Goal: Task Accomplishment & Management: Manage account settings

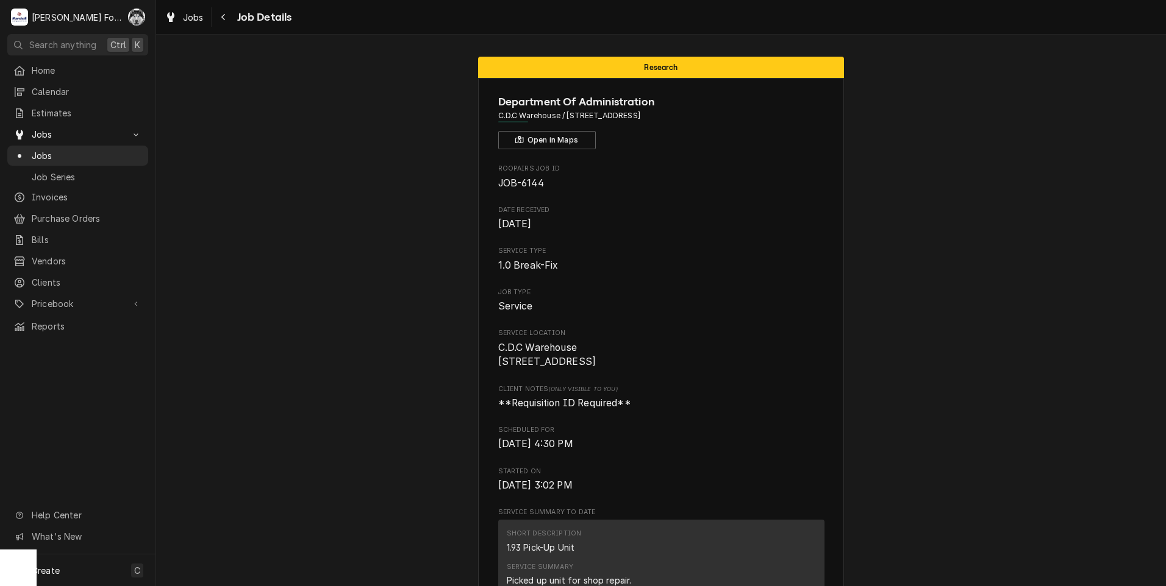
scroll to position [3340, 0]
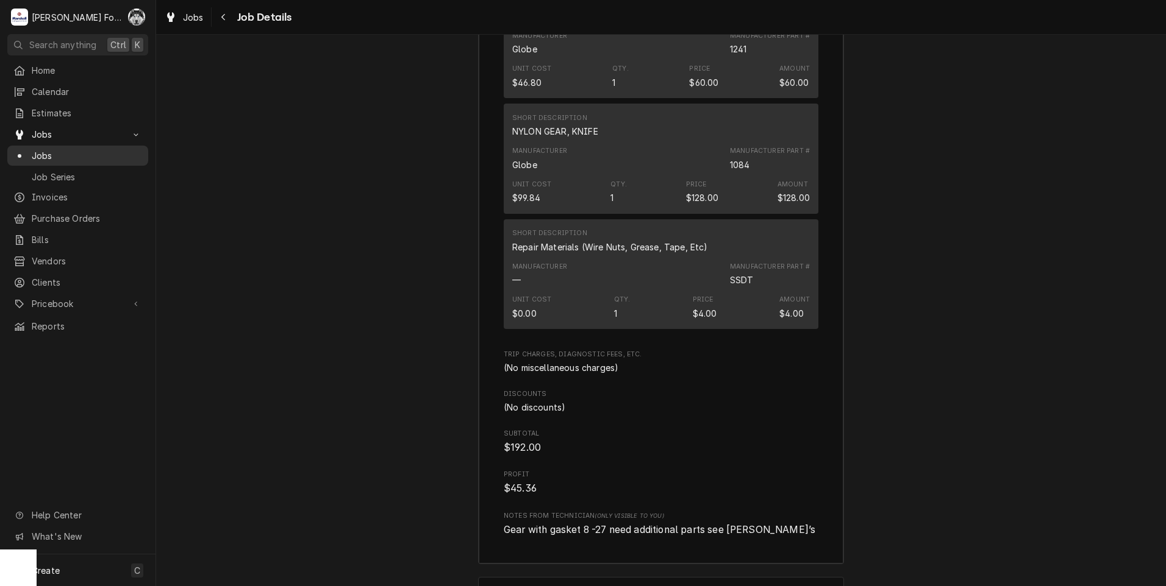
click at [47, 151] on span "Jobs" at bounding box center [87, 155] width 110 height 13
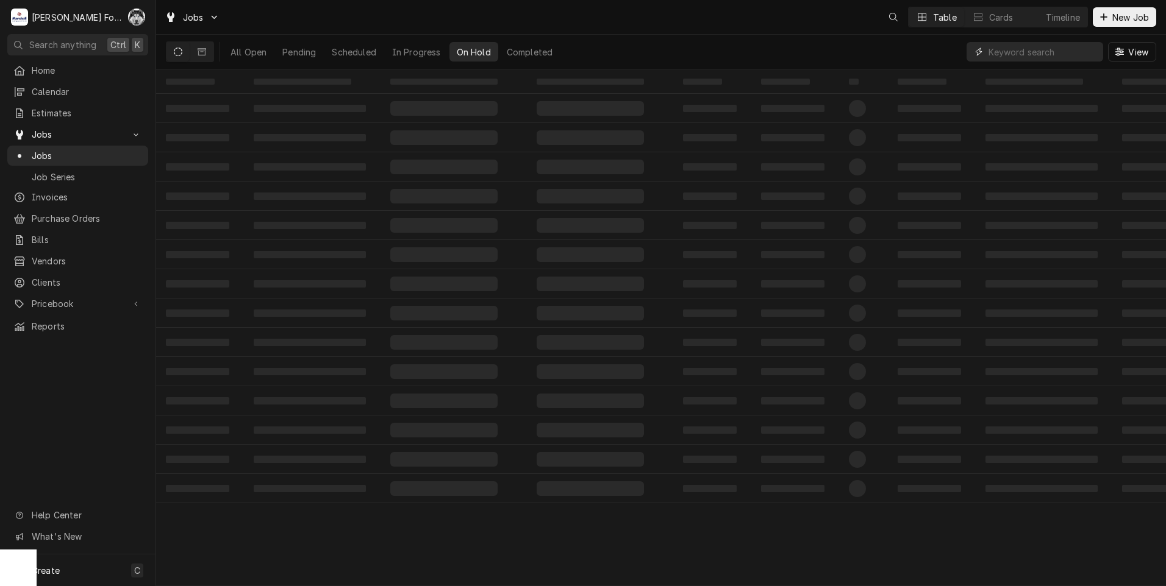
click at [1016, 49] on input "Dynamic Content Wrapper" at bounding box center [1042, 52] width 109 height 20
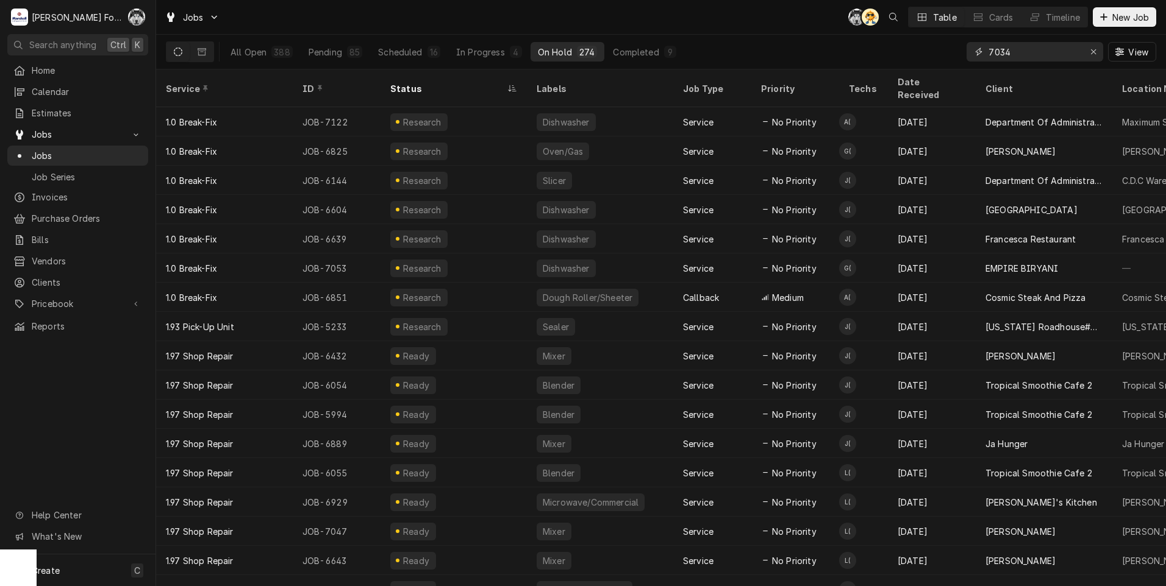
type input "7034"
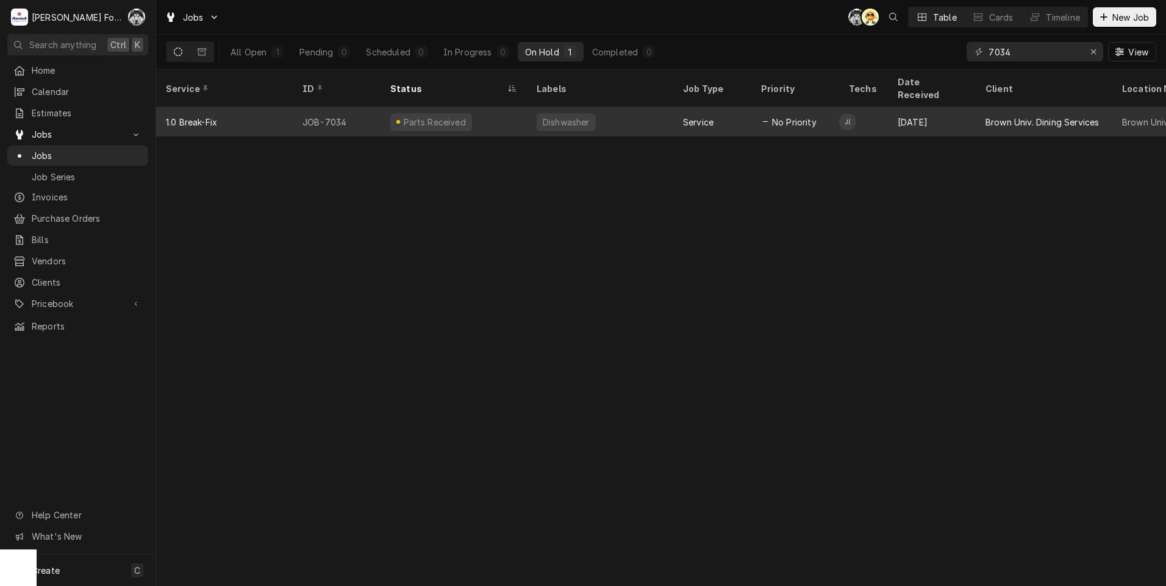
click at [433, 116] on div "Parts Received" at bounding box center [434, 122] width 65 height 13
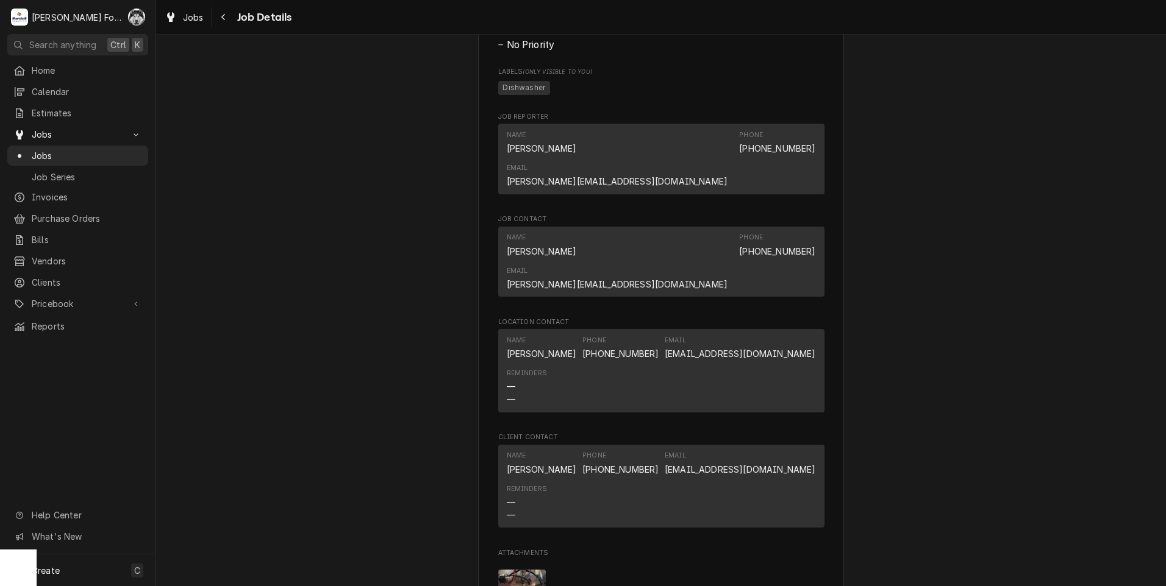
scroll to position [1820, 0]
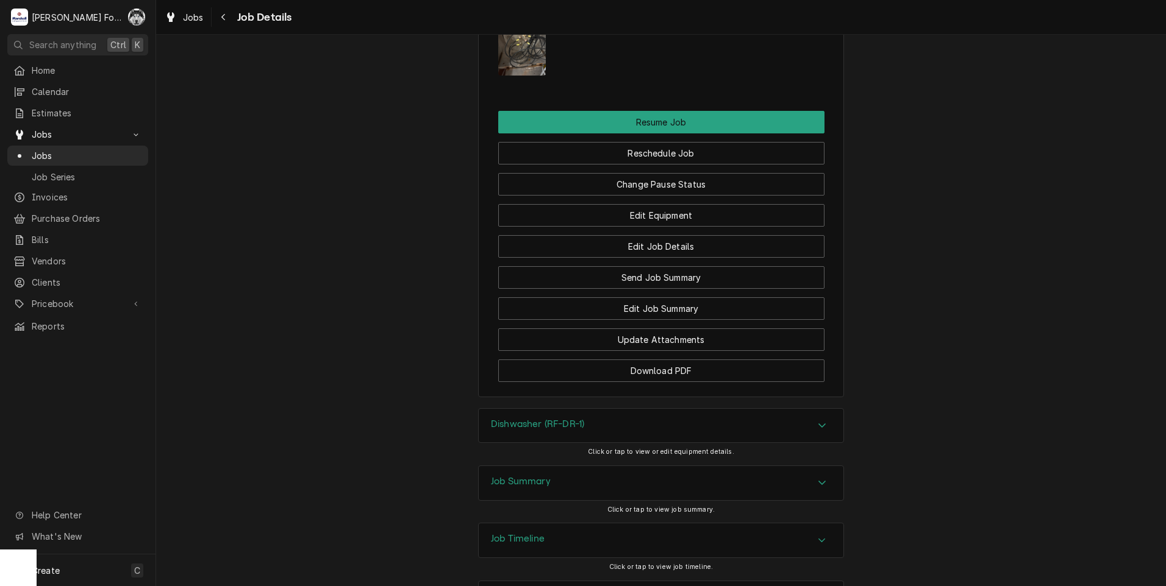
click at [548, 419] on h3 "Dishwasher (RF-DR-1)" at bounding box center [537, 425] width 93 height 12
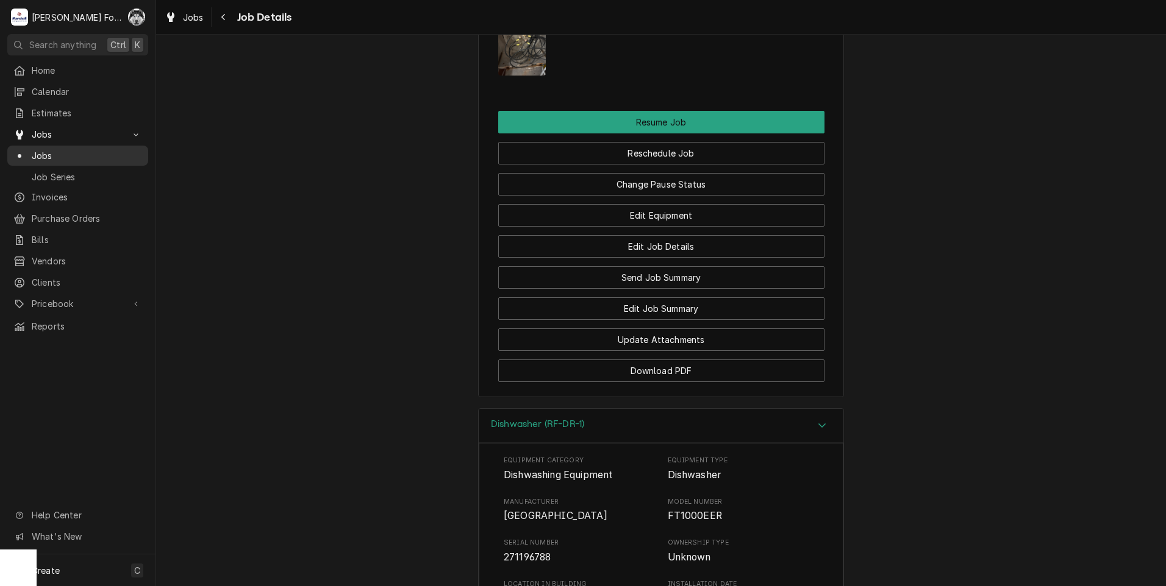
click at [41, 153] on span "Jobs" at bounding box center [87, 155] width 110 height 13
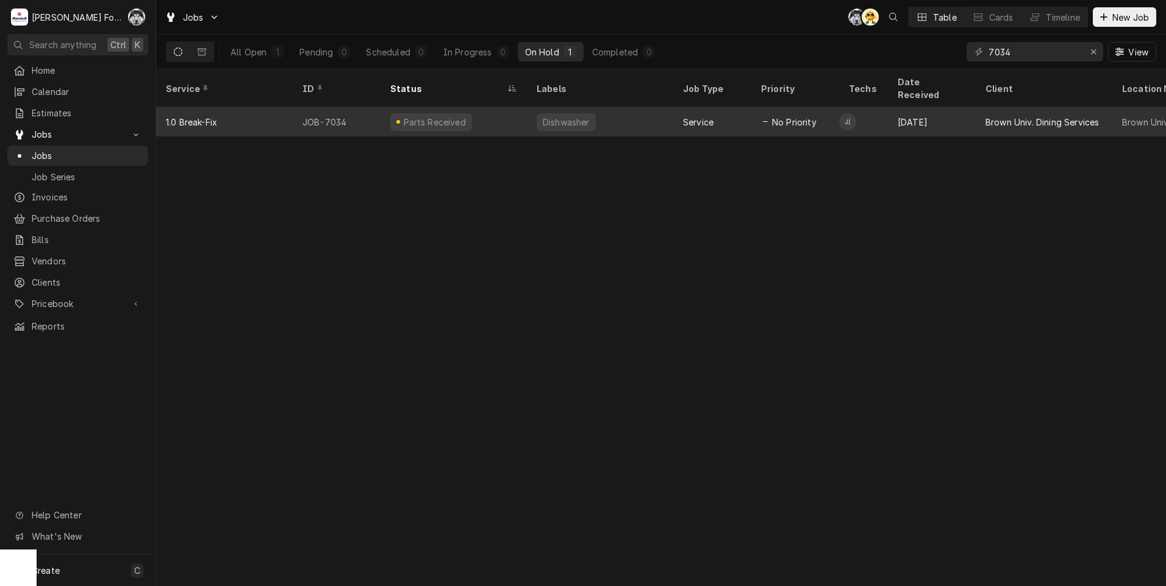
click at [626, 115] on div "Dishwasher" at bounding box center [600, 121] width 146 height 29
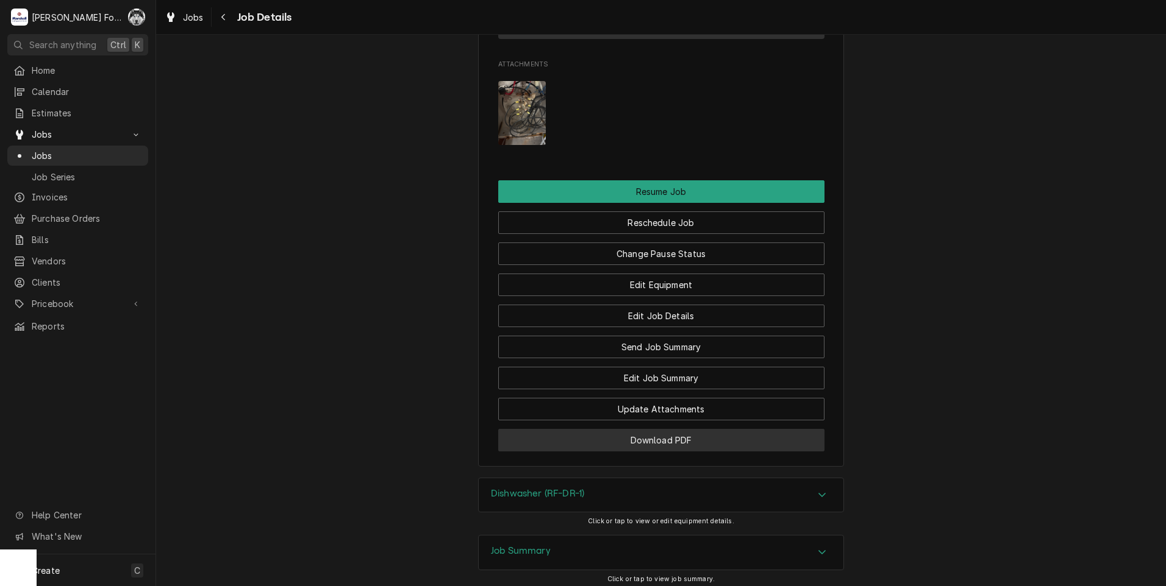
scroll to position [1768, 0]
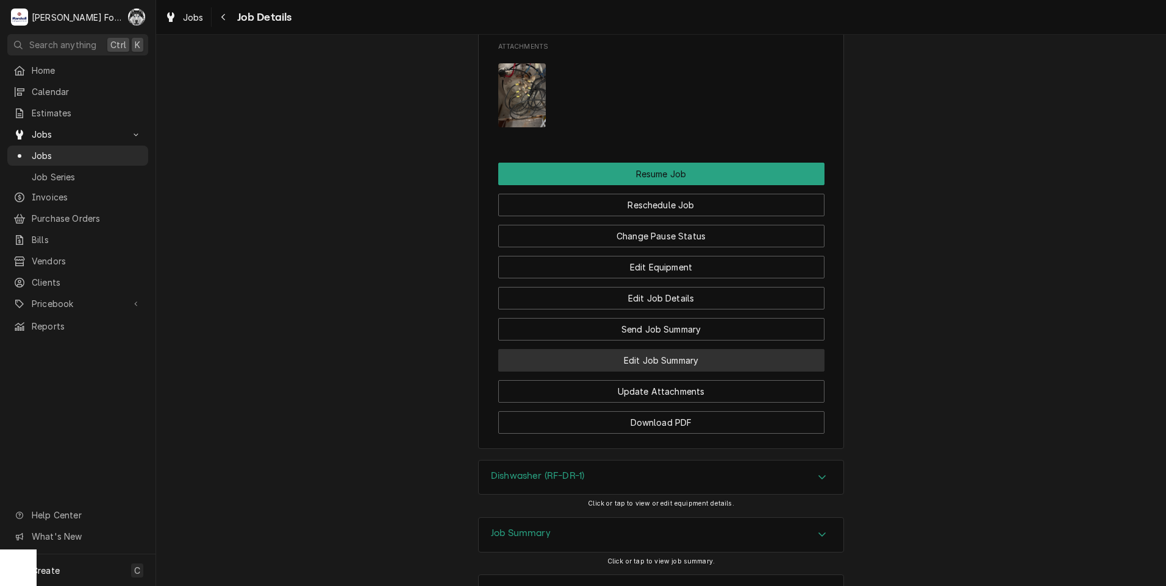
click at [636, 349] on button "Edit Job Summary" at bounding box center [661, 360] width 326 height 23
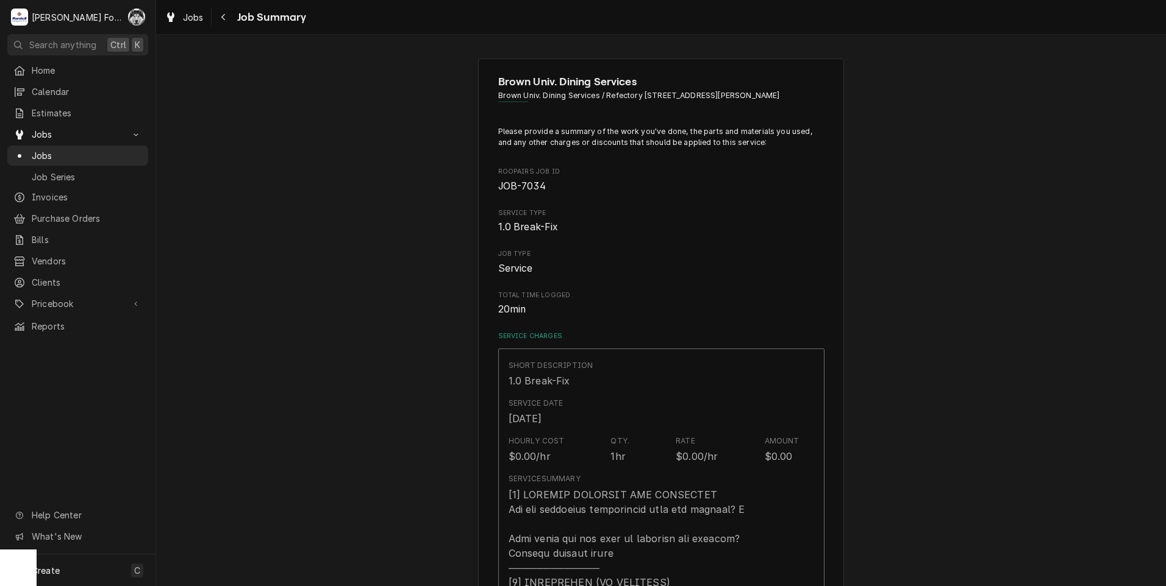
type textarea "x"
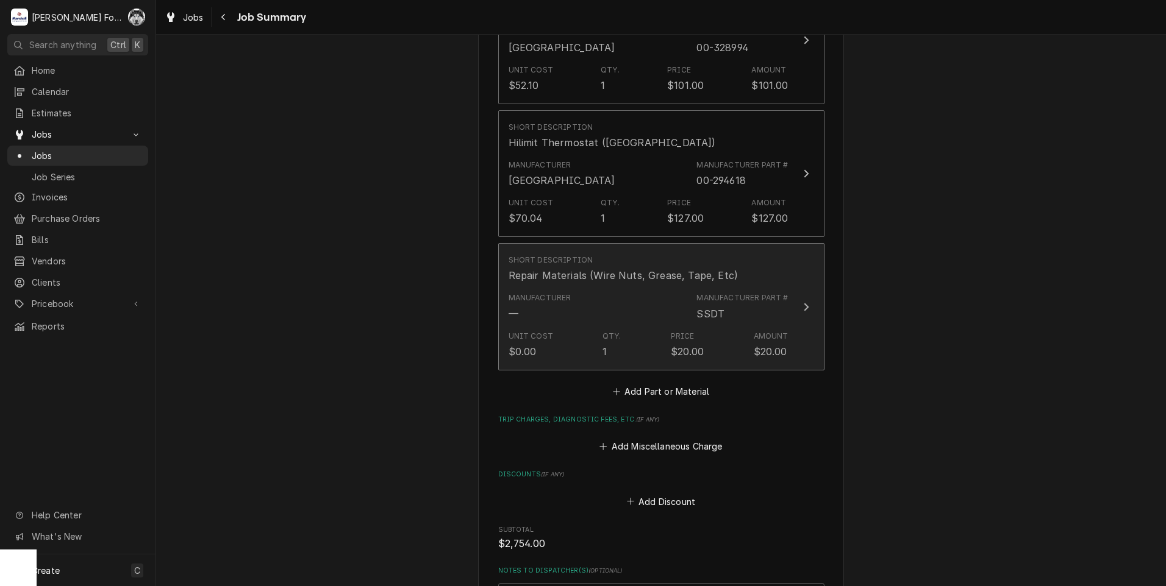
scroll to position [1158, 0]
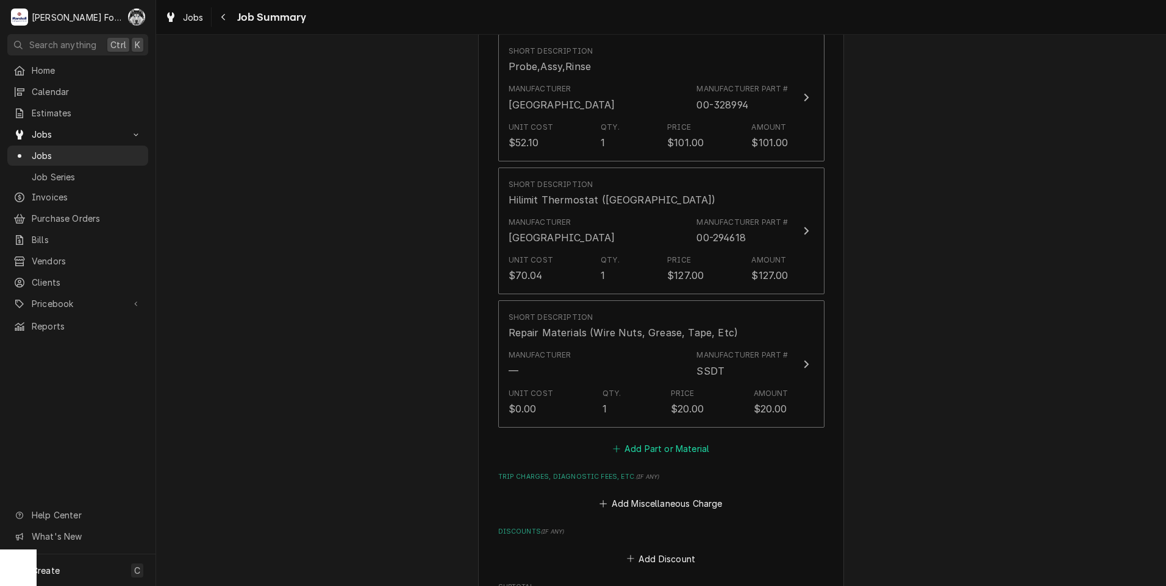
click at [653, 440] on button "Add Part or Material" at bounding box center [660, 448] width 101 height 17
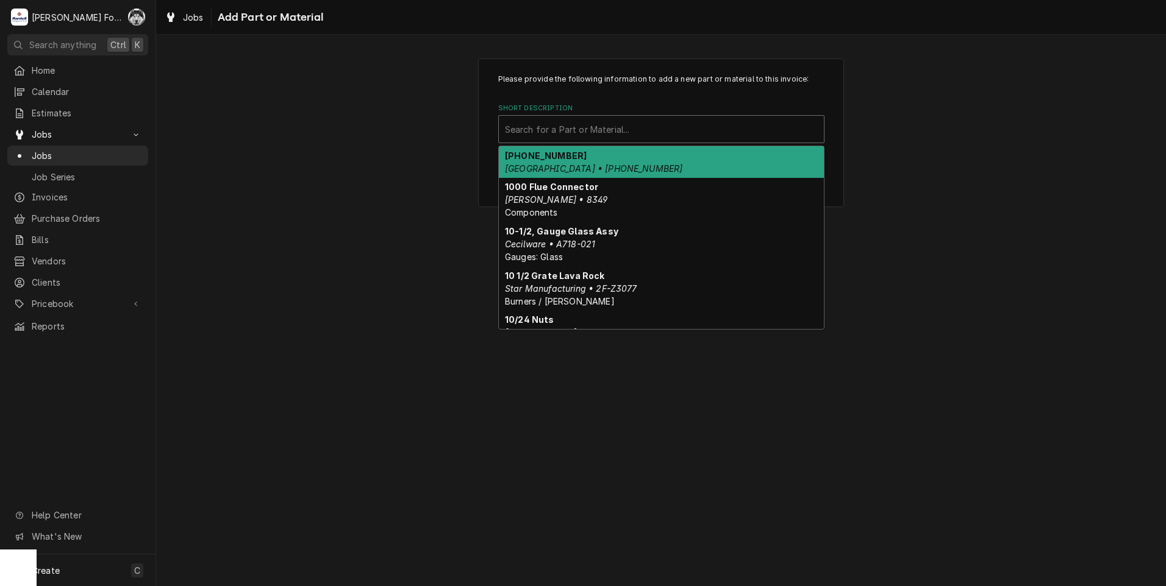
click at [639, 138] on div "Short Description" at bounding box center [661, 129] width 313 height 22
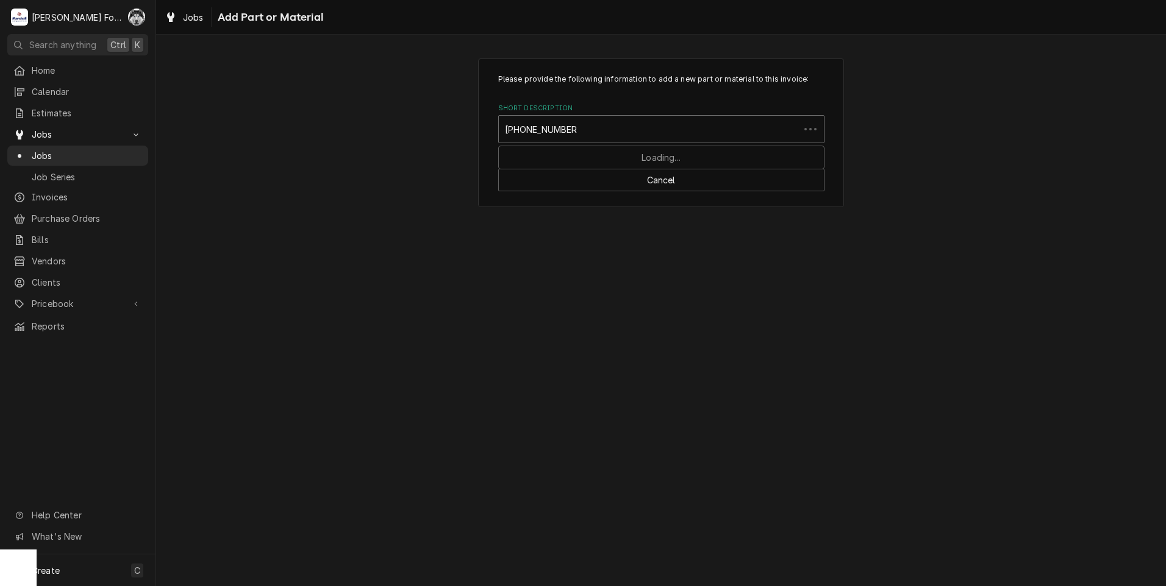
type input "00-067500-00148"
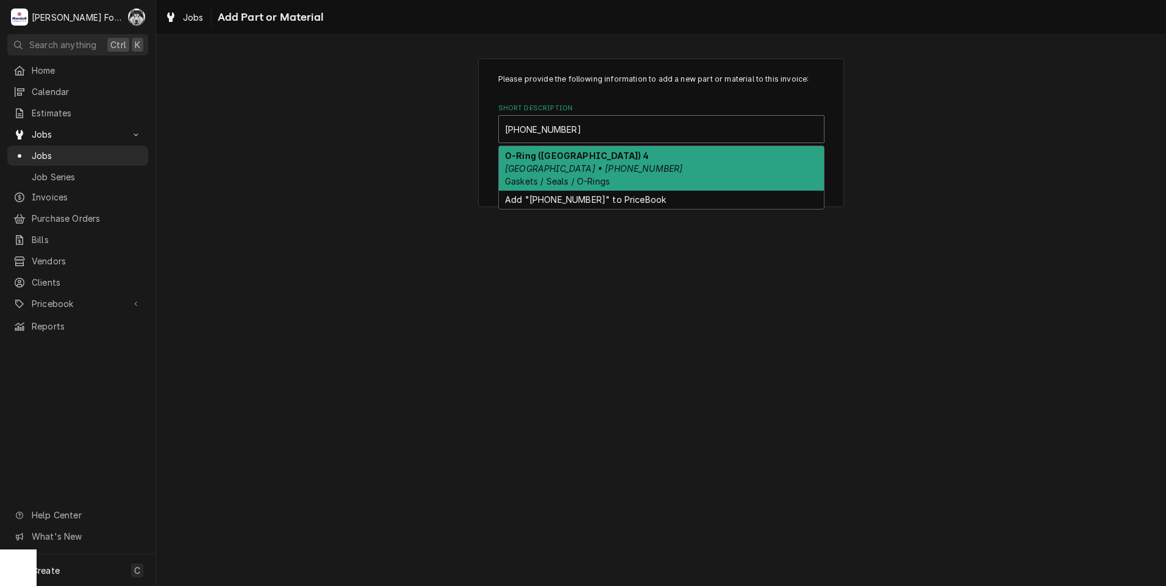
click at [640, 165] on div "O-Ring (HOBART) 4 Hobart • 00-067500-00148 Gaskets / Seals / O-Rings" at bounding box center [661, 168] width 325 height 45
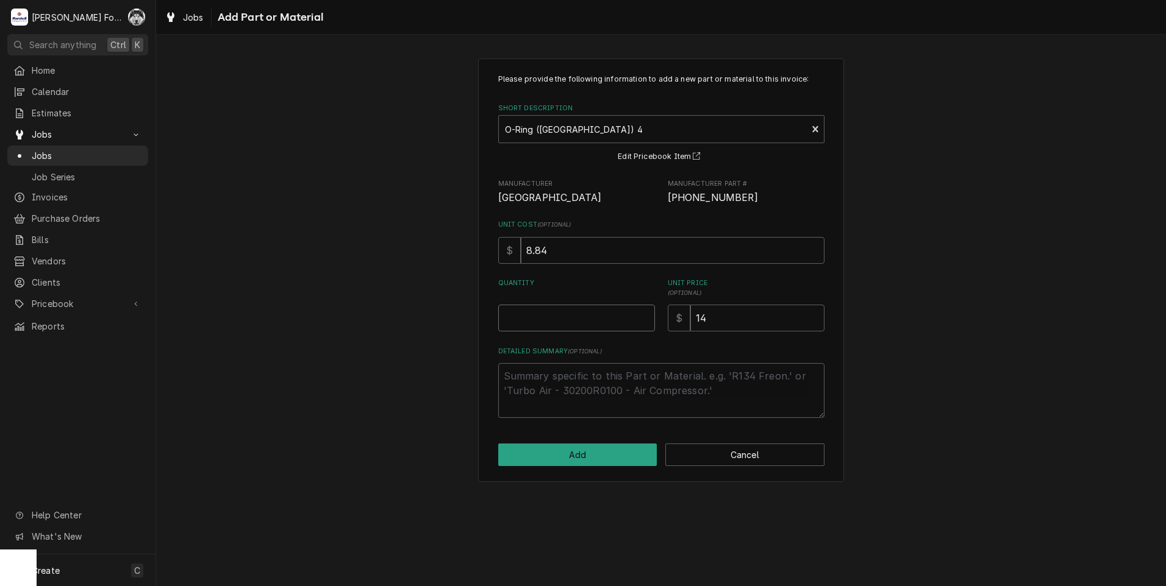
type textarea "x"
type input "0.5"
click at [644, 315] on input "0.5" at bounding box center [576, 318] width 157 height 27
type textarea "x"
type input "1"
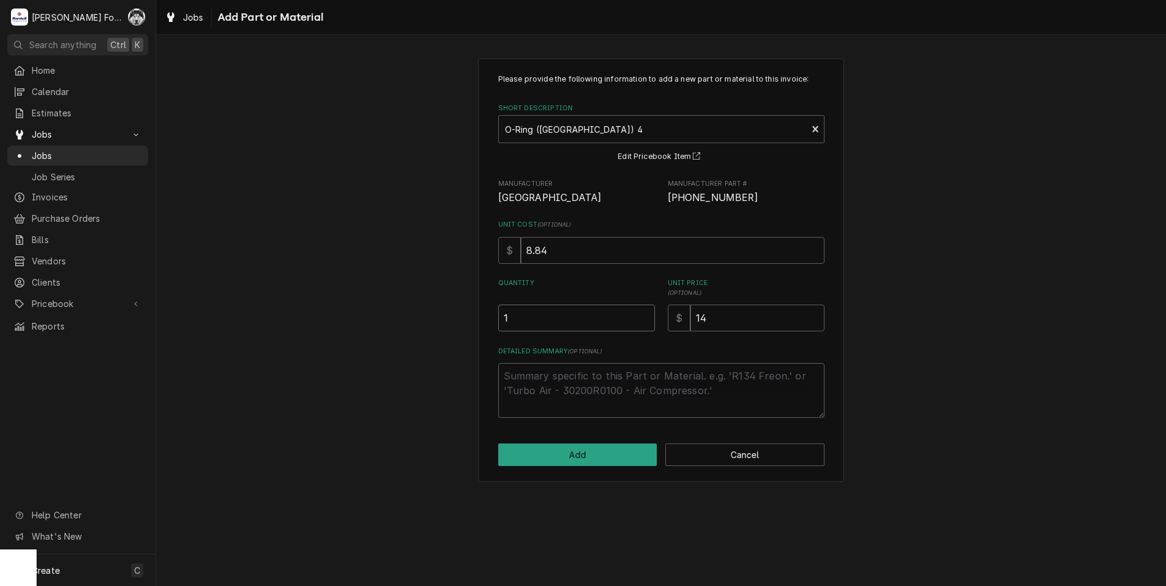
click at [644, 315] on input "1" at bounding box center [576, 318] width 157 height 27
drag, startPoint x: 712, startPoint y: 315, endPoint x: 650, endPoint y: 341, distance: 66.9
click at [650, 341] on div "Please provide the following information to add a new part or material to this …" at bounding box center [661, 246] width 326 height 344
type textarea "x"
type input "1"
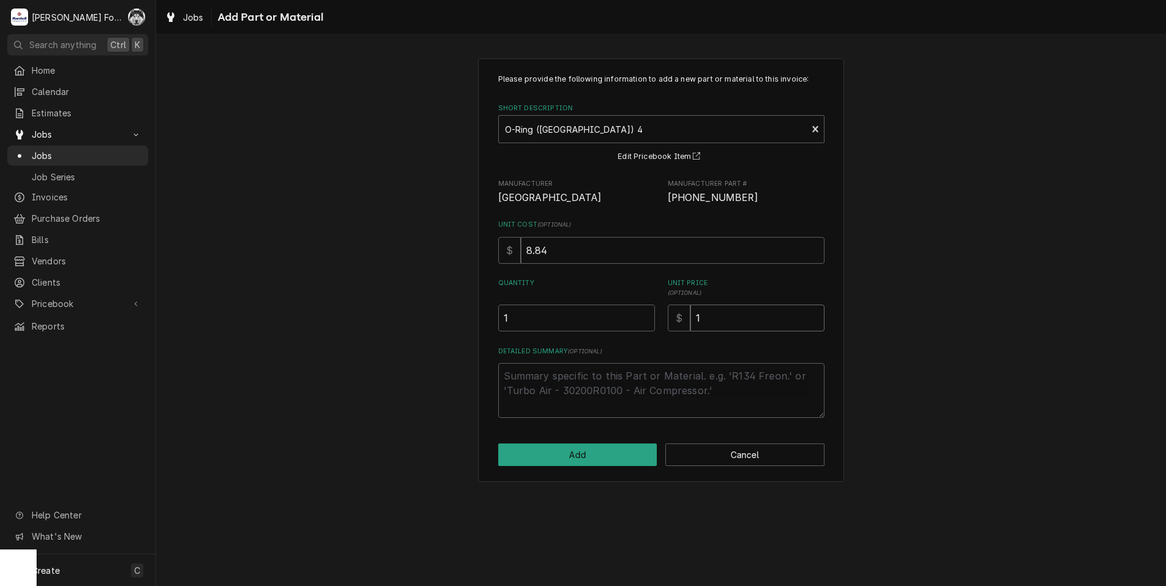
type textarea "x"
type input "18"
click at [621, 451] on button "Add" at bounding box center [577, 455] width 159 height 23
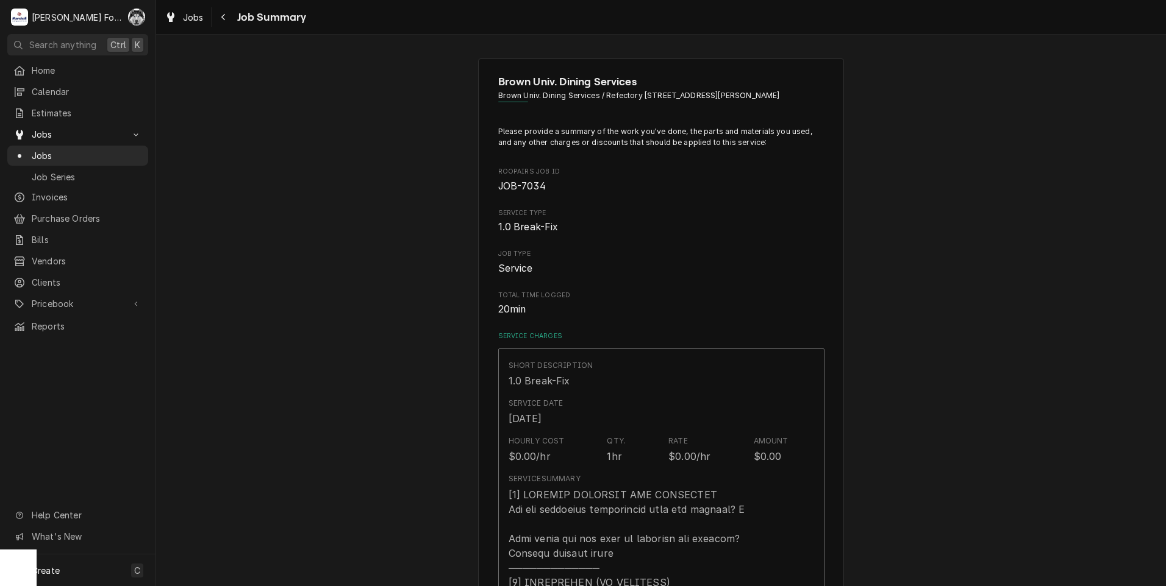
scroll to position [1158, 0]
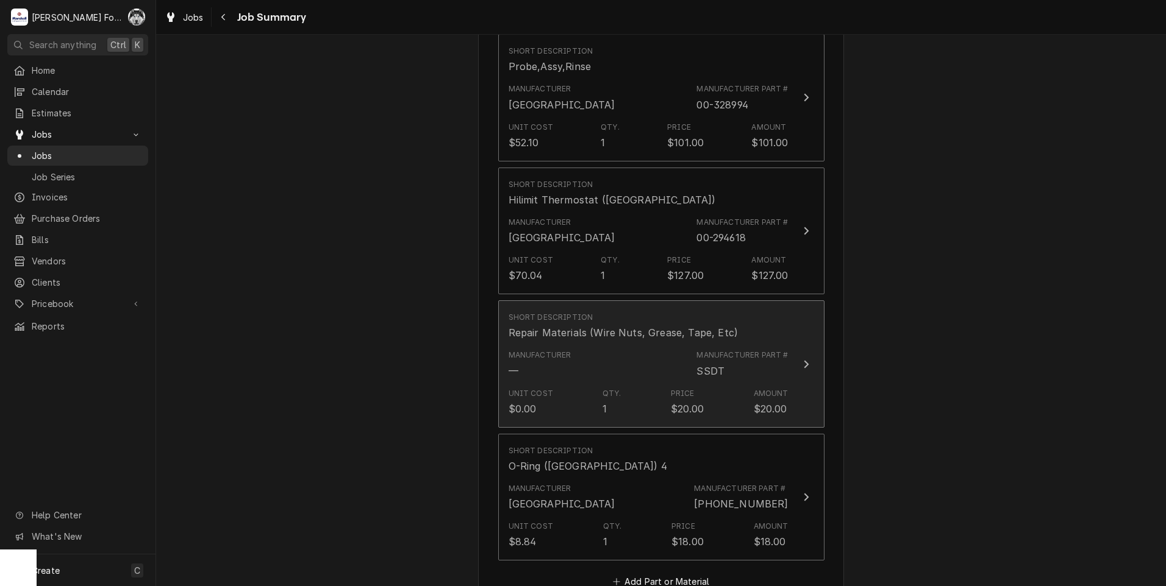
click at [615, 383] on div "Unit Cost $0.00 Qty. 1 Price $20.00 Amount $20.00" at bounding box center [648, 402] width 280 height 38
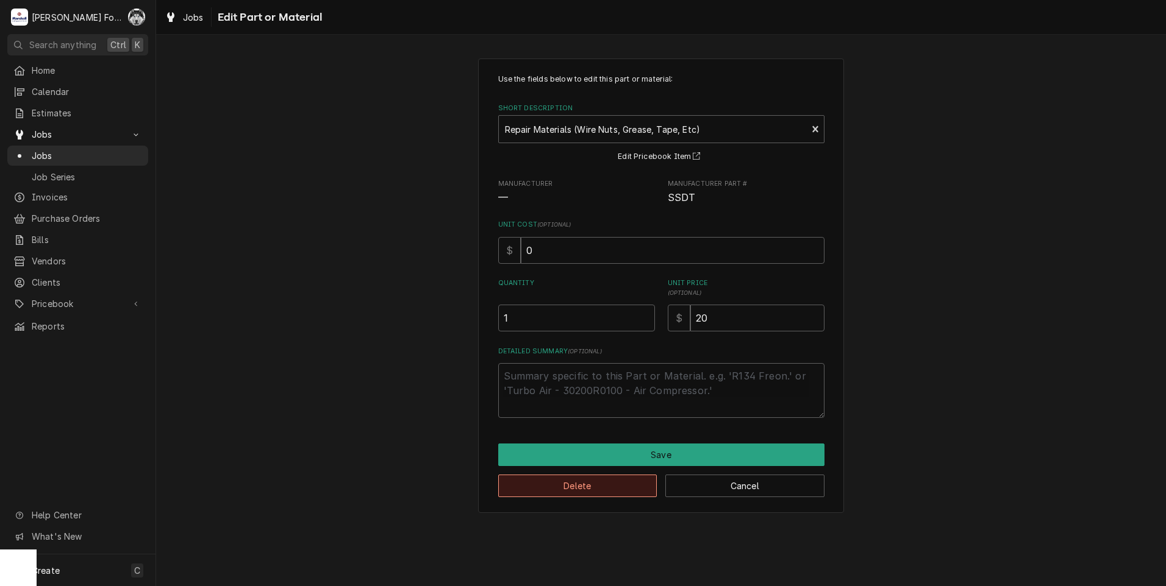
click at [594, 483] on button "Delete" at bounding box center [577, 486] width 159 height 23
type textarea "x"
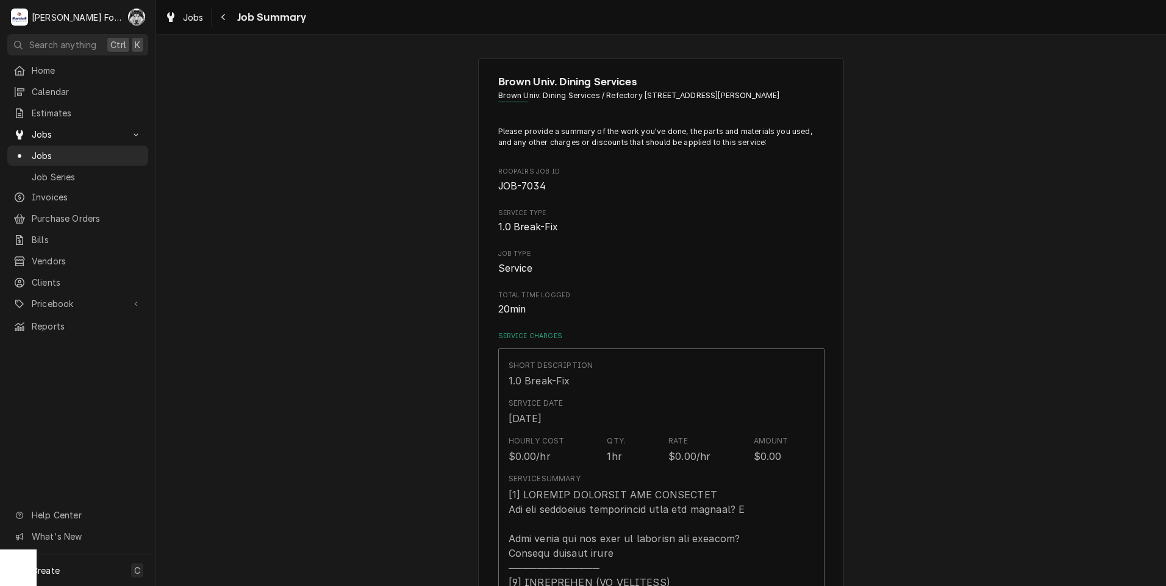
scroll to position [1158, 0]
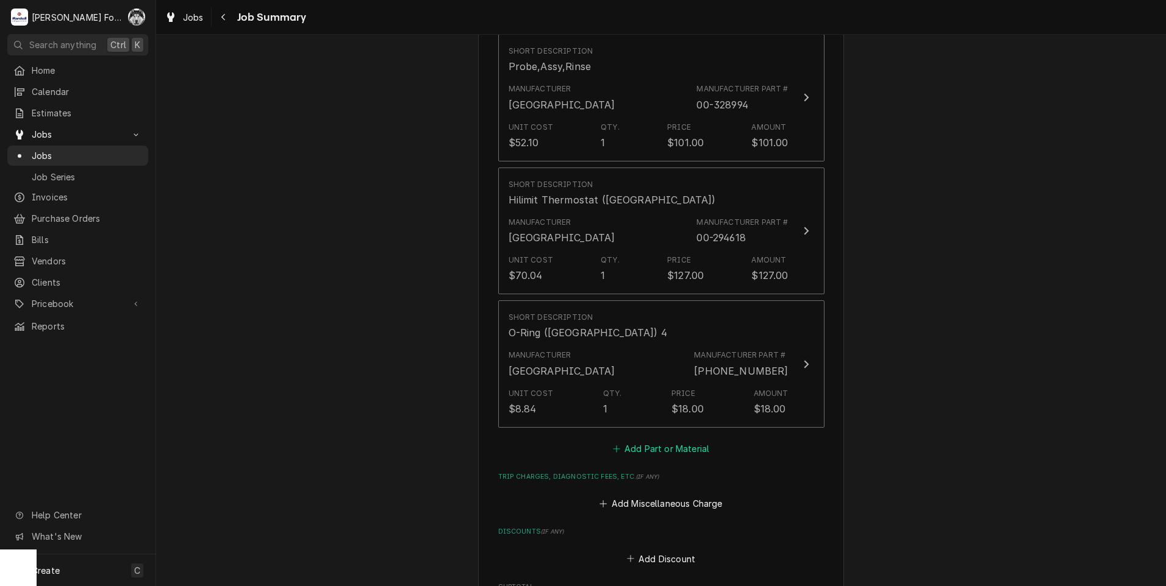
click at [661, 440] on button "Add Part or Material" at bounding box center [660, 448] width 101 height 17
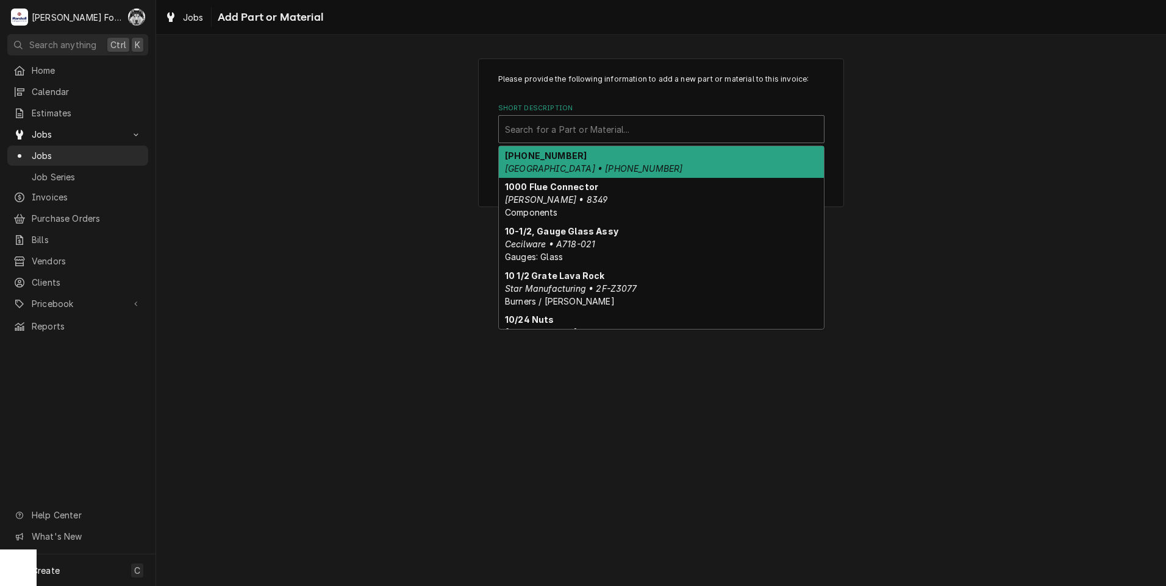
click at [647, 129] on div "Short Description" at bounding box center [661, 129] width 313 height 22
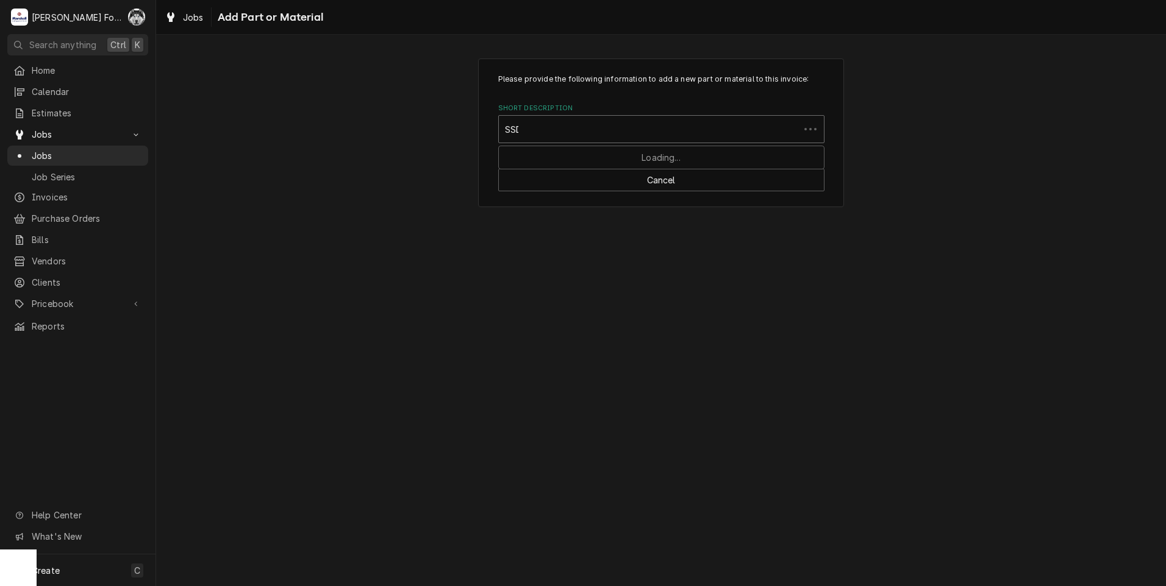
type input "SSDT"
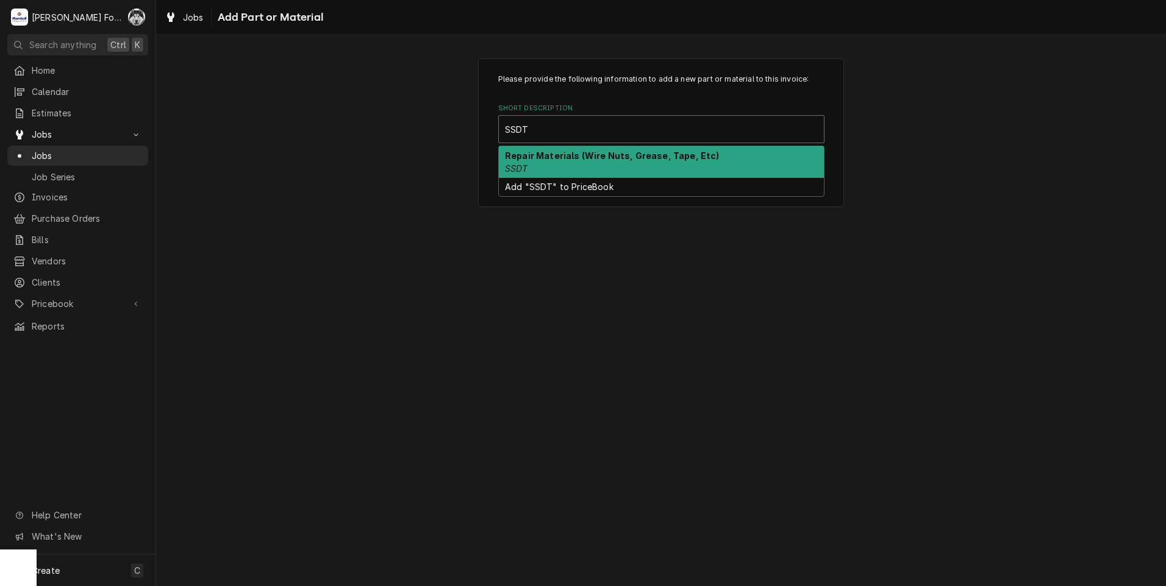
click at [622, 163] on div "Repair Materials (Wire Nuts, Grease, Tape, Etc) SSDT" at bounding box center [661, 162] width 325 height 32
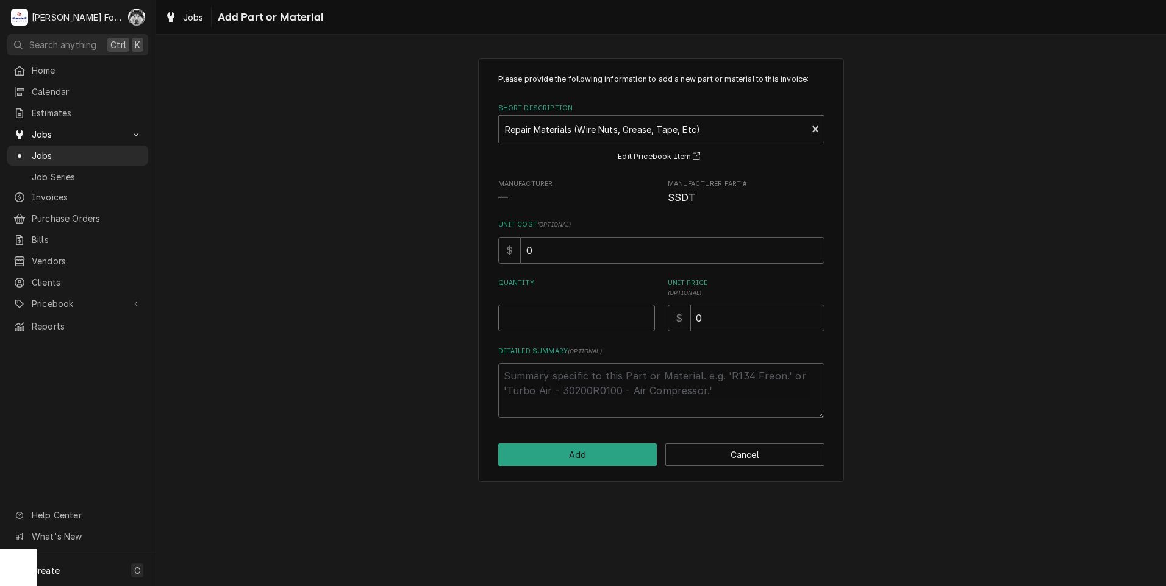
type textarea "x"
type input "0.5"
click at [643, 316] on input "0.5" at bounding box center [576, 318] width 157 height 27
type textarea "x"
type input "1"
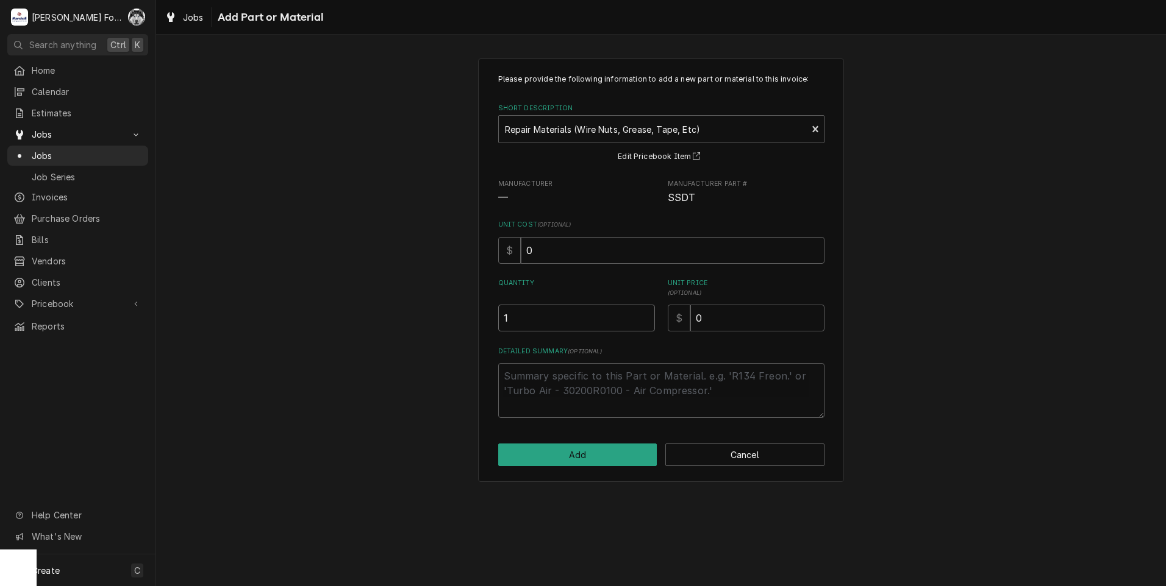
click at [643, 316] on input "1" at bounding box center [576, 318] width 157 height 27
drag, startPoint x: 727, startPoint y: 313, endPoint x: 655, endPoint y: 333, distance: 74.7
click at [660, 333] on div "Please provide the following information to add a new part or material to this …" at bounding box center [661, 246] width 326 height 344
type textarea "x"
type input "2"
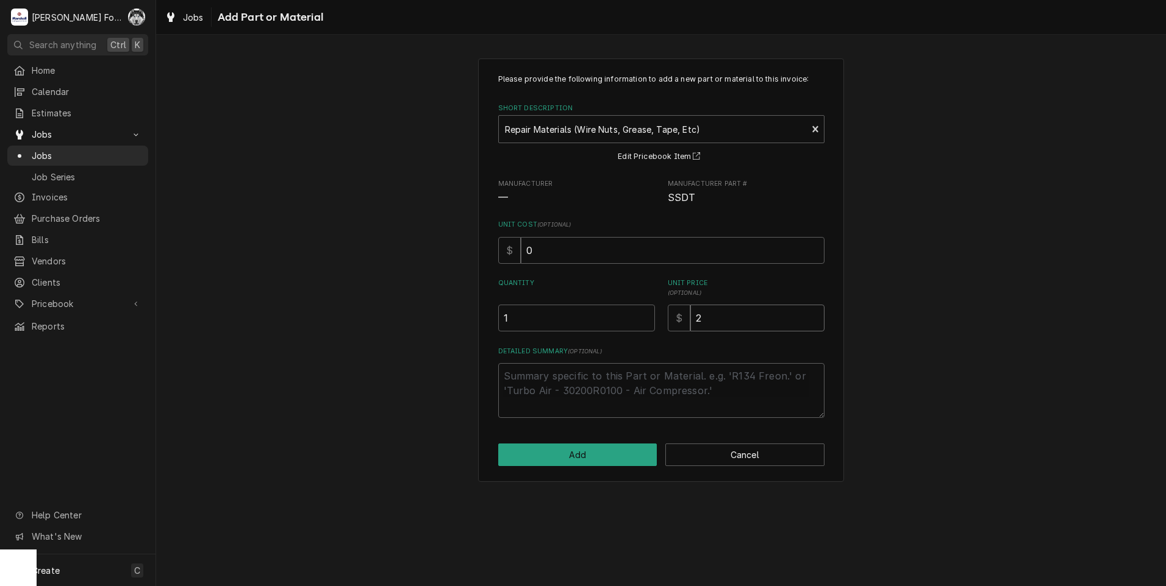
type textarea "x"
type input "20"
click at [615, 455] on button "Add" at bounding box center [577, 455] width 159 height 23
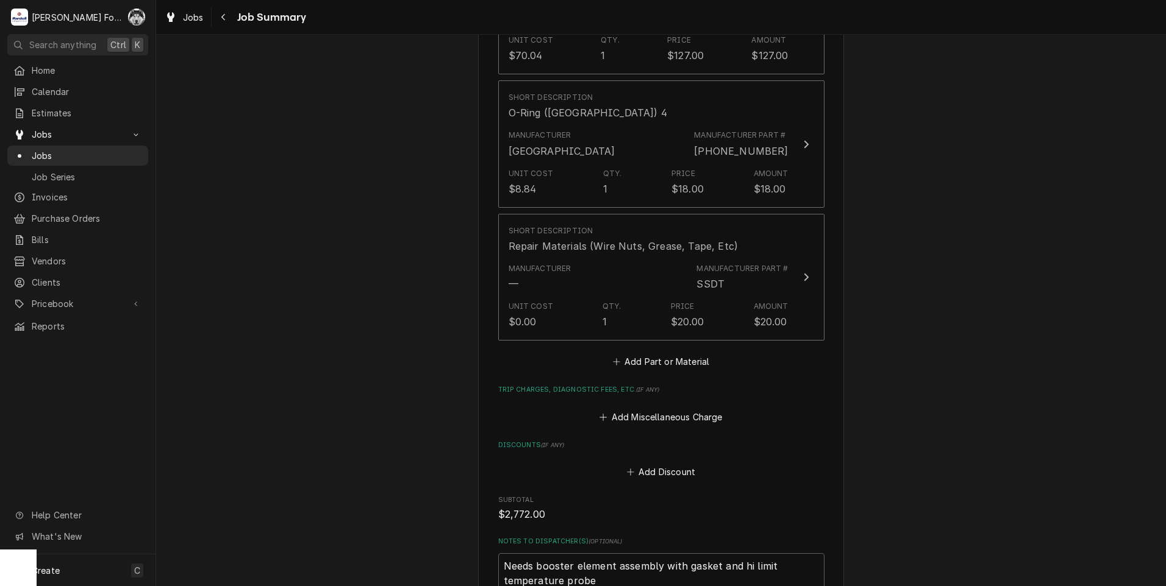
scroll to position [1705, 0]
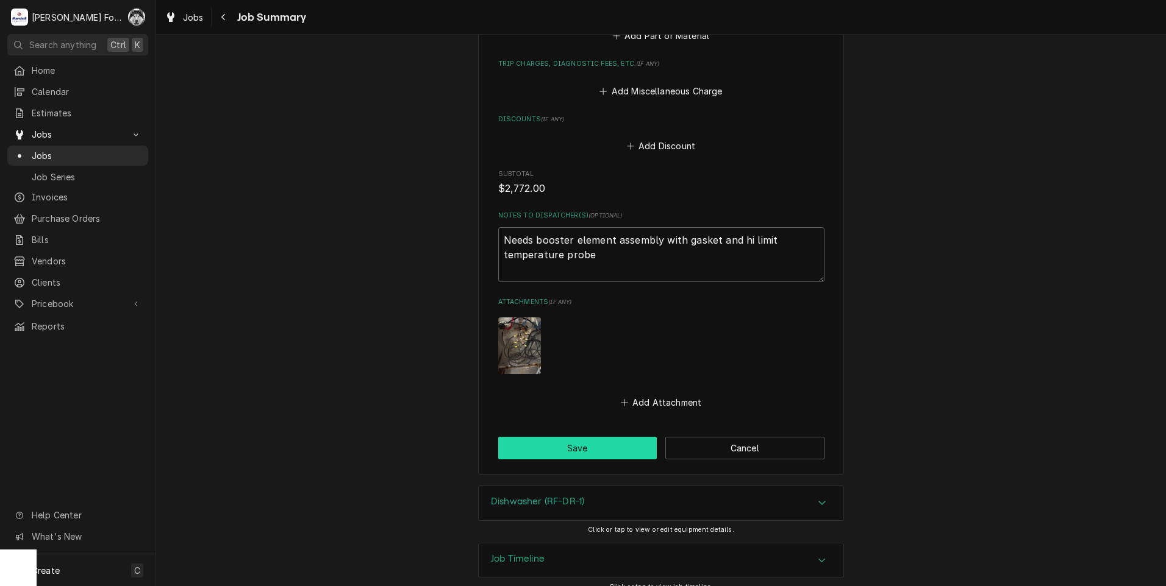
click at [570, 437] on button "Save" at bounding box center [577, 448] width 159 height 23
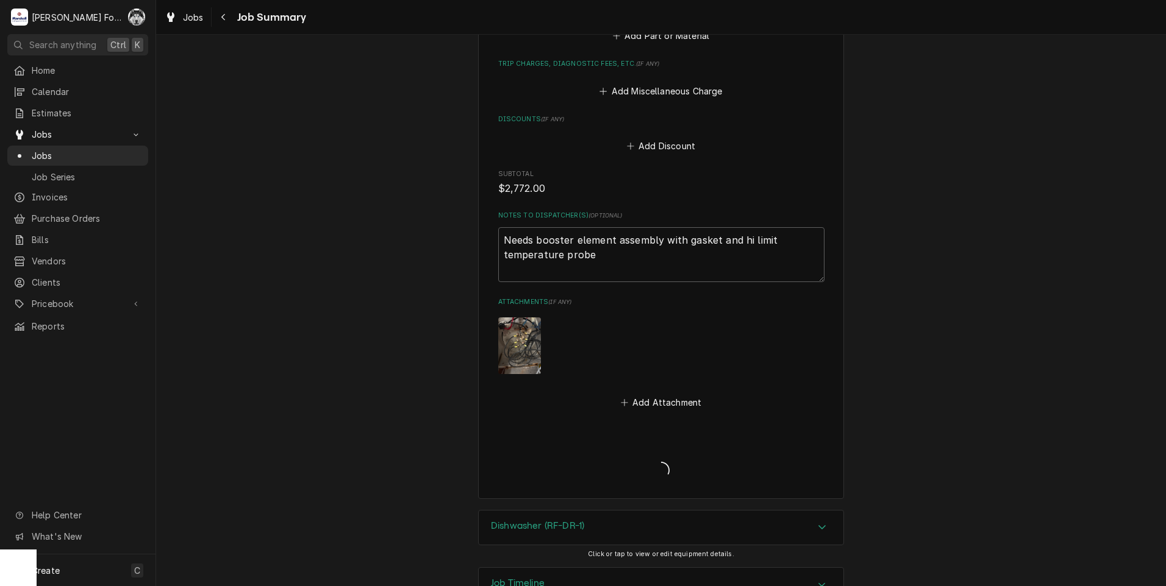
type textarea "x"
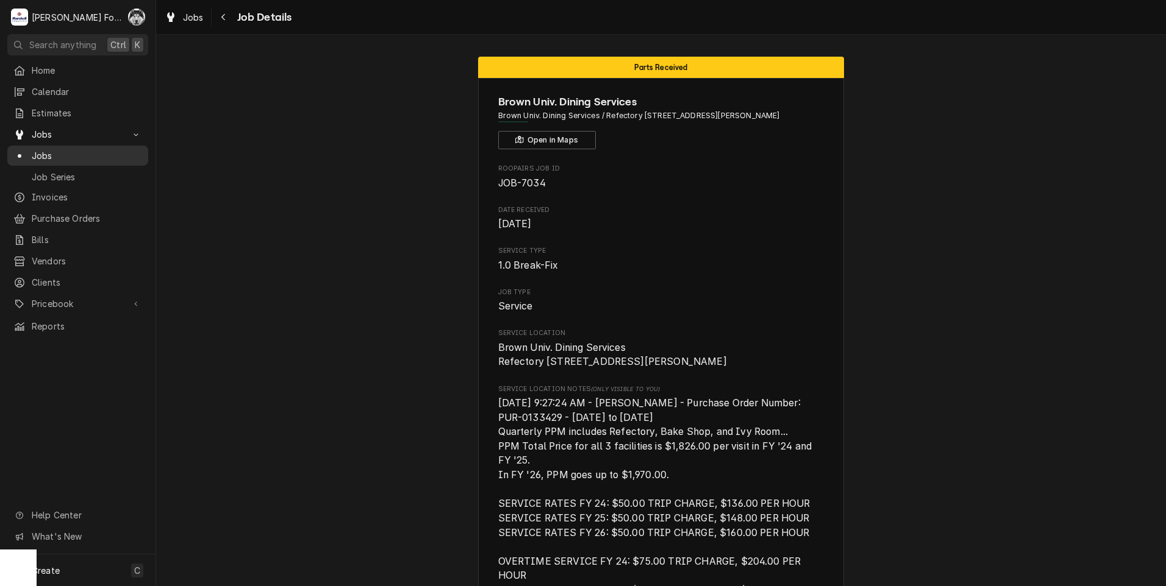
click at [40, 149] on span "Jobs" at bounding box center [87, 155] width 110 height 13
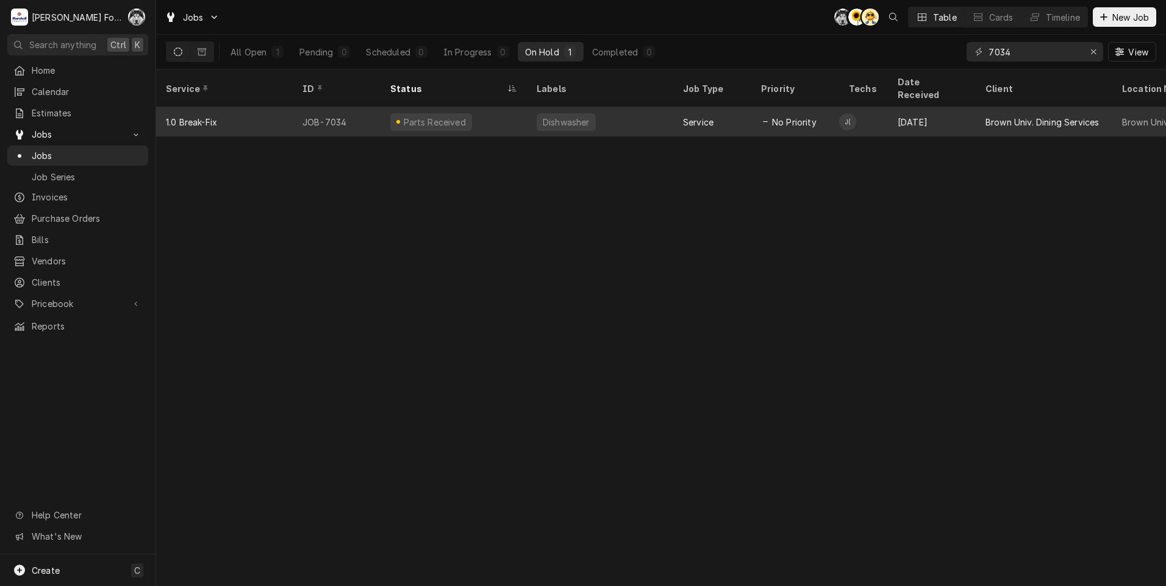
click at [848, 121] on div "J(" at bounding box center [847, 121] width 17 height 29
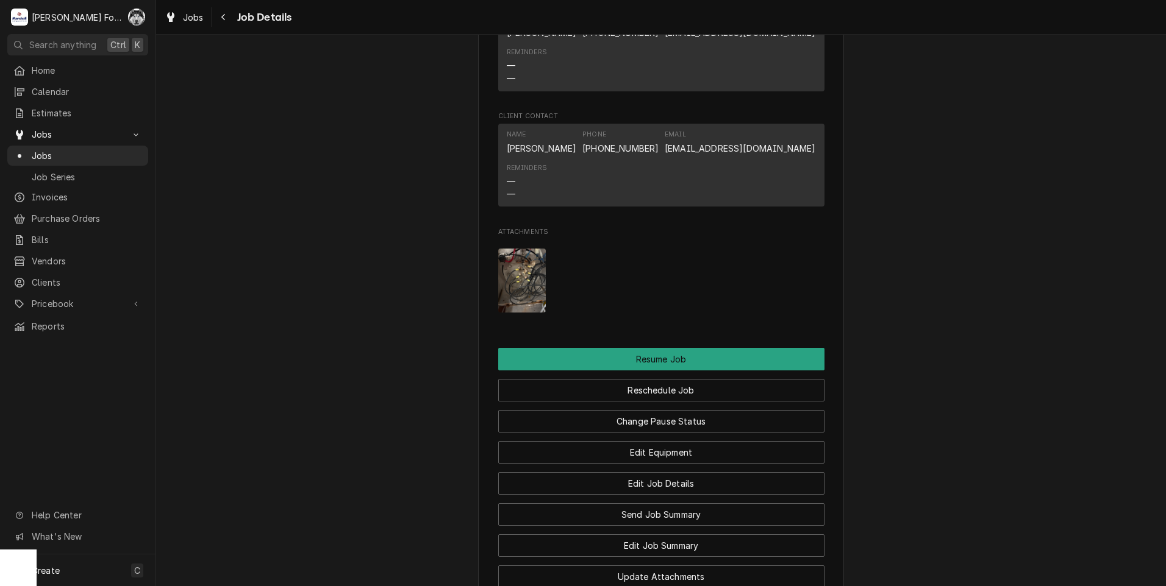
scroll to position [1585, 0]
click at [30, 152] on div "Jobs" at bounding box center [77, 155] width 129 height 13
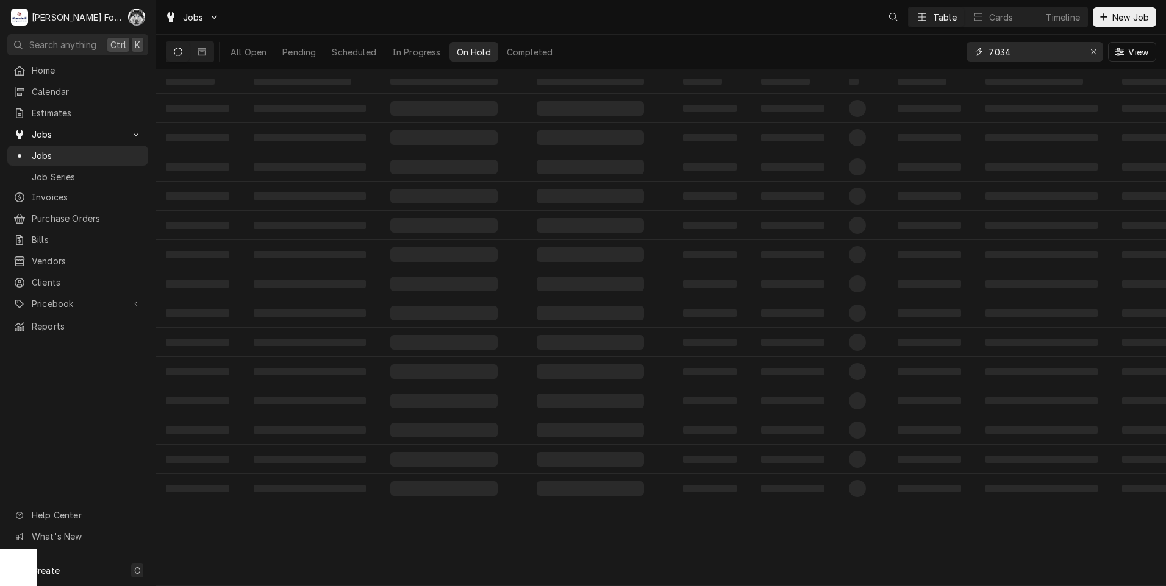
click at [871, 73] on div "Jobs Table Cards Timeline New Job All Open Pending Scheduled In Progress On Hol…" at bounding box center [661, 293] width 1010 height 586
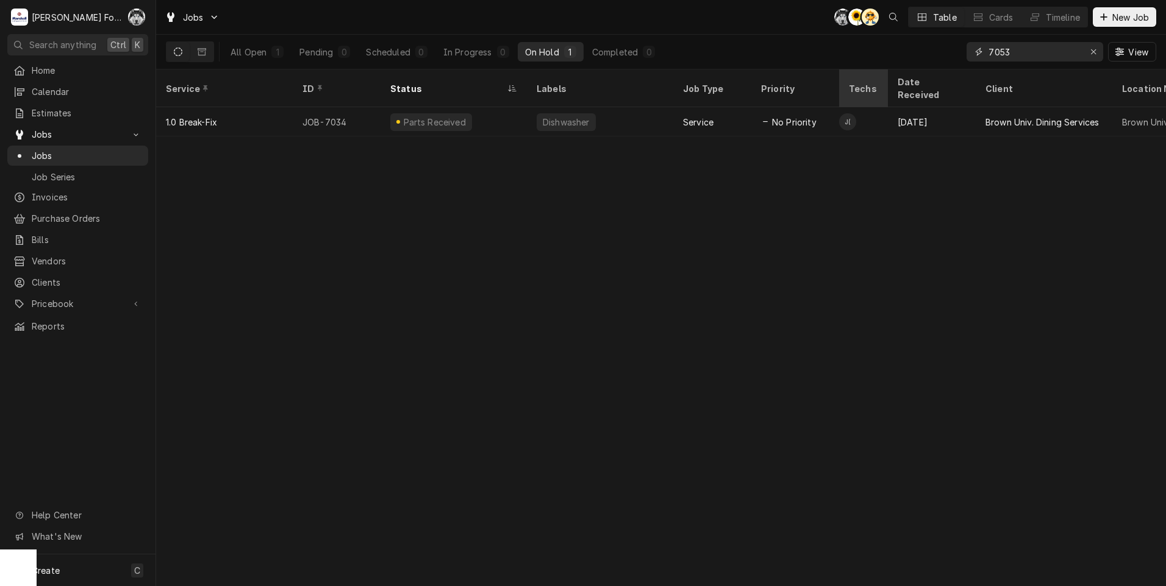
type input "7053"
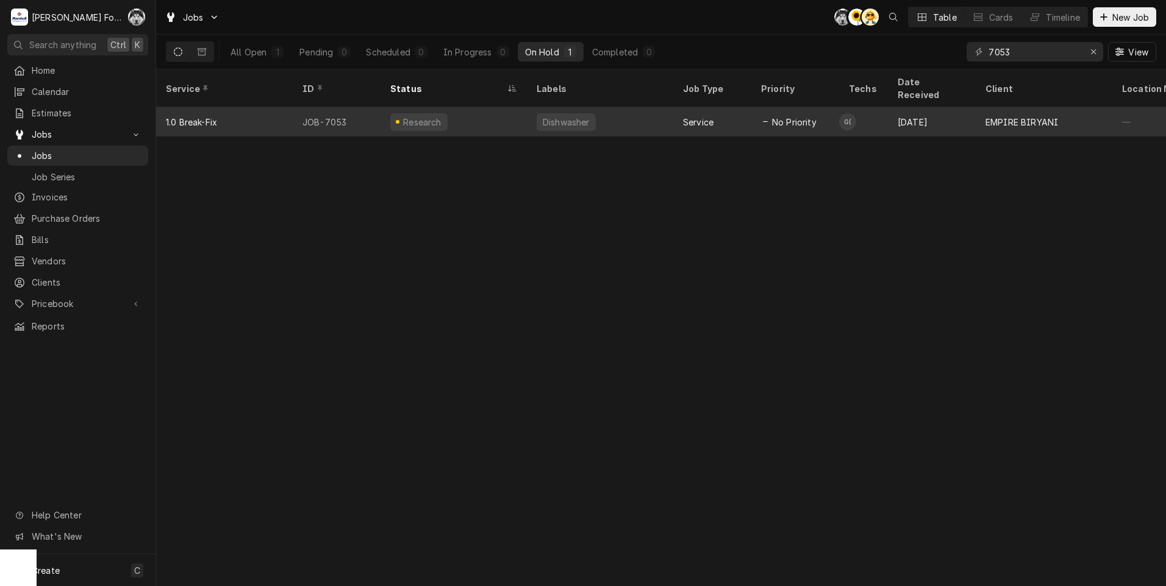
click at [451, 107] on div "Research" at bounding box center [453, 121] width 146 height 29
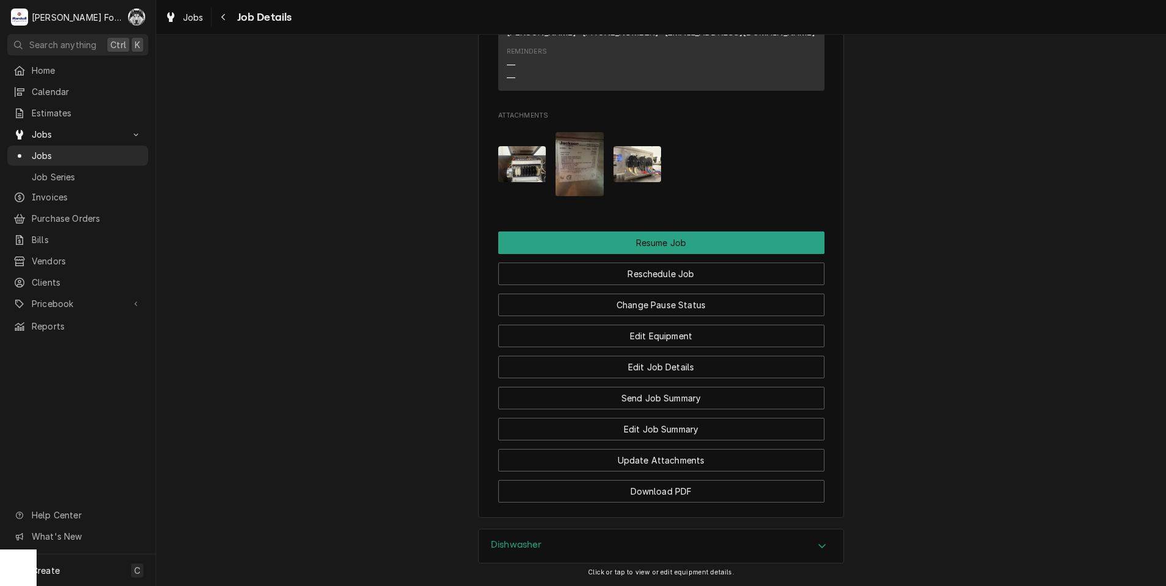
scroll to position [1219, 0]
click at [526, 172] on img "Attachments" at bounding box center [522, 164] width 48 height 36
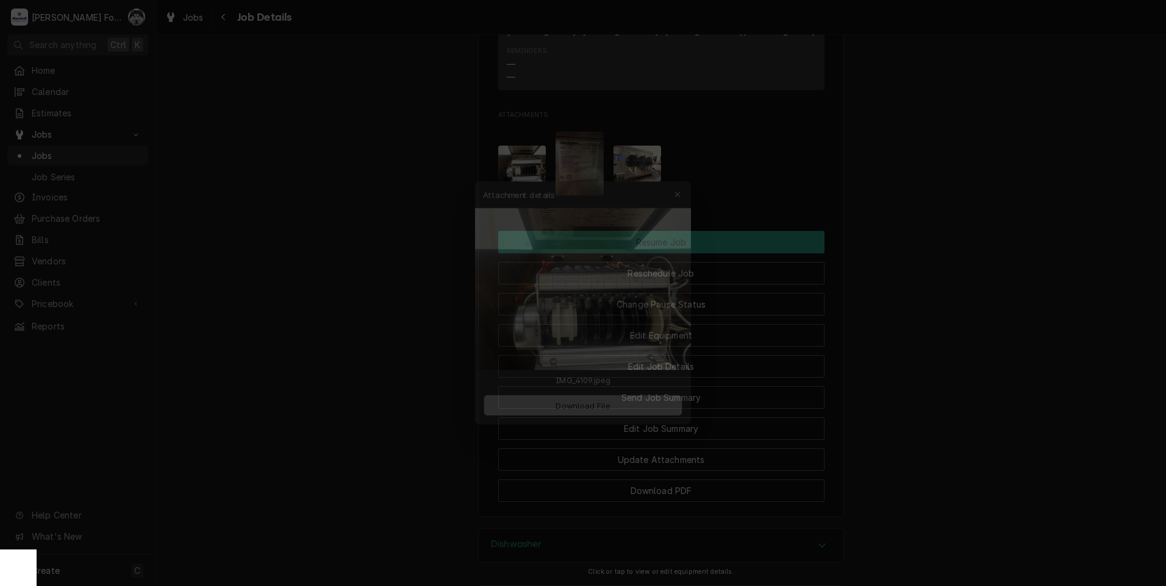
click at [573, 401] on span "Download File" at bounding box center [582, 404] width 64 height 13
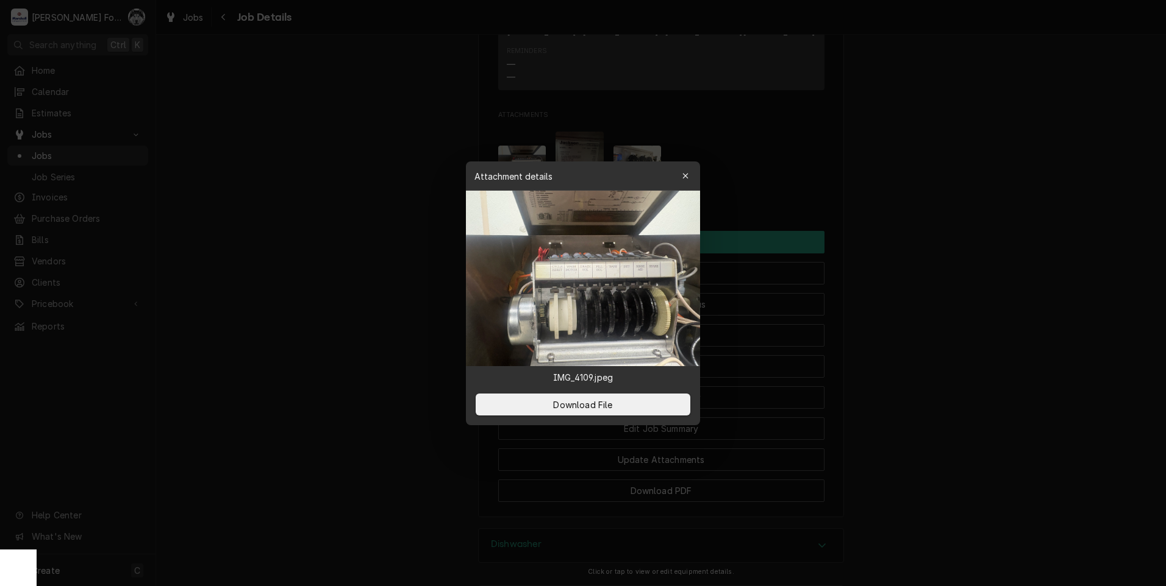
drag, startPoint x: 268, startPoint y: 243, endPoint x: 294, endPoint y: 243, distance: 26.2
click at [270, 241] on div at bounding box center [583, 293] width 1166 height 586
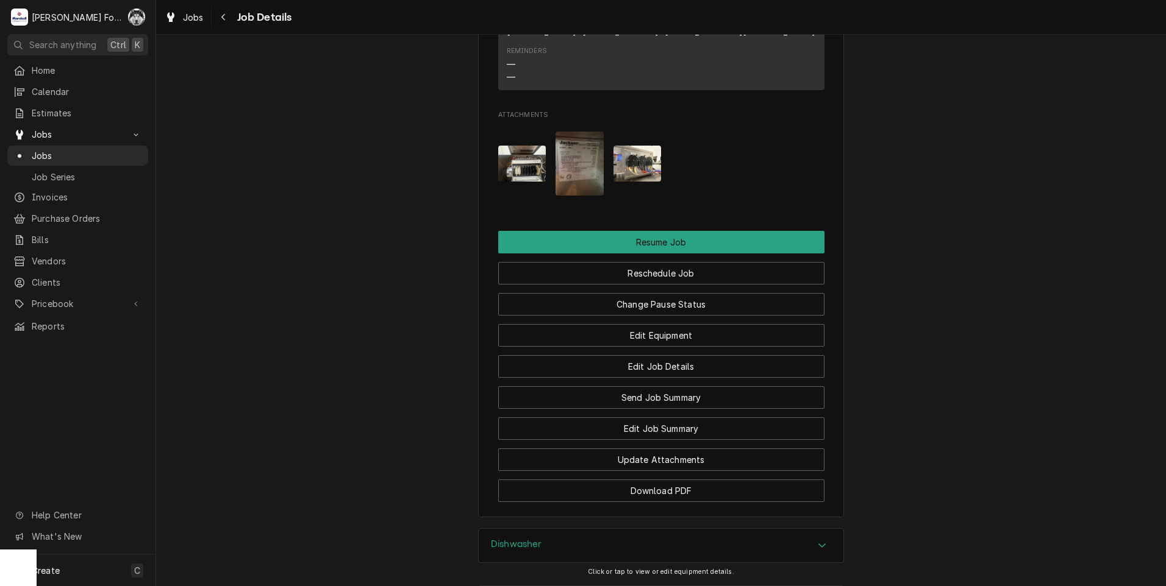
click at [635, 162] on img "Attachments" at bounding box center [637, 164] width 48 height 36
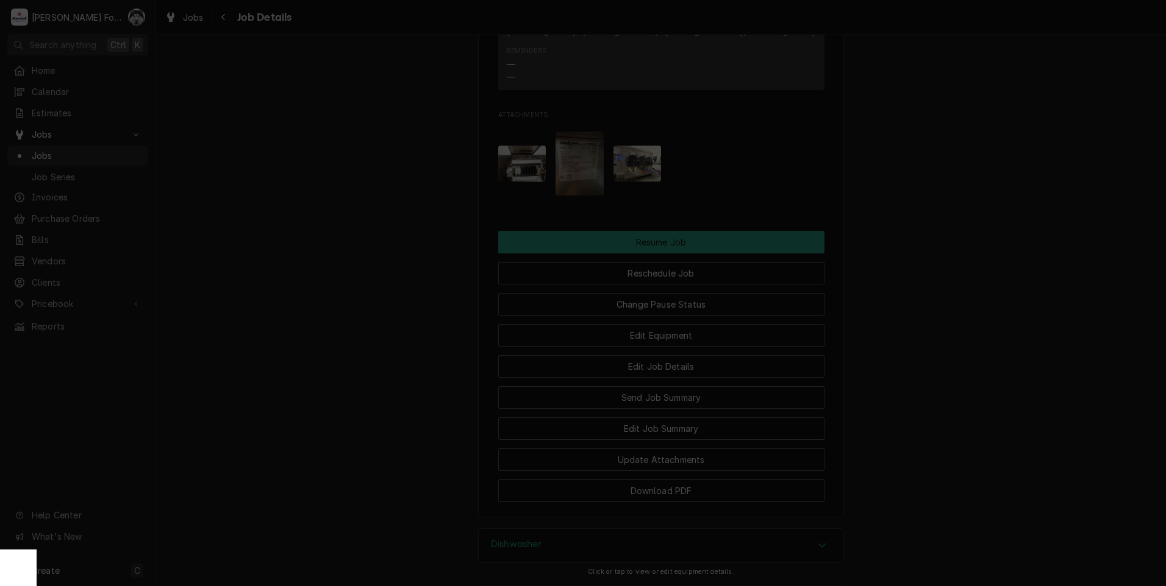
drag, startPoint x: 569, startPoint y: 176, endPoint x: 430, endPoint y: 246, distance: 156.2
click at [430, 246] on body "M Marshall Food Equipment Service C( Search anything Ctrl K Home Calendar Estim…" at bounding box center [583, 293] width 1166 height 586
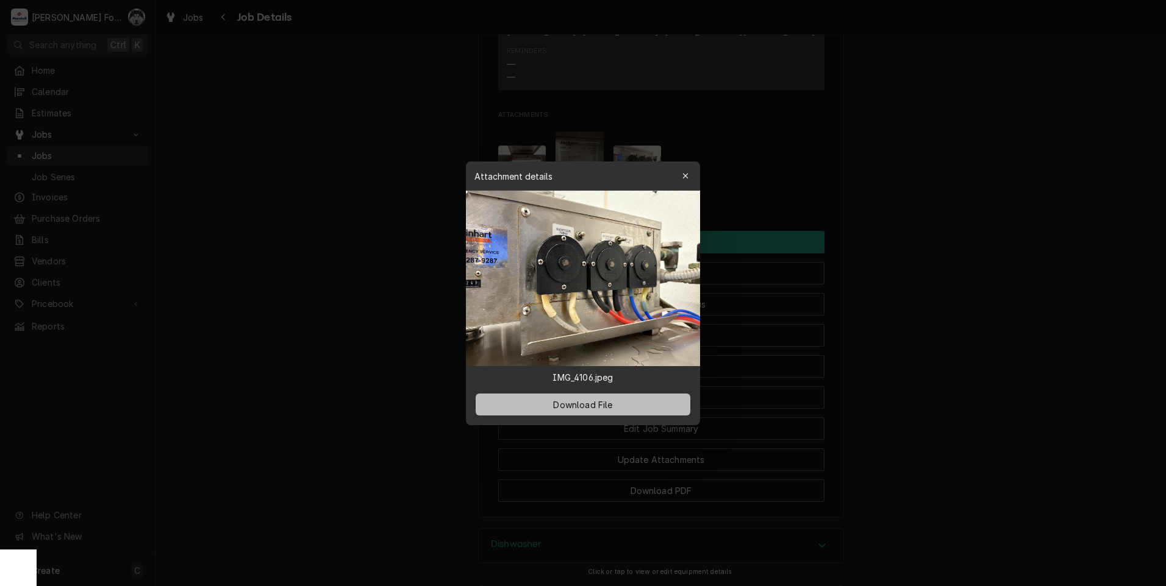
click at [599, 413] on button "Download File" at bounding box center [583, 405] width 215 height 22
click at [258, 376] on div at bounding box center [583, 293] width 1166 height 586
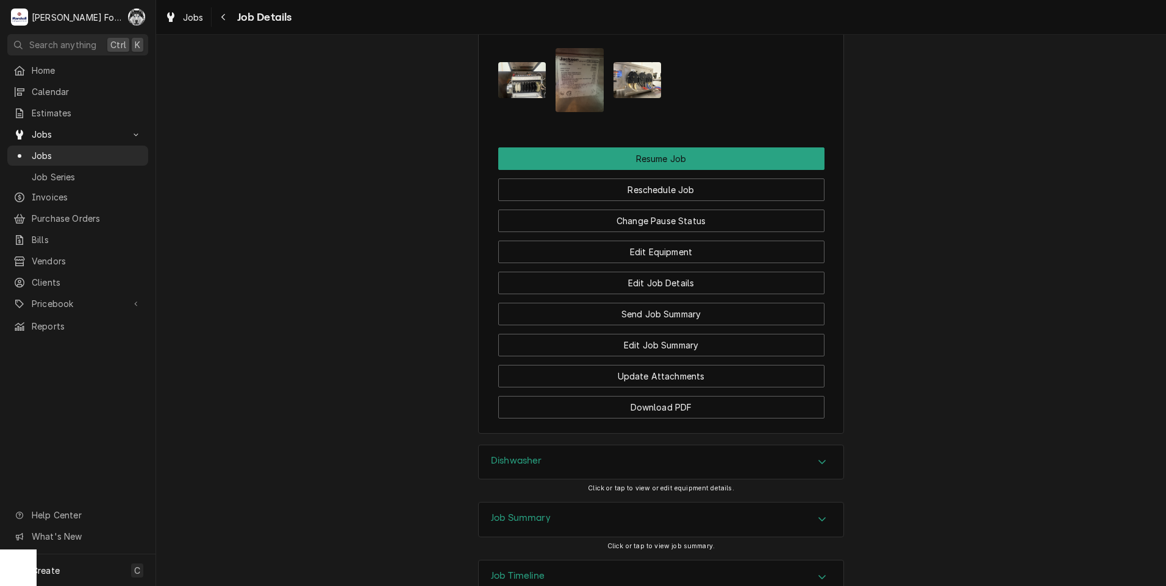
scroll to position [1391, 0]
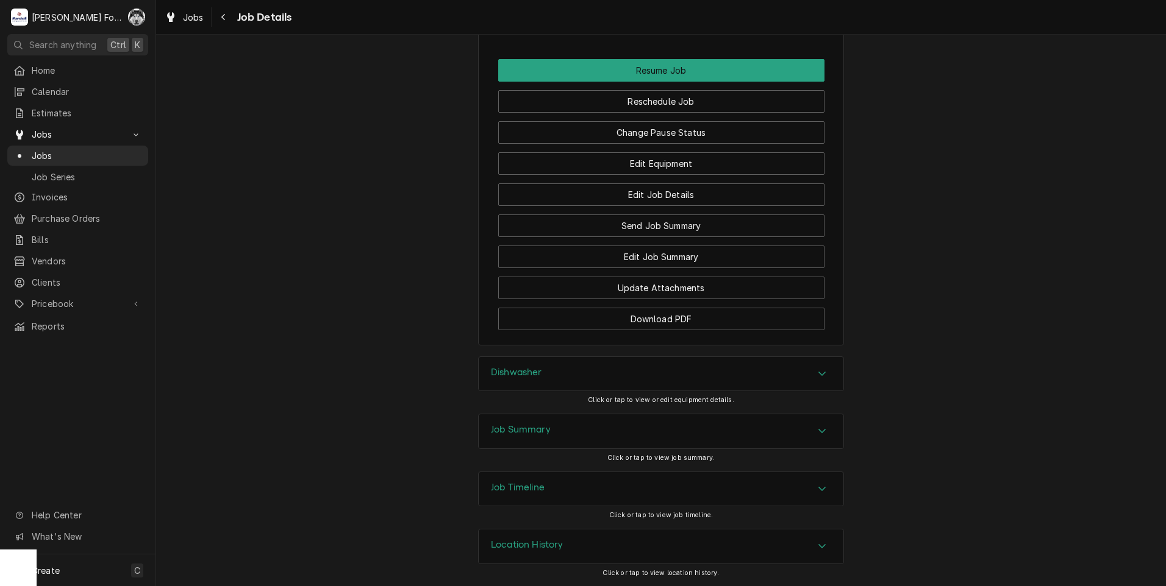
click at [549, 375] on div "Dishwasher" at bounding box center [661, 374] width 365 height 34
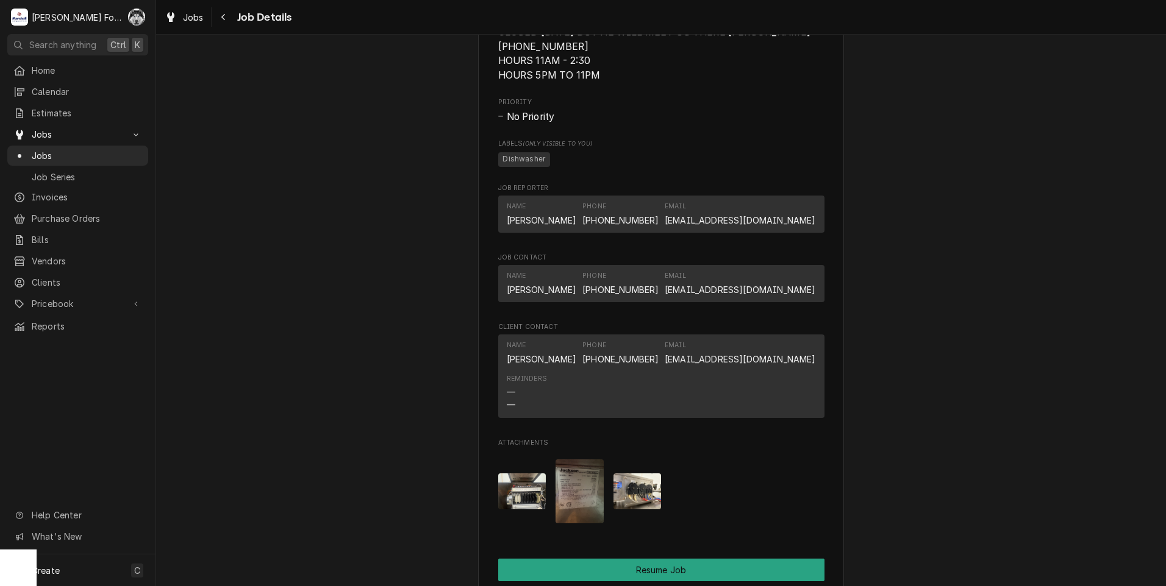
scroll to position [1024, 0]
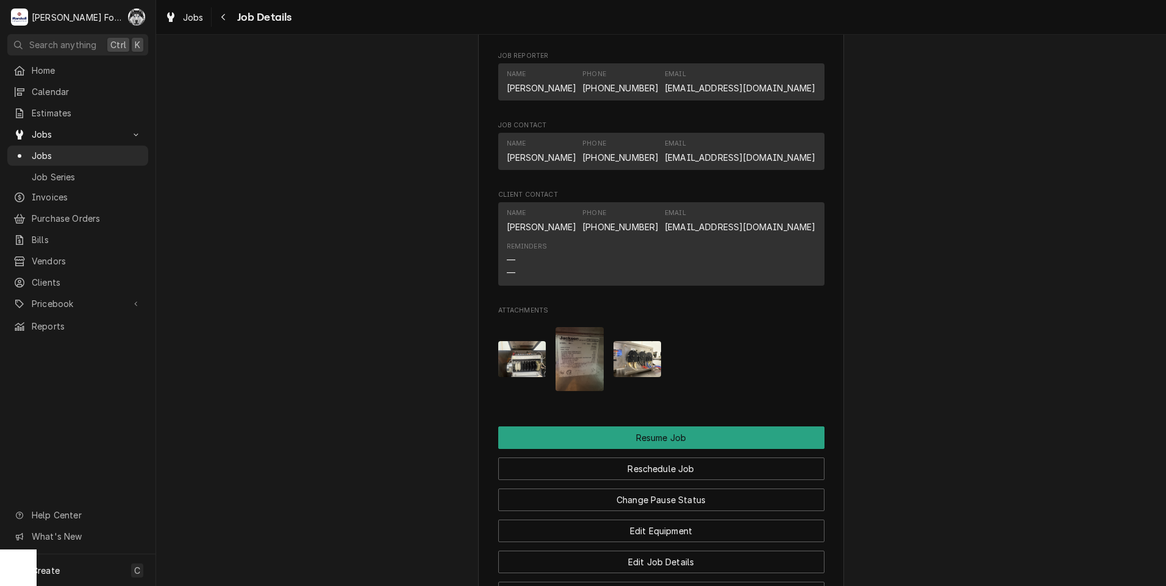
click at [640, 351] on img "Attachments" at bounding box center [637, 359] width 48 height 36
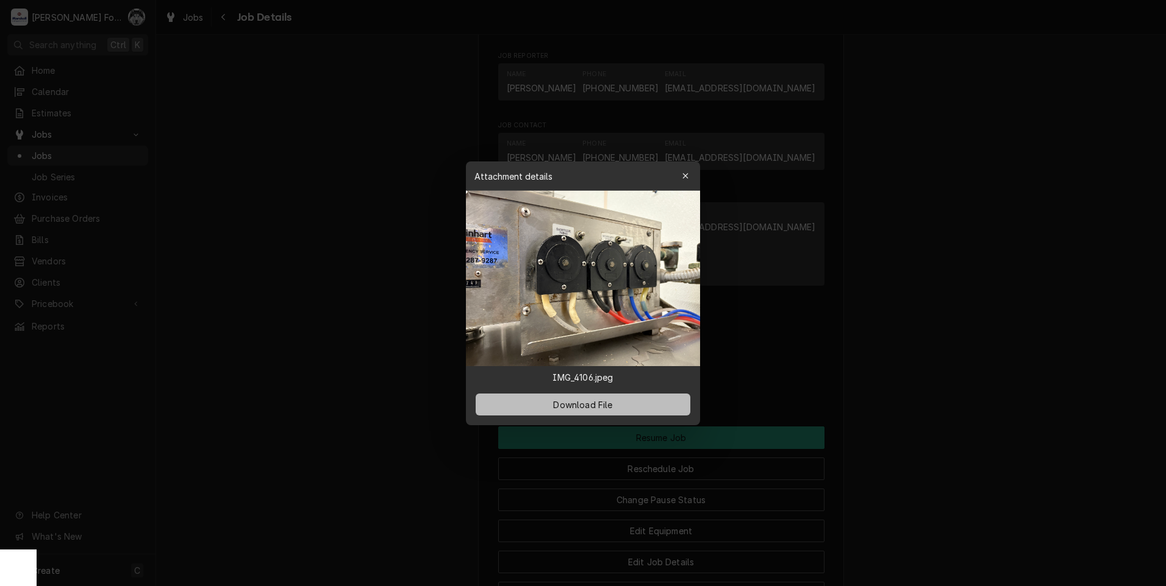
click at [583, 405] on span "Download File" at bounding box center [582, 404] width 64 height 13
drag, startPoint x: 419, startPoint y: 292, endPoint x: 408, endPoint y: 305, distance: 16.9
click at [416, 293] on div at bounding box center [583, 293] width 1166 height 586
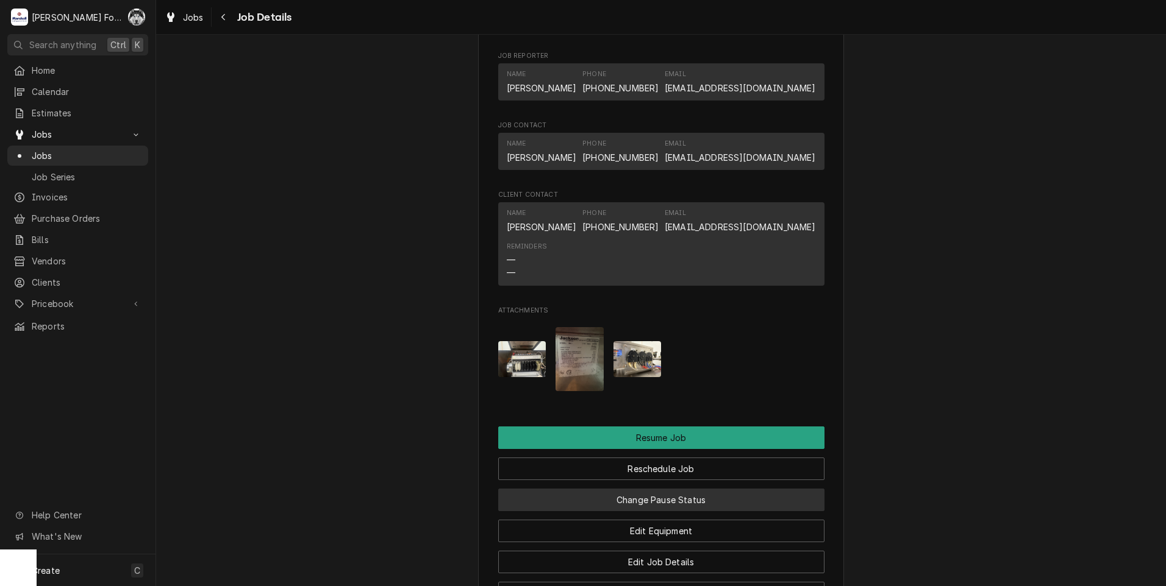
click at [665, 497] on button "Change Pause Status" at bounding box center [661, 500] width 326 height 23
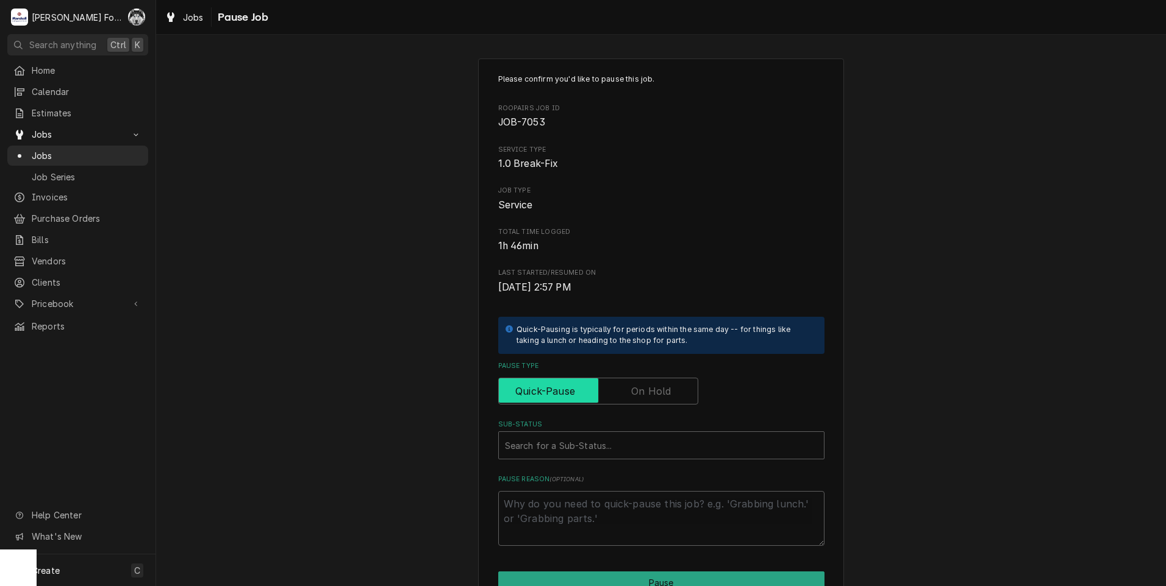
click at [635, 404] on input "Pause Type" at bounding box center [598, 391] width 189 height 27
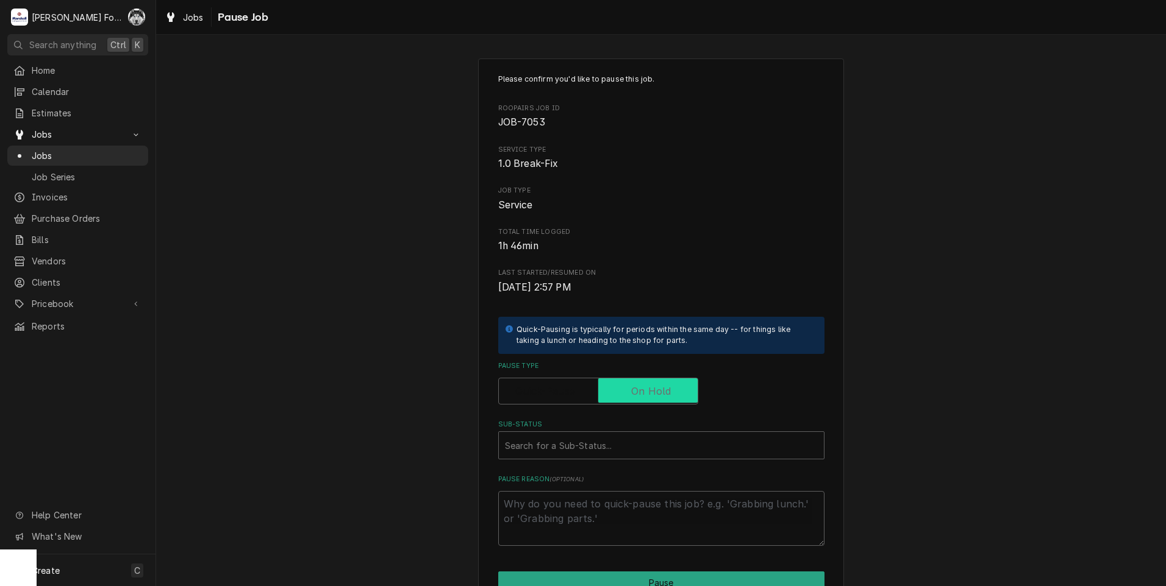
checkbox input "true"
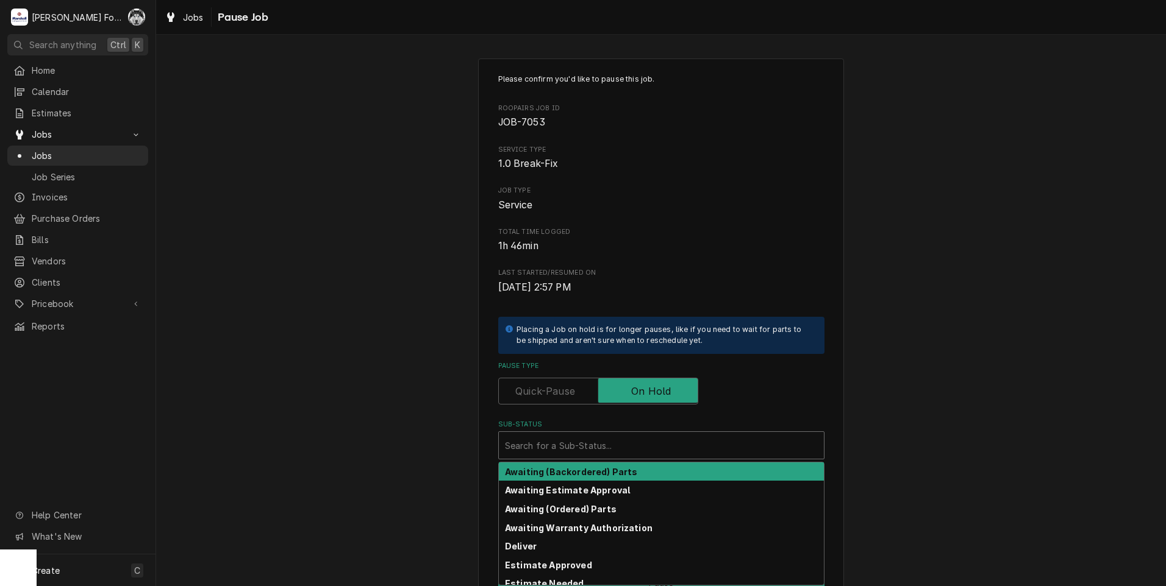
click at [599, 452] on div "Sub-Status" at bounding box center [661, 446] width 313 height 22
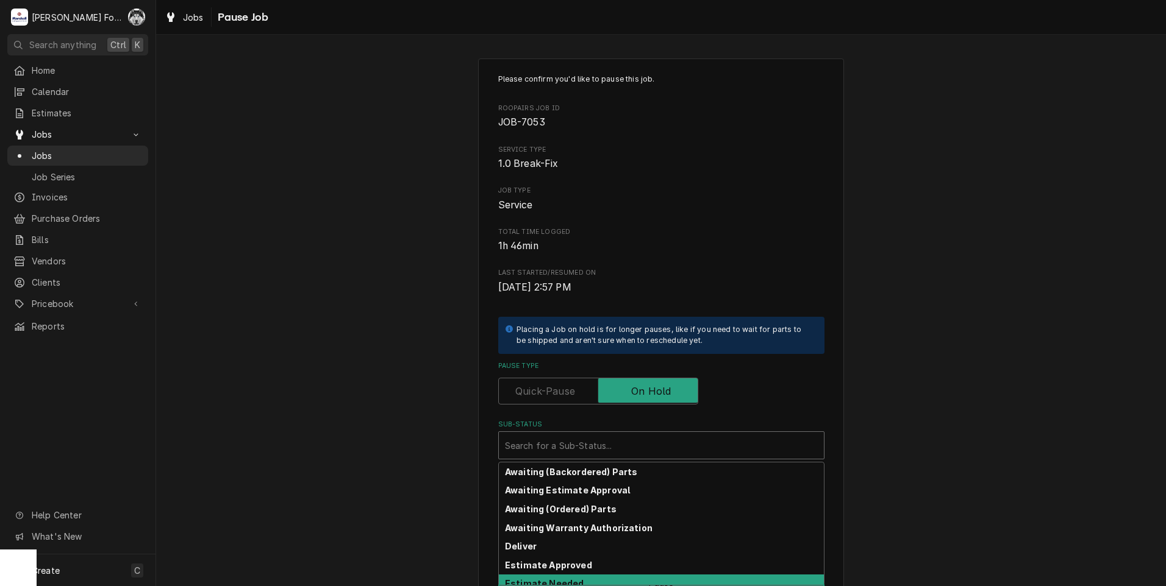
click at [572, 580] on strong "Estimate Needed" at bounding box center [544, 584] width 79 height 10
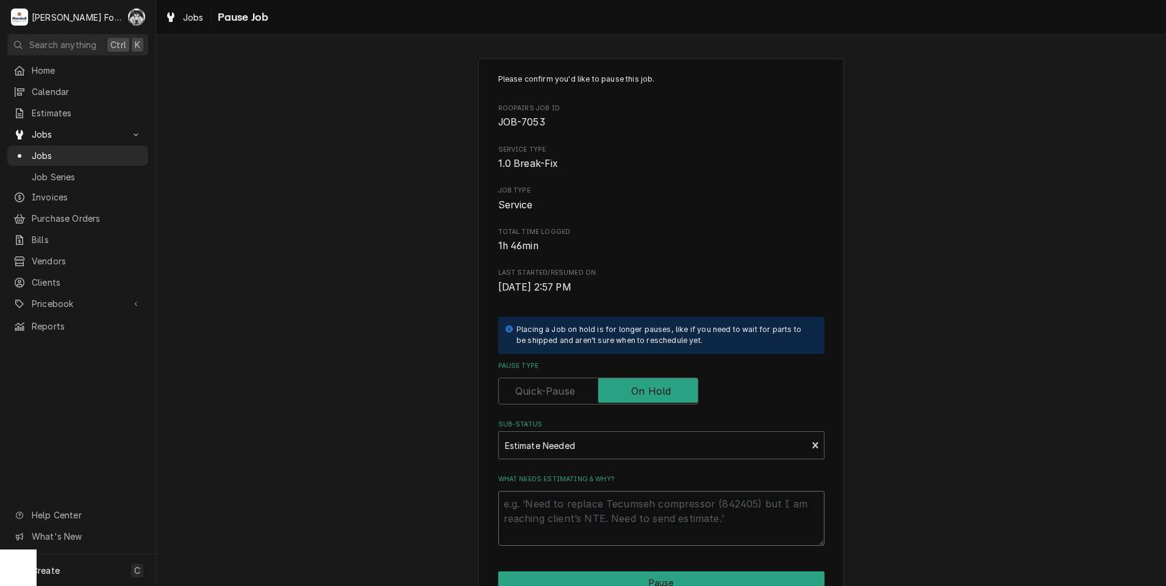
click at [563, 505] on textarea "What needs estimating & why?" at bounding box center [661, 518] width 326 height 55
type textarea "x"
type textarea "P"
type textarea "x"
type textarea "PA"
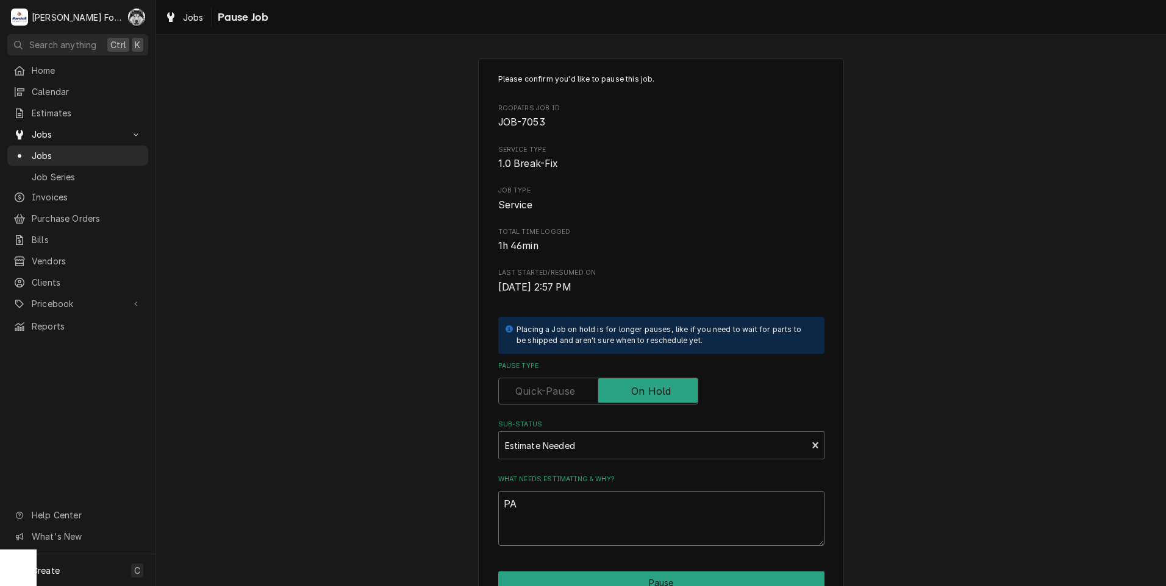
type textarea "x"
type textarea "PAR"
type textarea "x"
type textarea "PART"
type textarea "x"
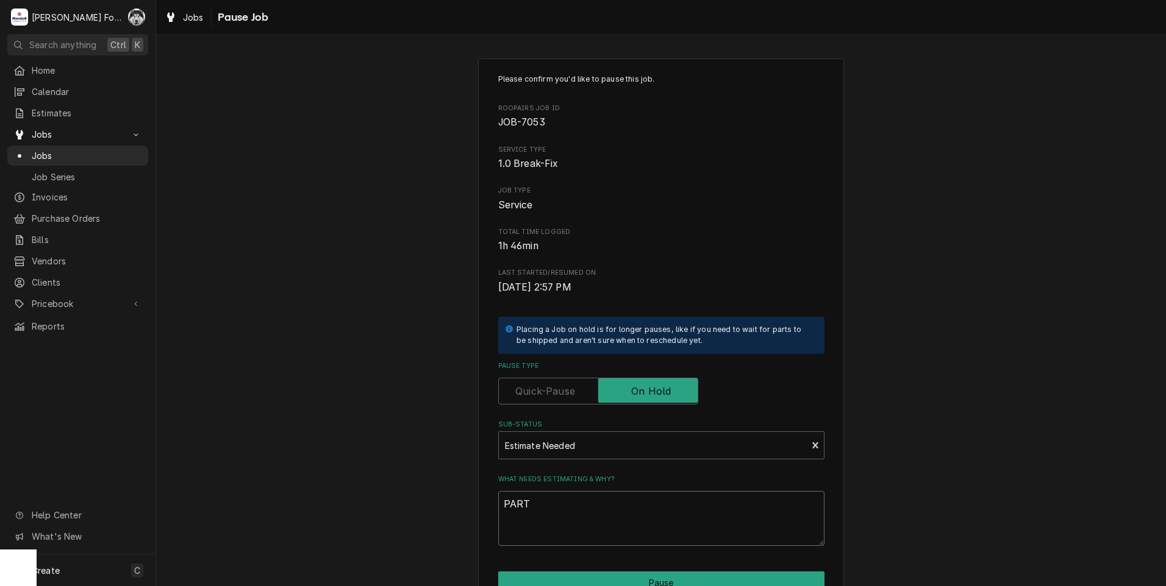
type textarea "PARTS"
drag, startPoint x: 555, startPoint y: 509, endPoint x: 457, endPoint y: 510, distance: 97.5
click at [457, 510] on div "Please confirm you'd like to pause this job. Roopairs Job ID JOB-7053 Service T…" at bounding box center [661, 365] width 1010 height 635
type textarea "x"
type textarea "C"
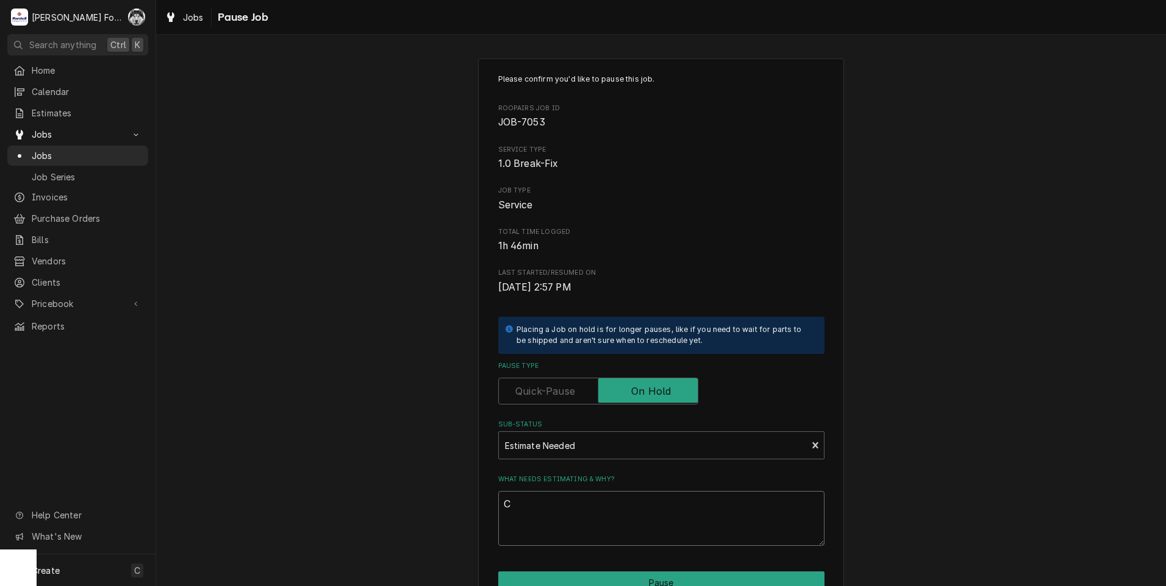
type textarea "x"
type textarea "CU"
type textarea "x"
type textarea "CUS"
type textarea "x"
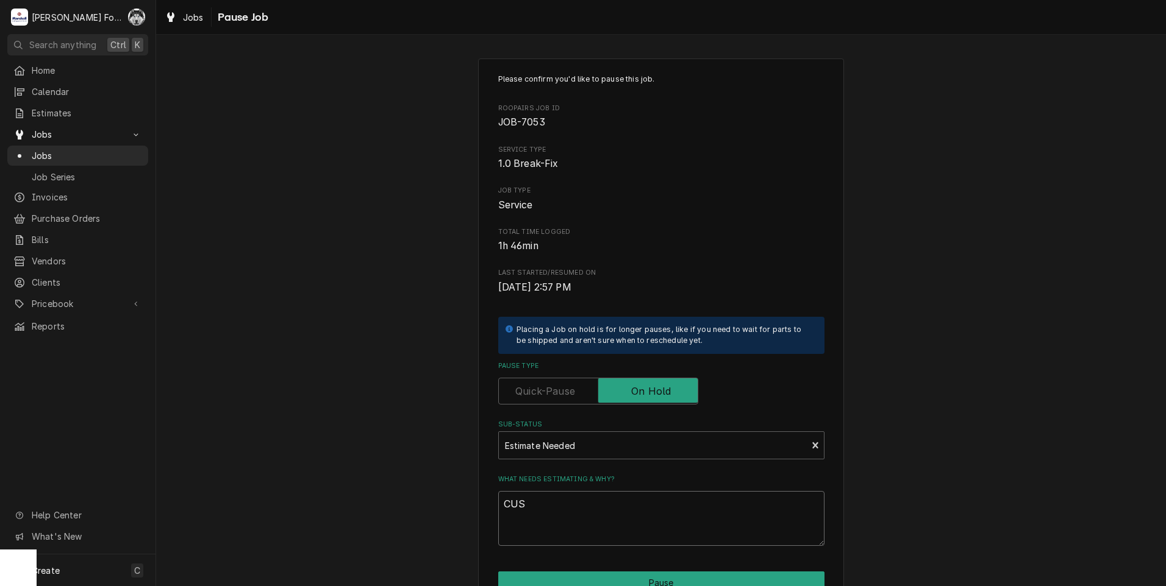
type textarea "CUST"
type textarea "x"
type textarea "CUSTO"
type textarea "x"
type textarea "CUSTOM"
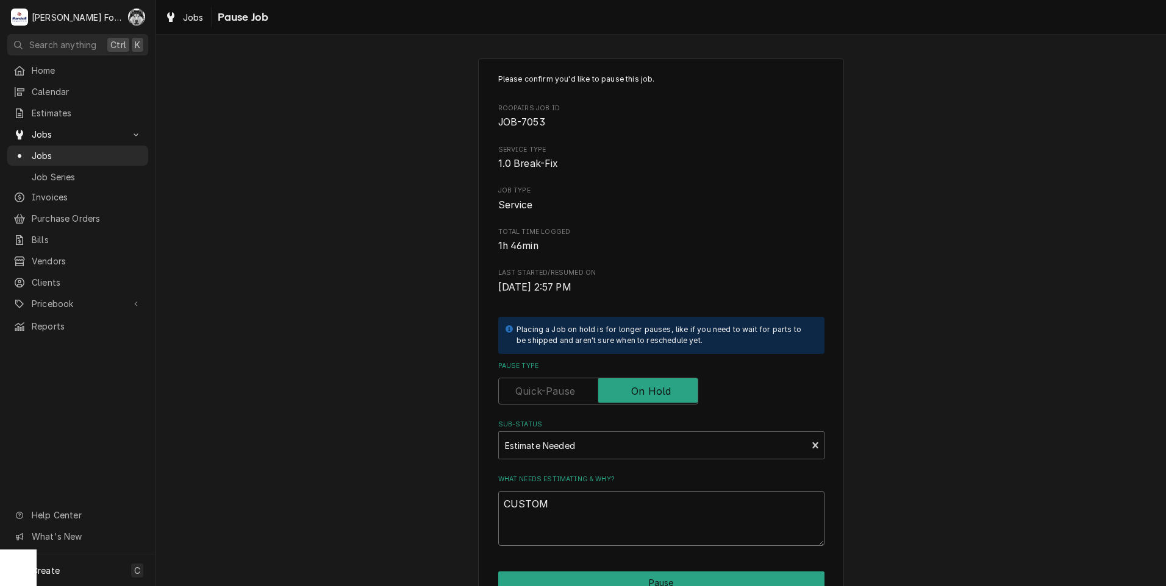
type textarea "x"
type textarea "CUSTOME"
type textarea "x"
type textarea "CUSTOME"
type textarea "x"
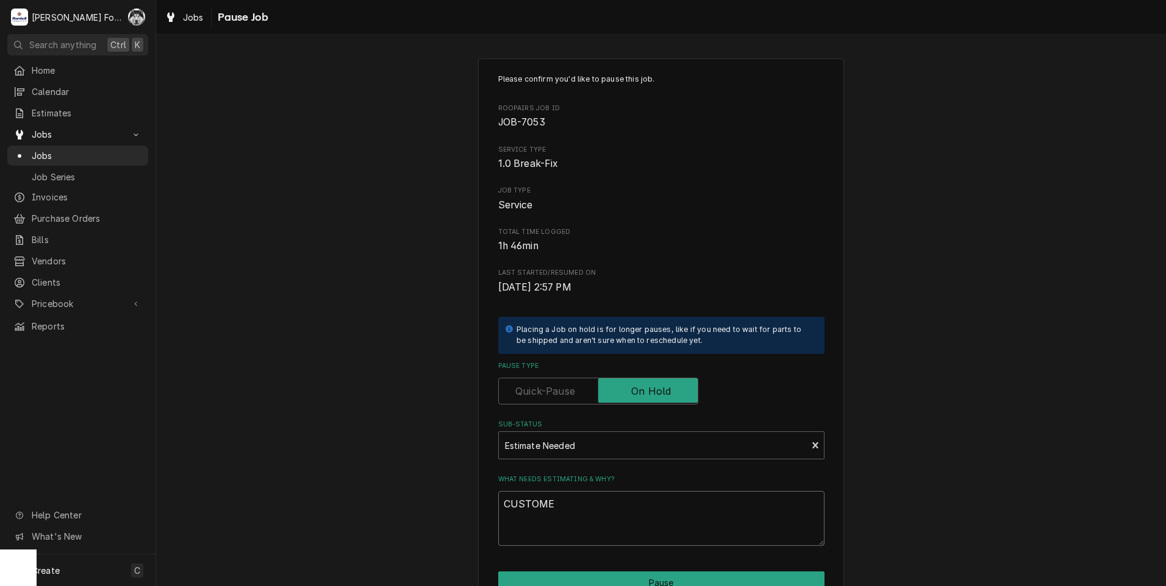
type textarea "CUSTOME H"
type textarea "x"
type textarea "CUSTOME HA"
type textarea "x"
type textarea "CUSTOME HAS"
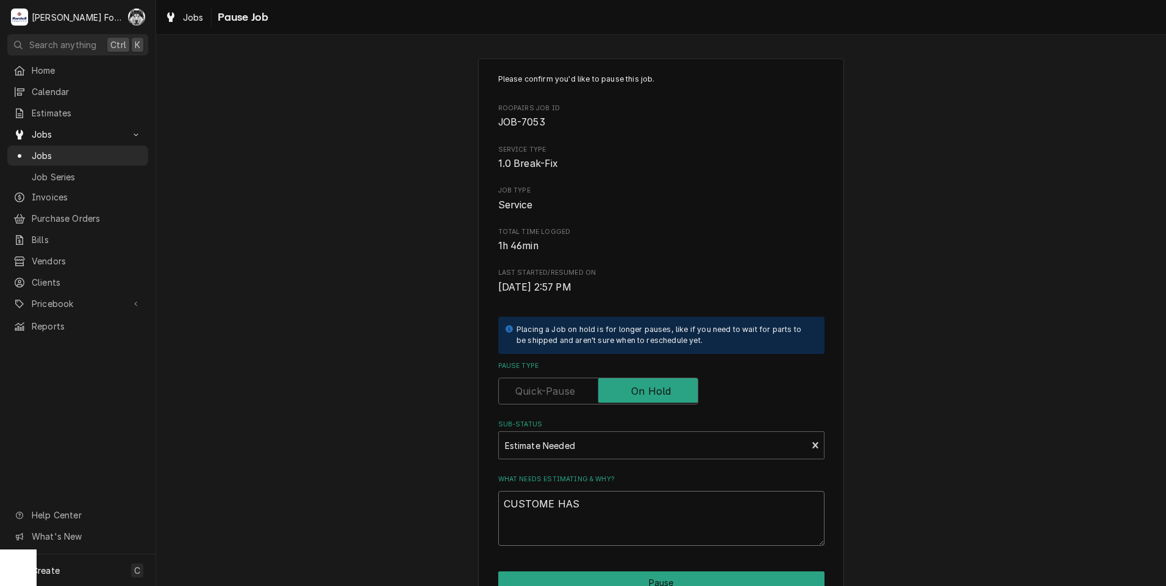
type textarea "x"
type textarea "CUSTOME HAS"
type textarea "x"
type textarea "CUSTOME HAS T"
type textarea "x"
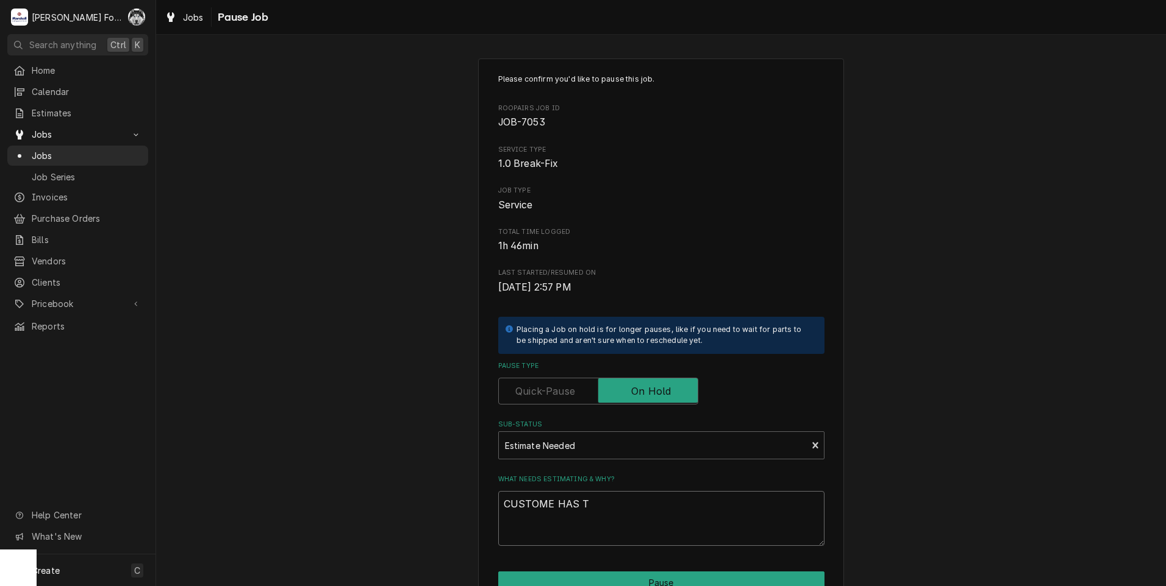
type textarea "CUSTOME HAS TO"
type textarea "x"
type textarea "CUSTOME HAS TO"
type textarea "x"
type textarea "CUSTOME HAS TO C"
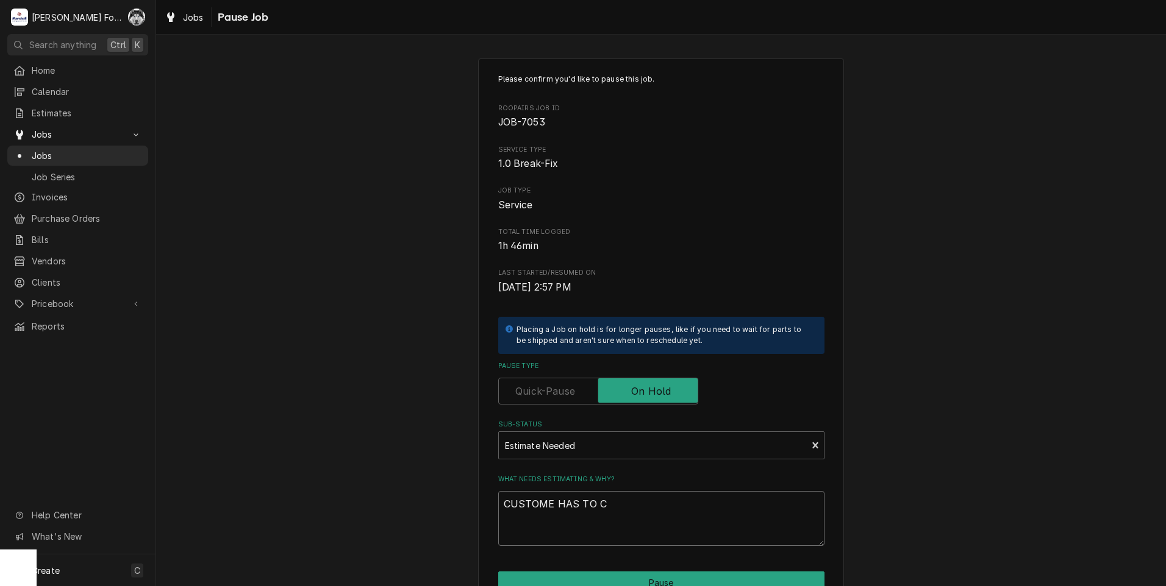
type textarea "x"
type textarea "CUSTOME HAS TO CA"
type textarea "x"
type textarea "CUSTOME HAS TO CAL"
type textarea "x"
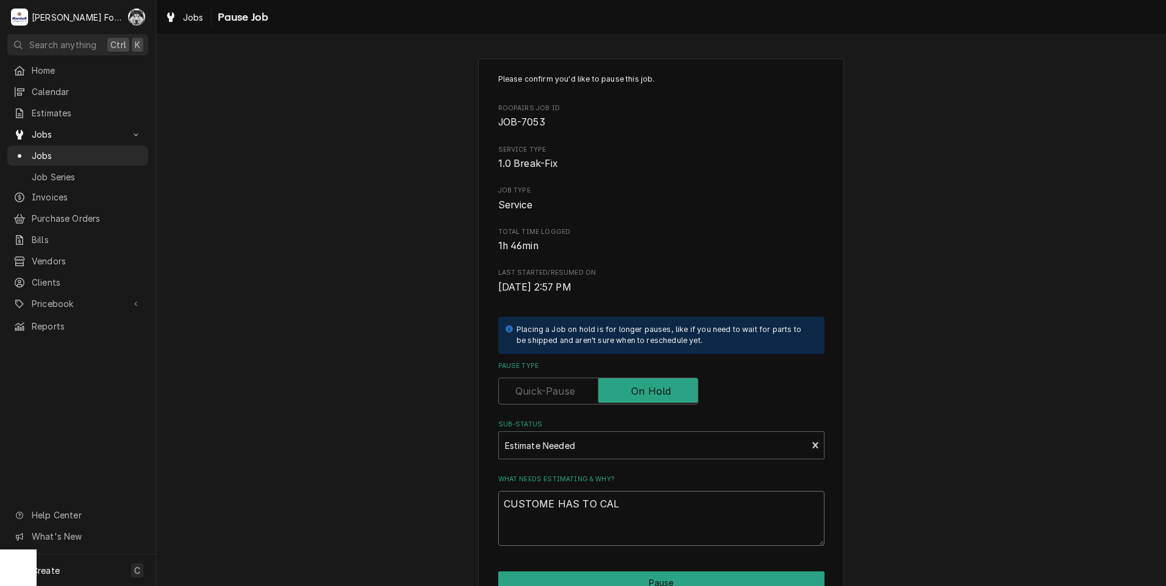
type textarea "CUSTOME HAS TO CALL"
type textarea "x"
type textarea "CUSTOME HAS TO CALL"
type textarea "x"
type textarea "CUSTOME HAS TO CALL E"
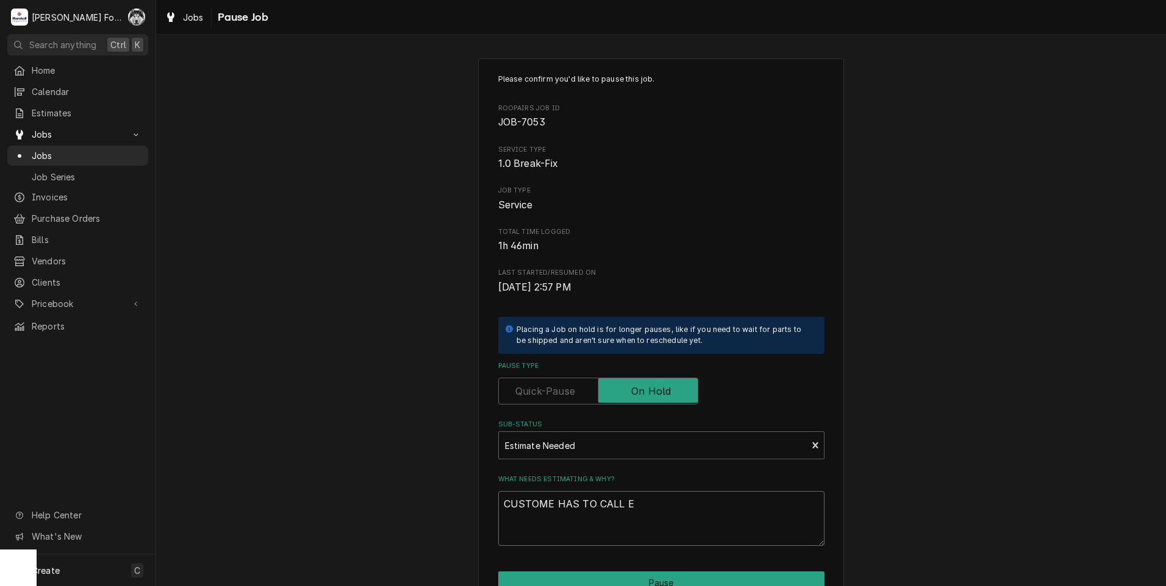
type textarea "x"
type textarea "CUSTOME HAS TO CALL EC"
type textarea "x"
type textarea "CUSTOME HAS TO CALL ECO"
type textarea "x"
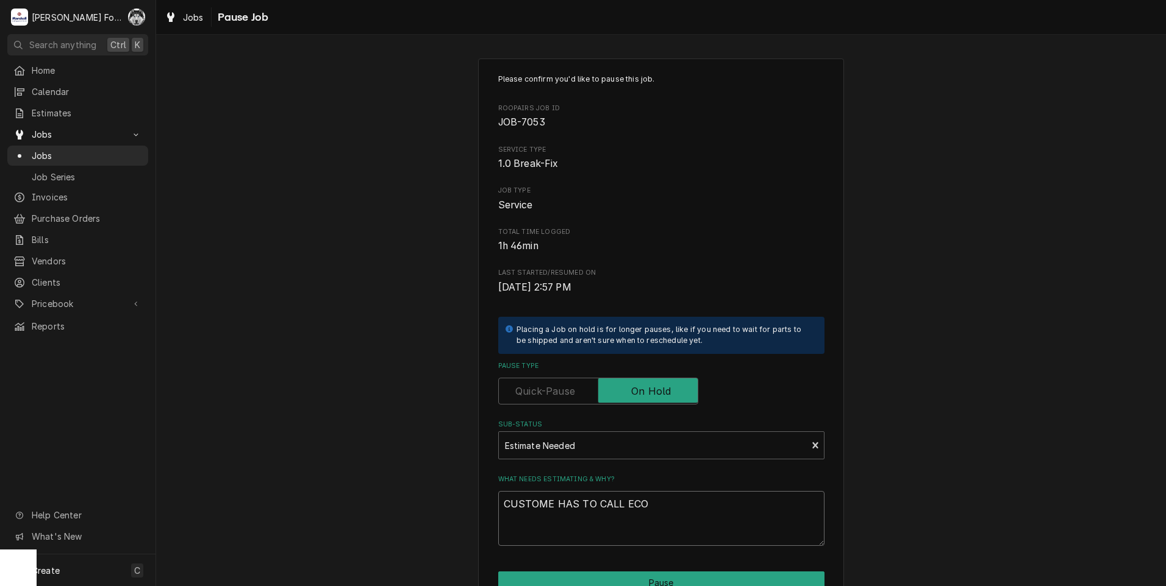
type textarea "CUSTOME HAS TO CALL ECOL"
type textarea "x"
type textarea "CUSTOME HAS TO CALL ECOLA"
type textarea "x"
type textarea "CUSTOME HAS TO CALL ECOLAB"
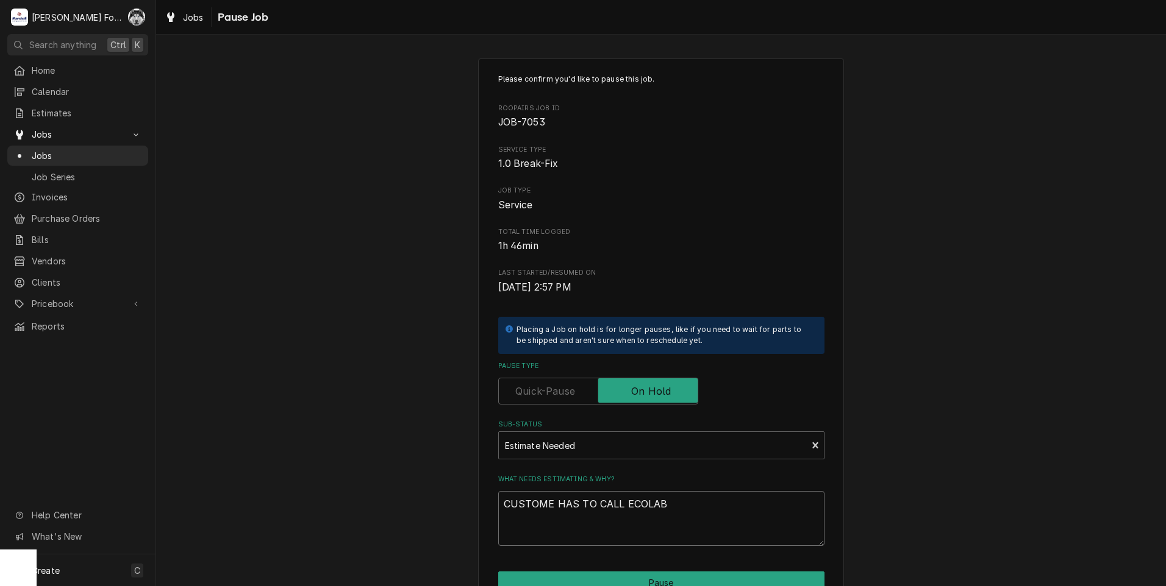
type textarea "x"
type textarea "CUSTOME HAS TO CALL ECOLAB"
type textarea "x"
type textarea "CUSTOME HAS TO CALL ECOLAB F"
type textarea "x"
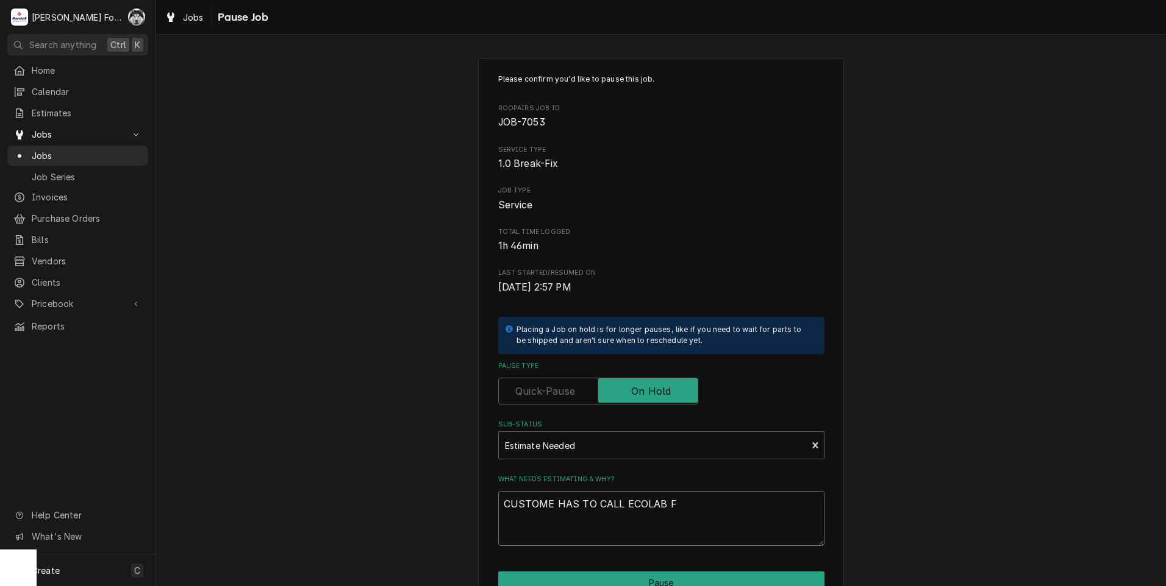
type textarea "CUSTOME HAS TO CALL ECOLAB FO"
type textarea "x"
type textarea "CUSTOME HAS TO CALL ECOLAB FOR"
type textarea "x"
type textarea "CUSTOME HAS TO CALL ECOLAB FOR"
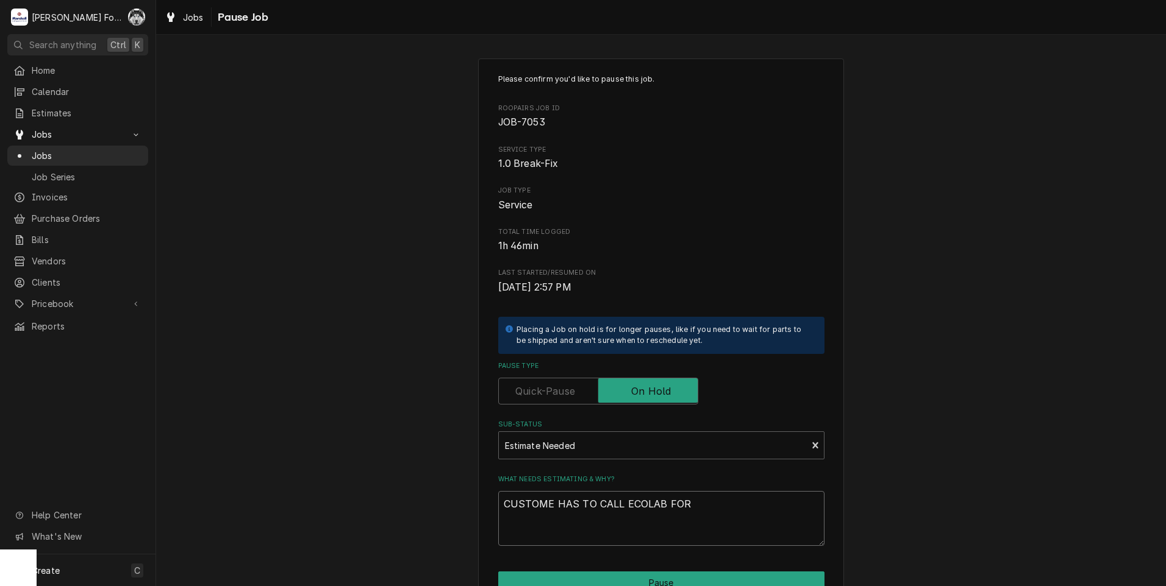
type textarea "x"
type textarea "CUSTOME HAS TO CALL ECOLAB FOR S"
type textarea "x"
type textarea "CUSTOME HAS TO CALL ECOLAB FOR SE"
type textarea "x"
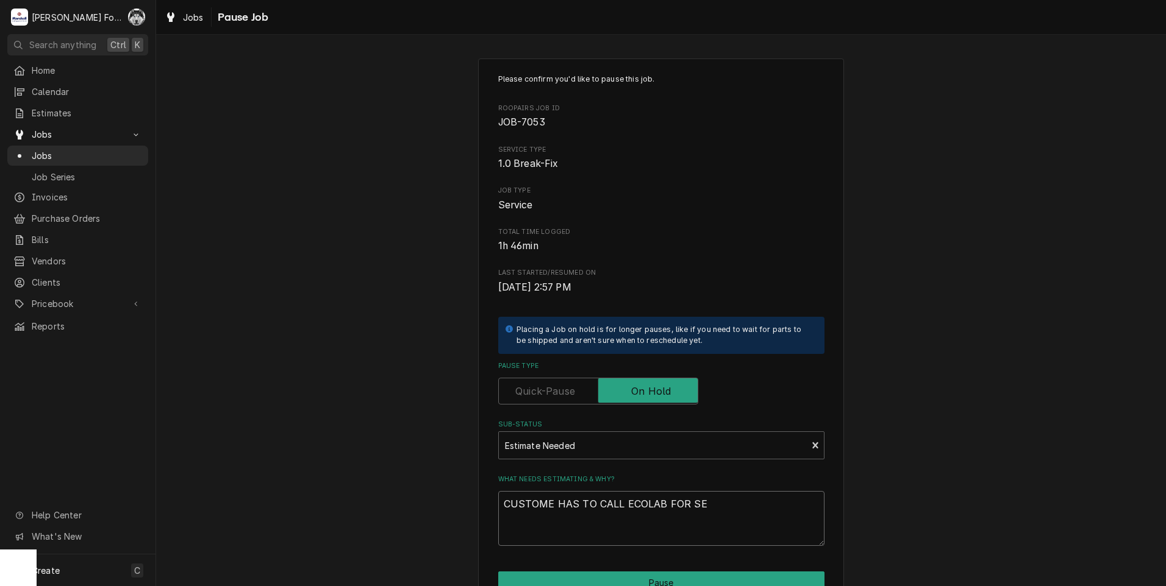
type textarea "CUSTOME HAS TO CALL ECOLAB FOR SER"
type textarea "x"
type textarea "CUSTOME HAS TO CALL ECOLAB FOR SERV"
type textarea "x"
type textarea "CUSTOME HAS TO CALL ECOLAB FOR SERVI"
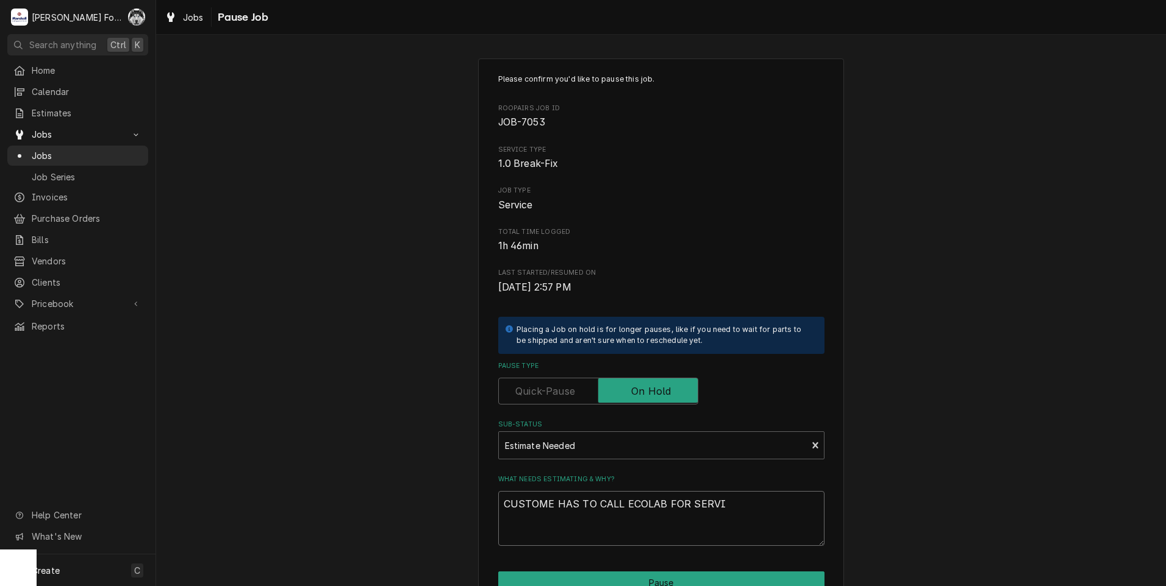
type textarea "x"
type textarea "CUSTOME HAS TO CALL ECOLAB FOR SERVIC"
type textarea "x"
type textarea "CUSTOME HAS TO CALL ECOLAB FOR SERVICE"
type textarea "x"
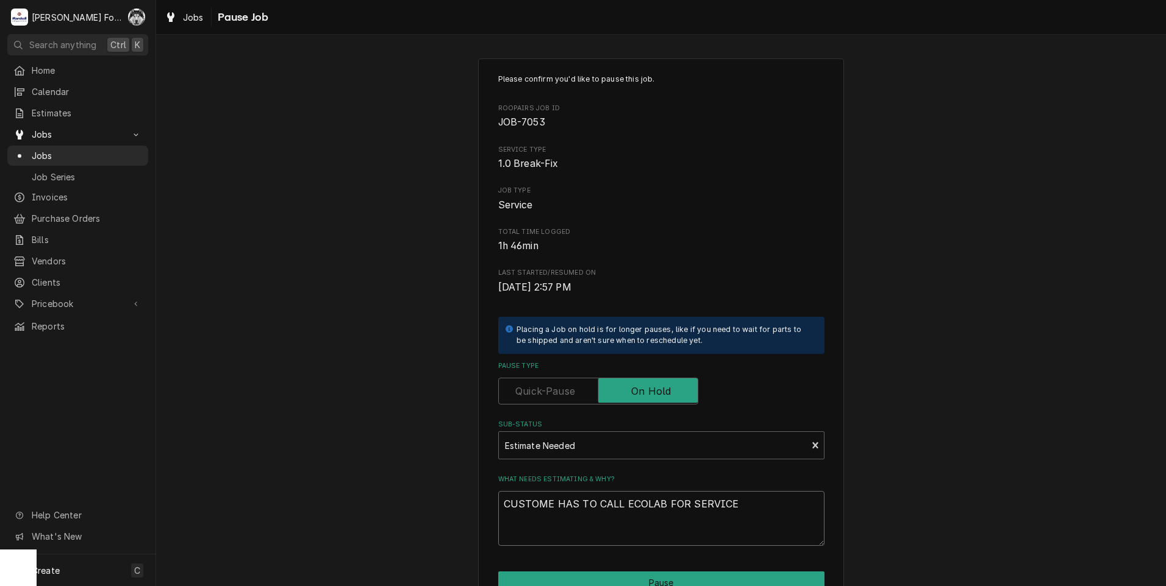
type textarea "CUSTOME HAS TO CALL ECOLAB FOR SERVICE"
type textarea "x"
type textarea "CUSTOME HAS TO CALL ECOLAB FOR SERVICE T"
type textarea "x"
type textarea "CUSTOME HAS TO CALL ECOLAB FOR SERVICE TO"
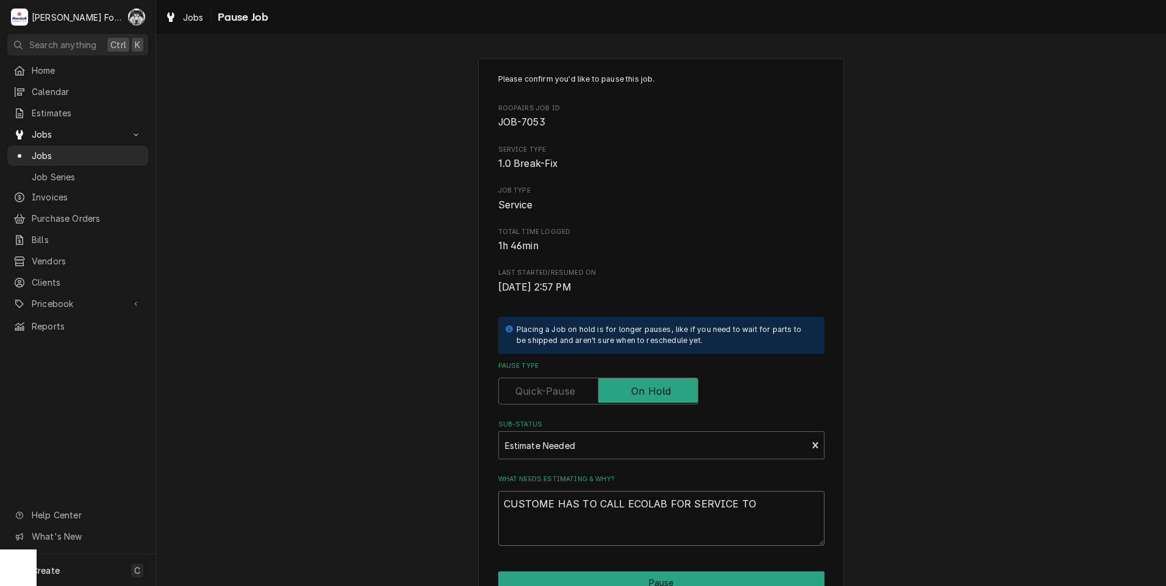
type textarea "x"
type textarea "CUSTOME HAS TO CALL ECOLAB FOR SERVICE TO"
type textarea "x"
type textarea "CUSTOME HAS TO CALL ECOLAB FOR SERVICE TO T"
type textarea "x"
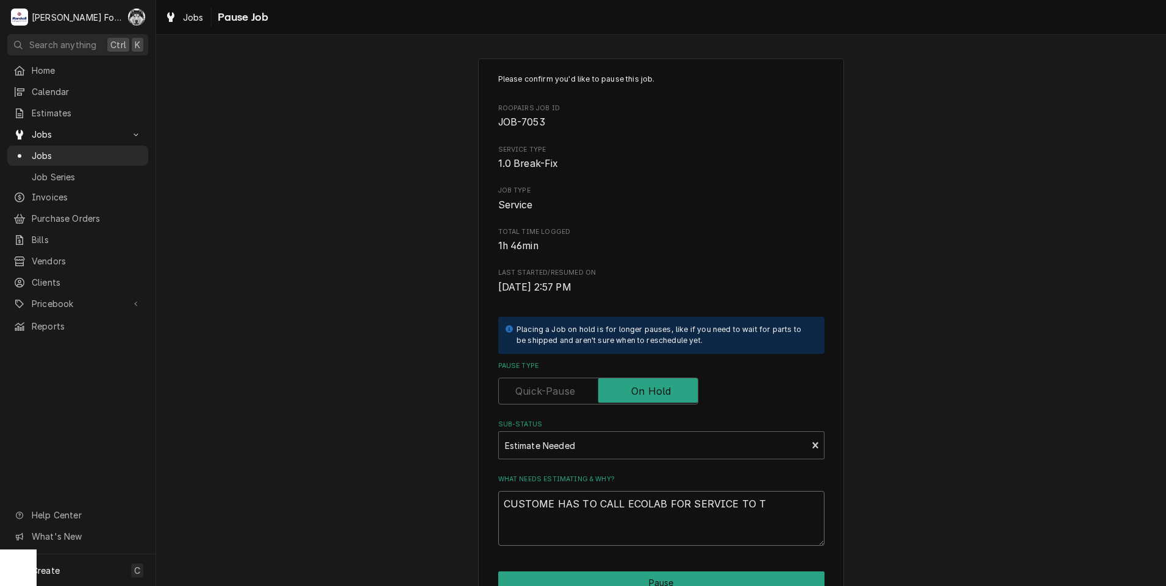
type textarea "CUSTOME HAS TO CALL ECOLAB FOR SERVICE TO TH"
type textarea "x"
type textarea "CUSTOME HAS TO CALL ECOLAB FOR SERVICE TO THI"
type textarea "x"
type textarea "CUSTOME HAS TO CALL ECOLAB FOR SERVICE TO THIS"
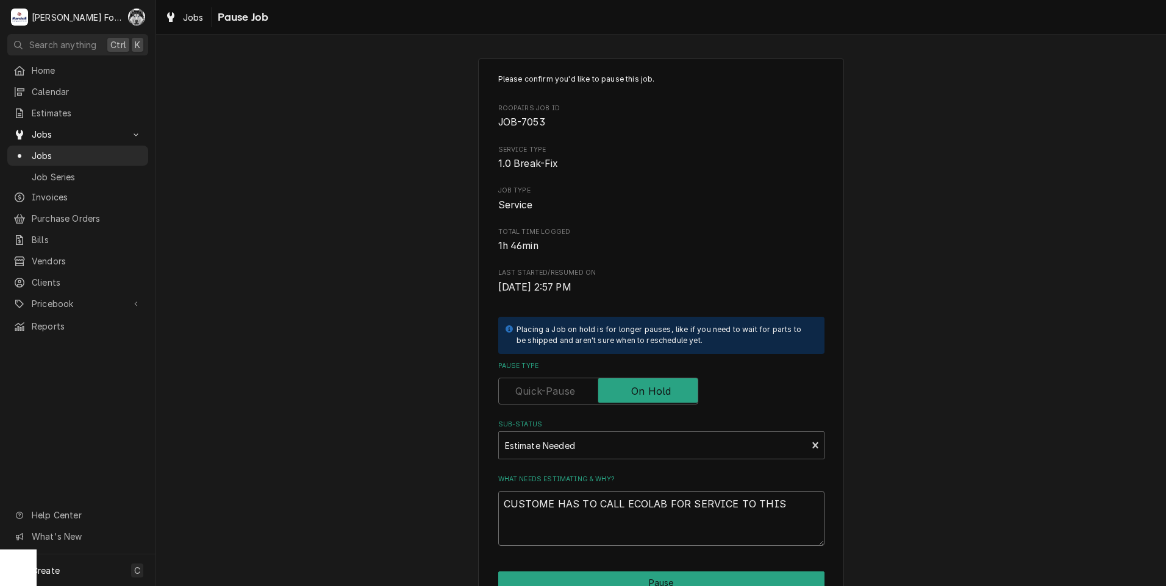
type textarea "x"
type textarea "CUSTOME HAS TO CALL ECOLAB FOR SERVICE TO THIS"
type textarea "x"
type textarea "CUSTOME HAS TO CALL ECOLAB FOR SERVICE TO THIS U"
type textarea "x"
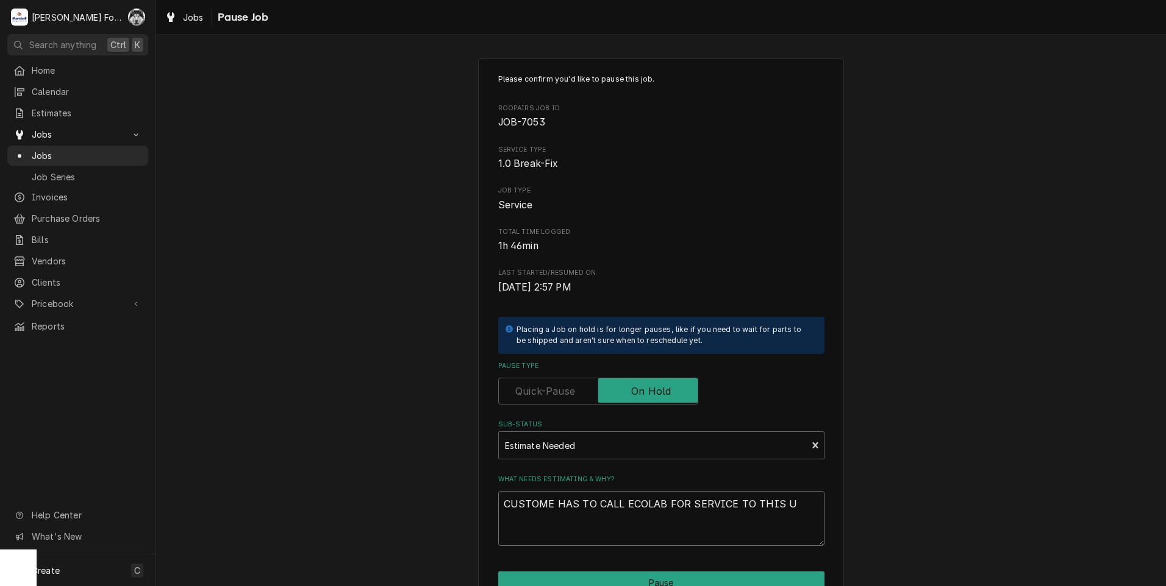
type textarea "CUSTOME HAS TO CALL ECOLAB FOR SERVICE TO THIS UN"
type textarea "x"
type textarea "CUSTOME HAS TO CALL ECOLAB FOR SERVICE TO THIS UNI"
type textarea "x"
type textarea "CUSTOME HAS TO CALL ECOLAB FOR SERVICE TO THIS UNIT"
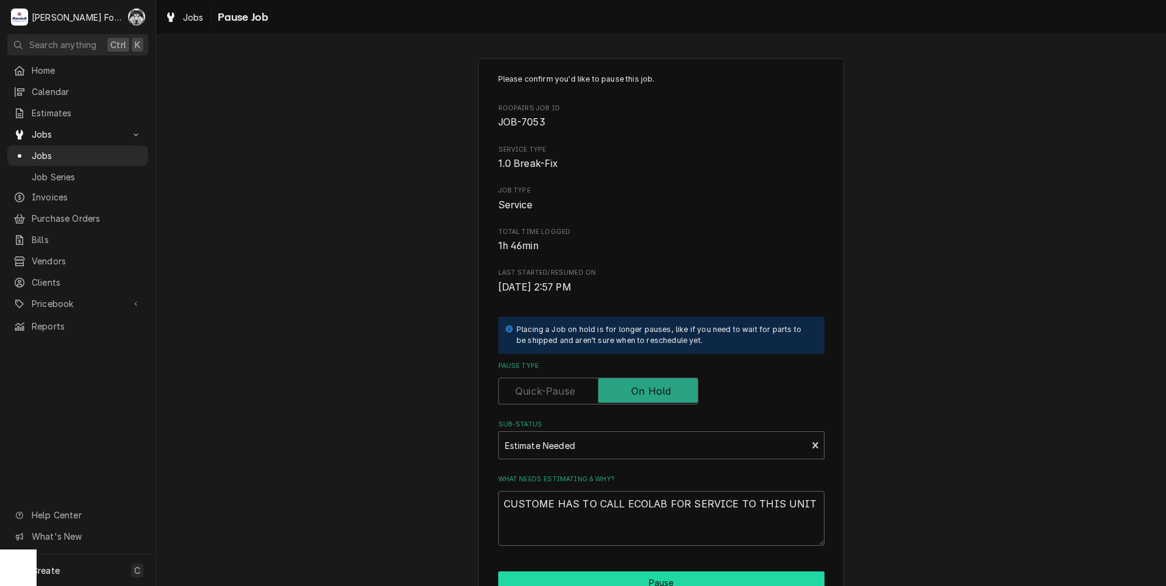
click at [699, 575] on button "Pause" at bounding box center [661, 583] width 326 height 23
type textarea "x"
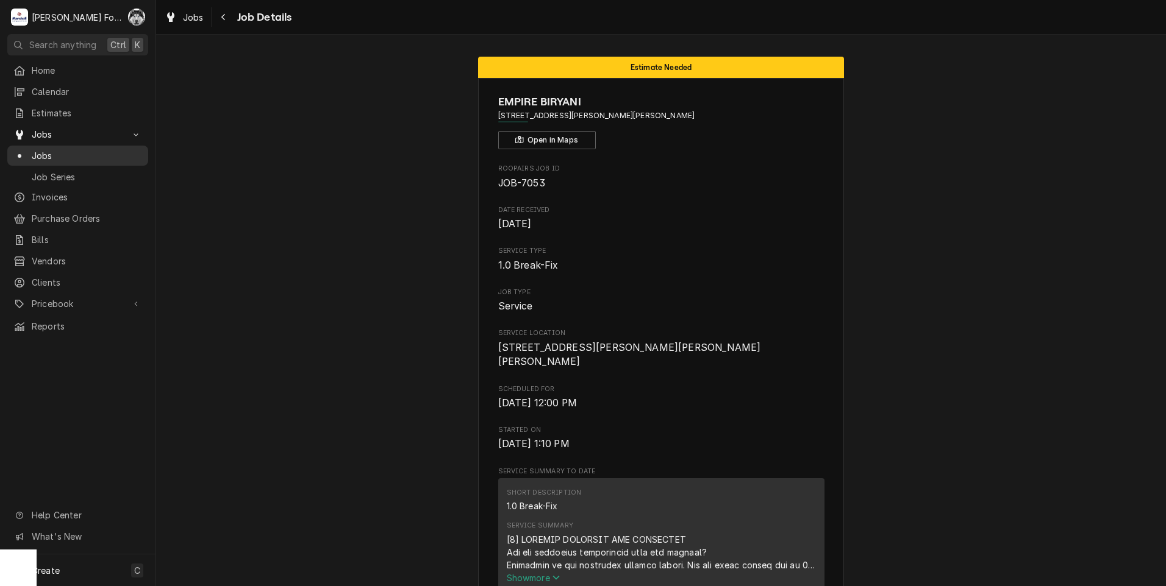
click at [46, 154] on span "Jobs" at bounding box center [87, 155] width 110 height 13
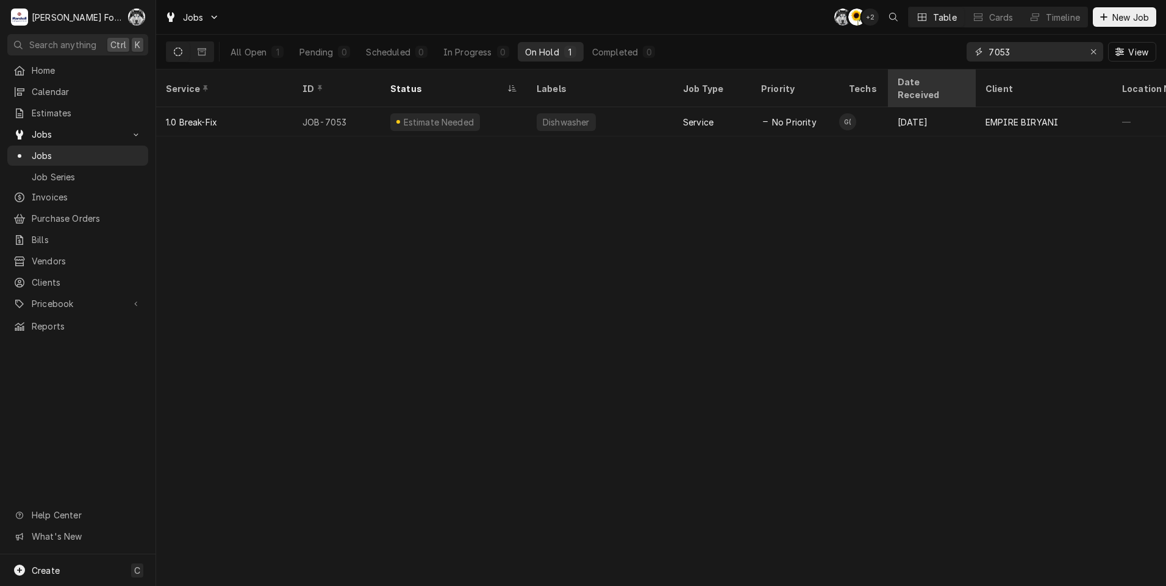
drag, startPoint x: 1016, startPoint y: 54, endPoint x: 906, endPoint y: 79, distance: 112.5
click at [906, 79] on div "Jobs C( C( + 2 Table Cards Timeline New Job All Open 1 Pending 0 Scheduled 0 In…" at bounding box center [661, 293] width 1010 height 586
type input "6825"
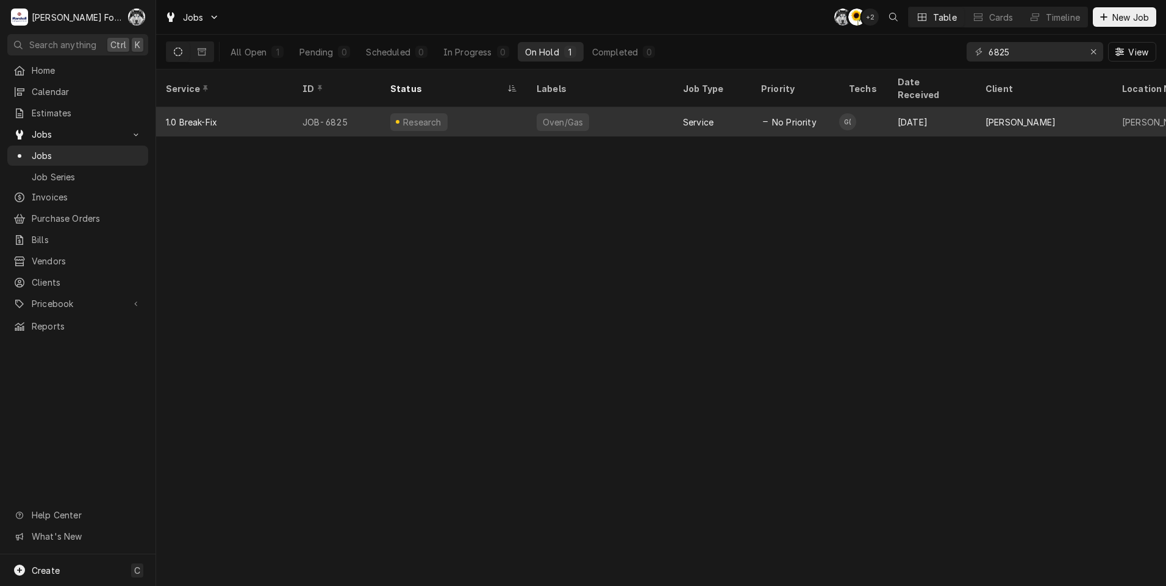
click at [489, 110] on div "Research" at bounding box center [453, 121] width 146 height 29
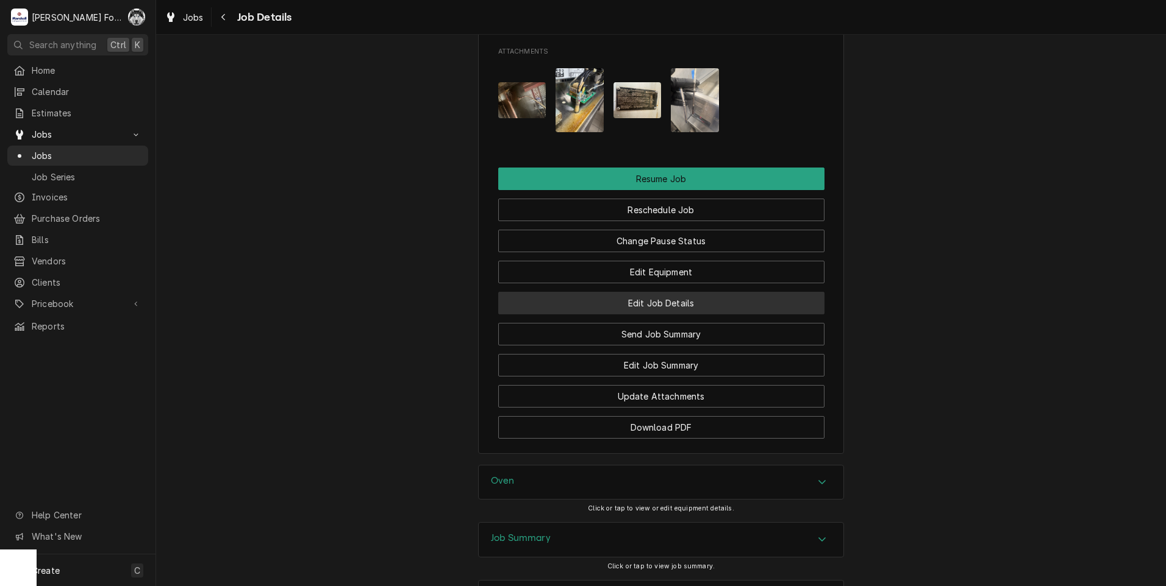
scroll to position [1429, 0]
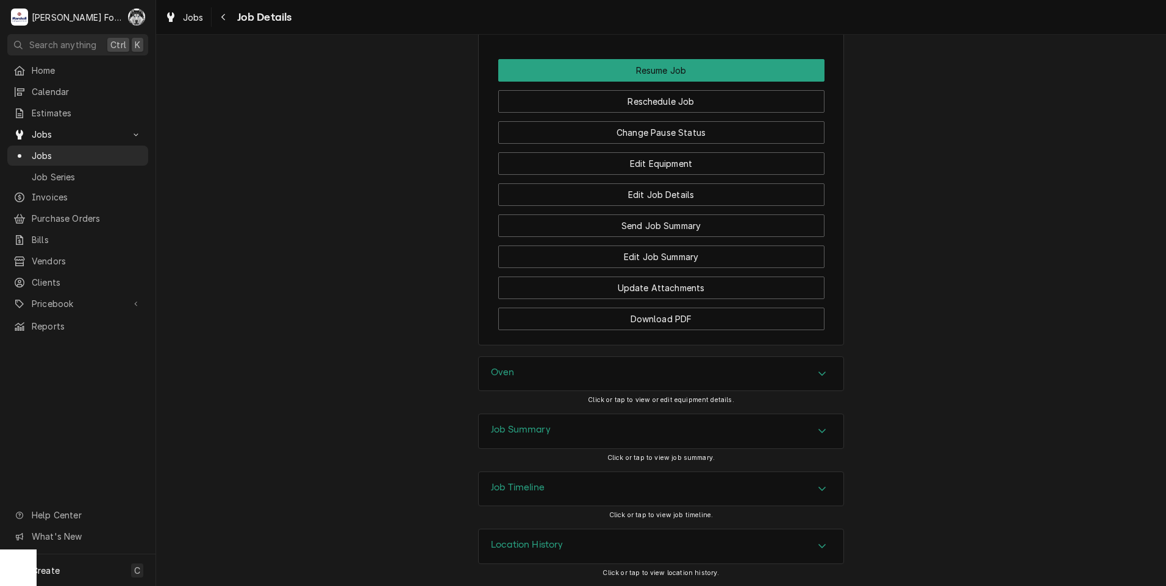
click at [534, 364] on div "Oven" at bounding box center [661, 374] width 365 height 34
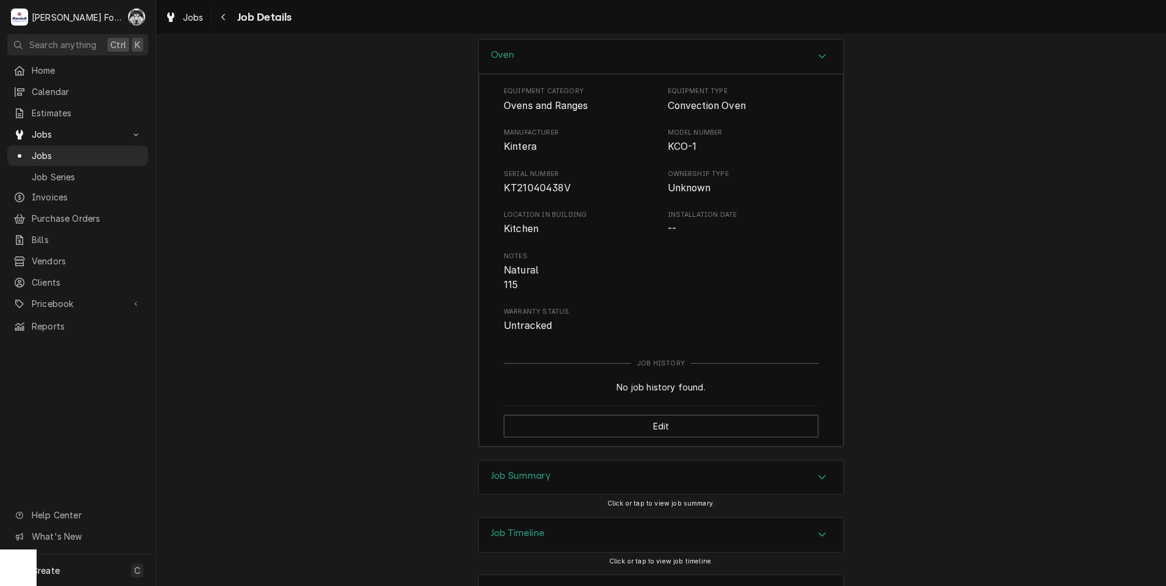
scroll to position [1734, 0]
click at [542, 480] on h3 "Job Summary" at bounding box center [521, 475] width 60 height 12
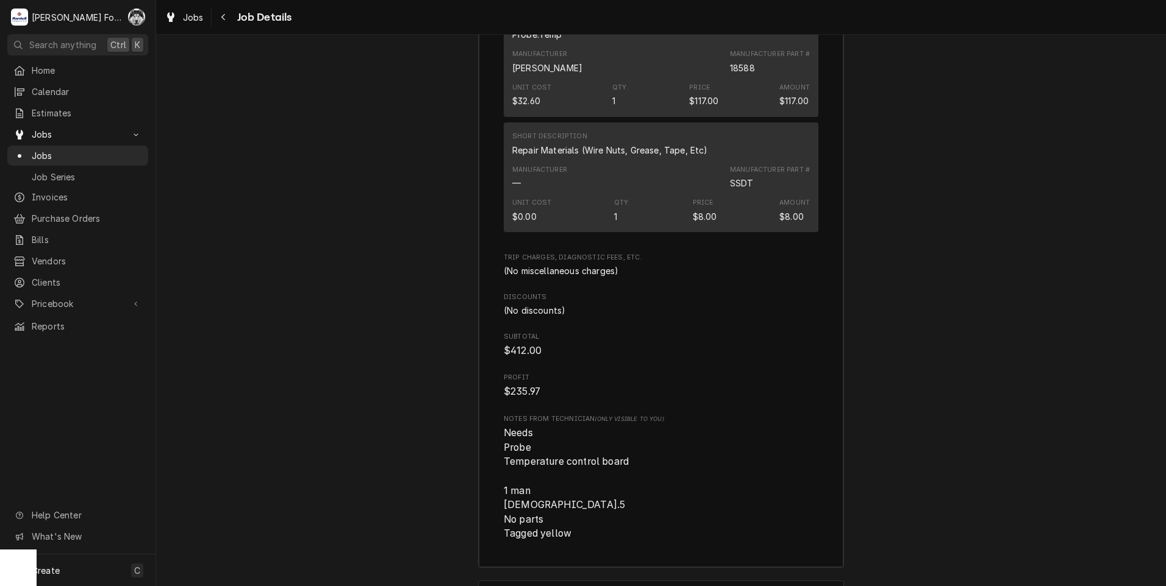
scroll to position [3293, 0]
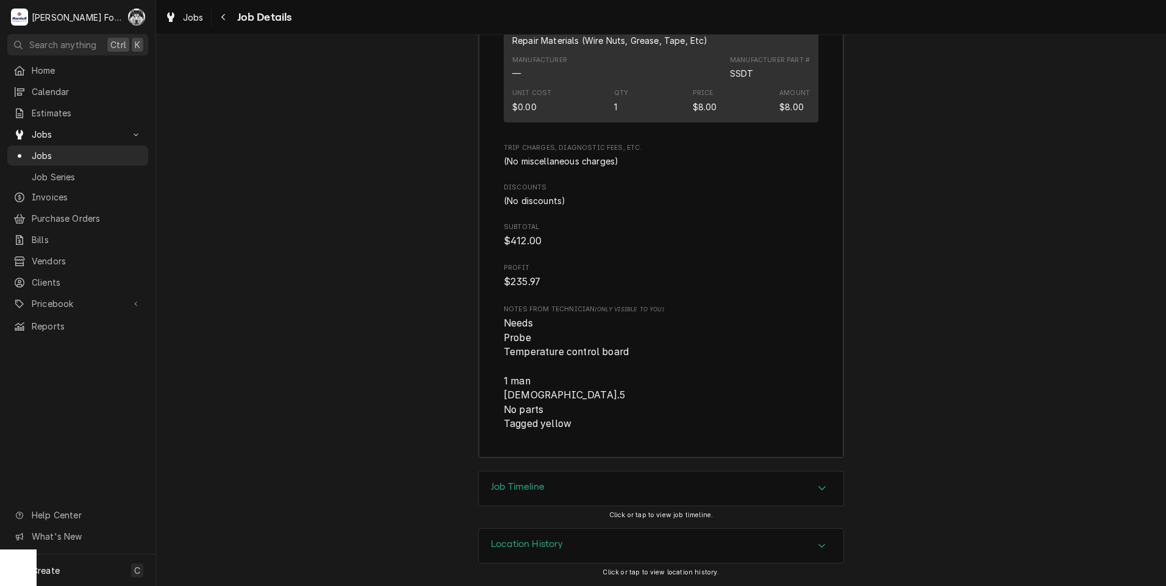
click at [532, 493] on h3 "Job Timeline" at bounding box center [518, 488] width 54 height 12
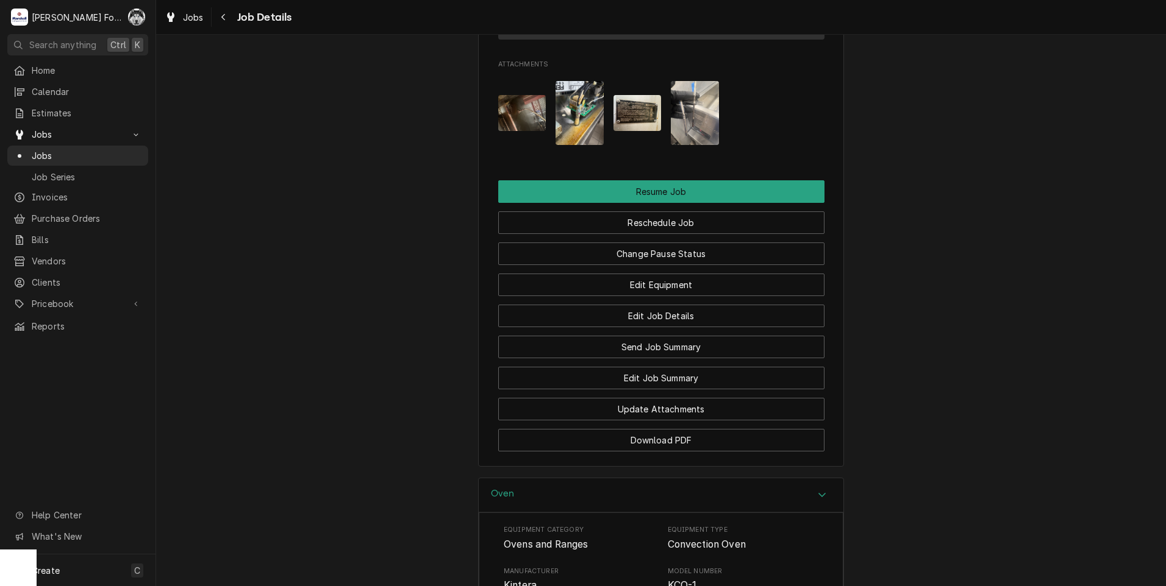
scroll to position [1163, 0]
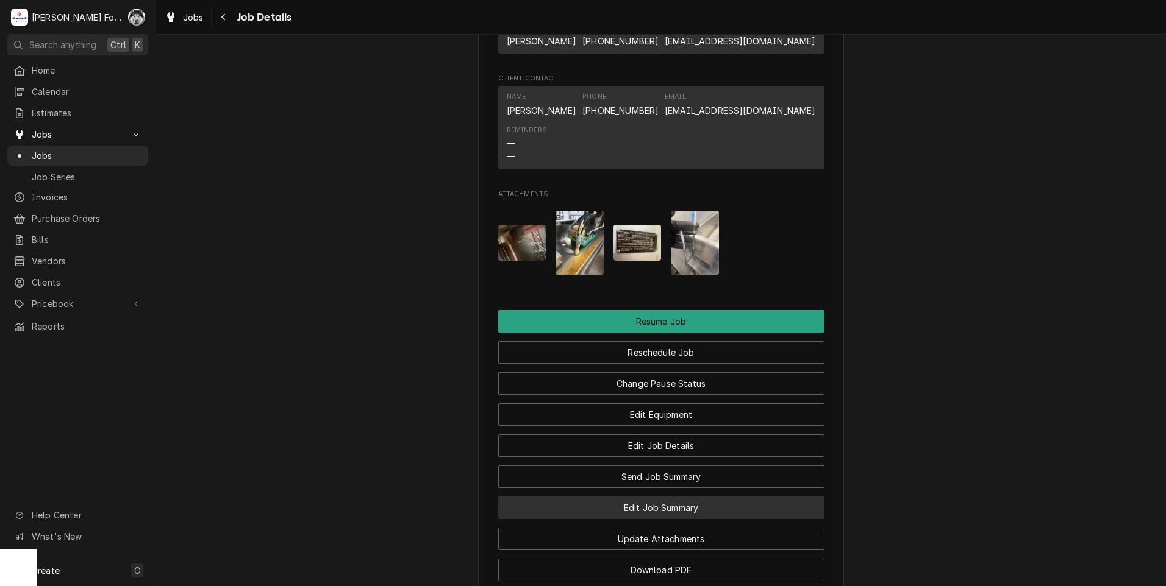
click at [650, 519] on button "Edit Job Summary" at bounding box center [661, 508] width 326 height 23
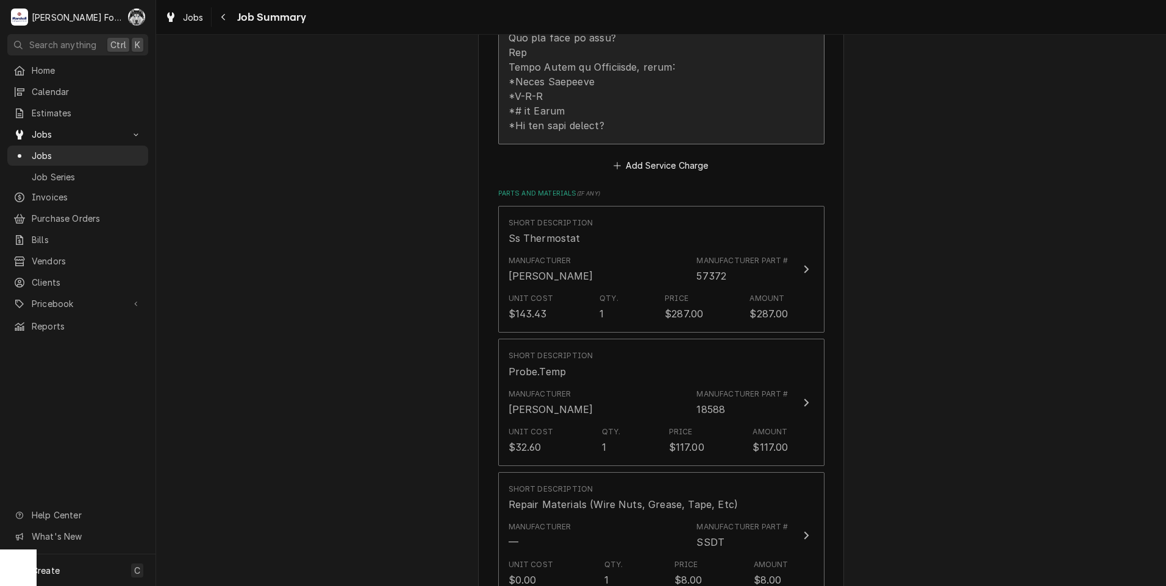
scroll to position [1219, 0]
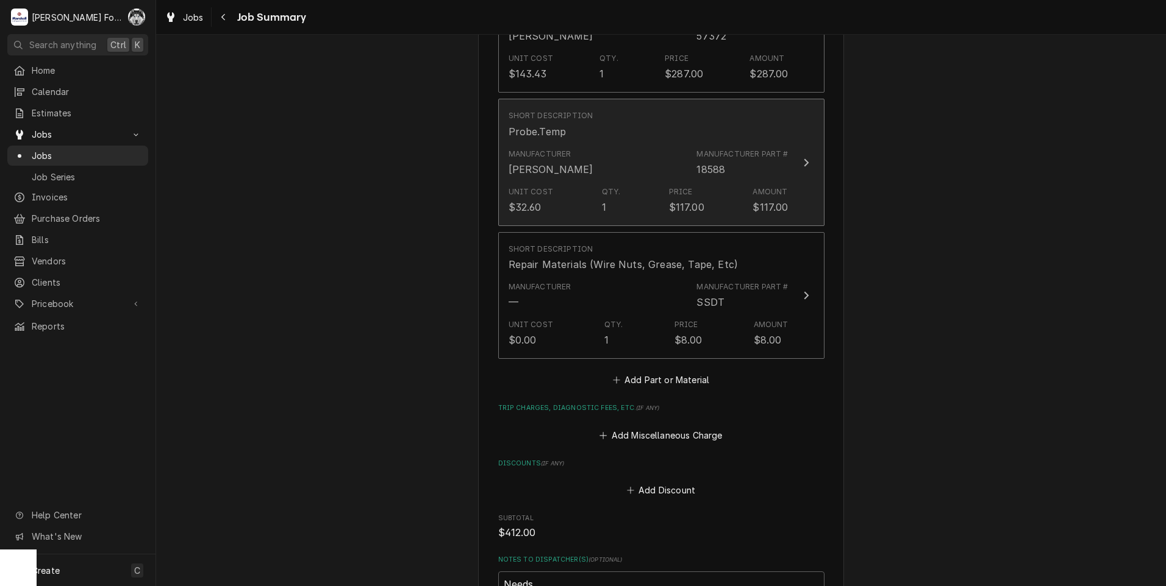
click at [621, 144] on div "Manufacturer Blodgett Manufacturer Part # 18588" at bounding box center [648, 163] width 280 height 38
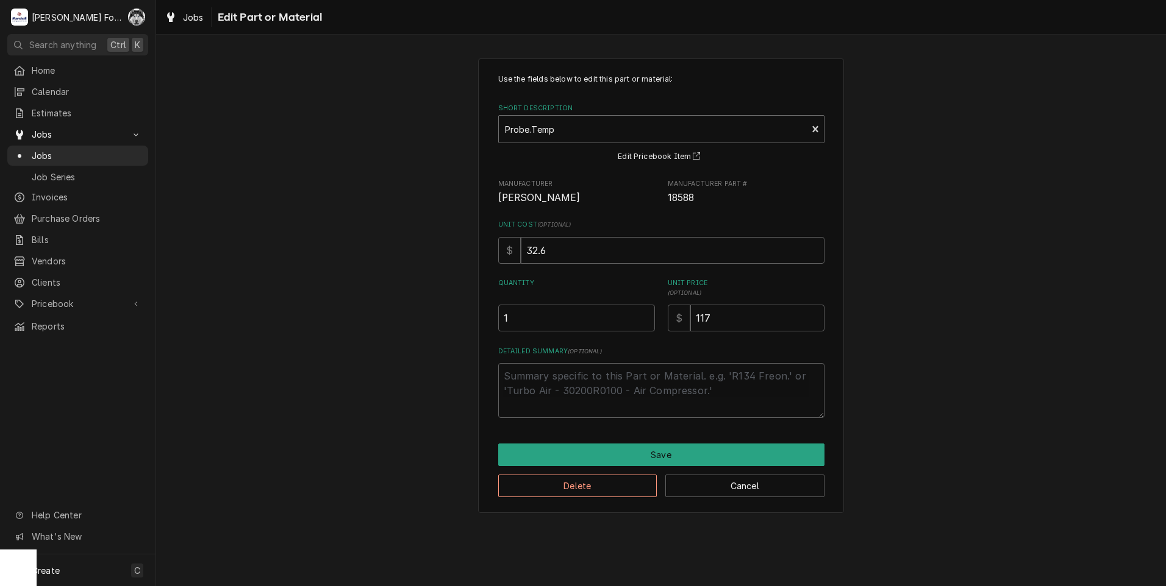
type textarea "x"
click at [631, 132] on div "Short Description" at bounding box center [653, 129] width 296 height 22
type input "57562"
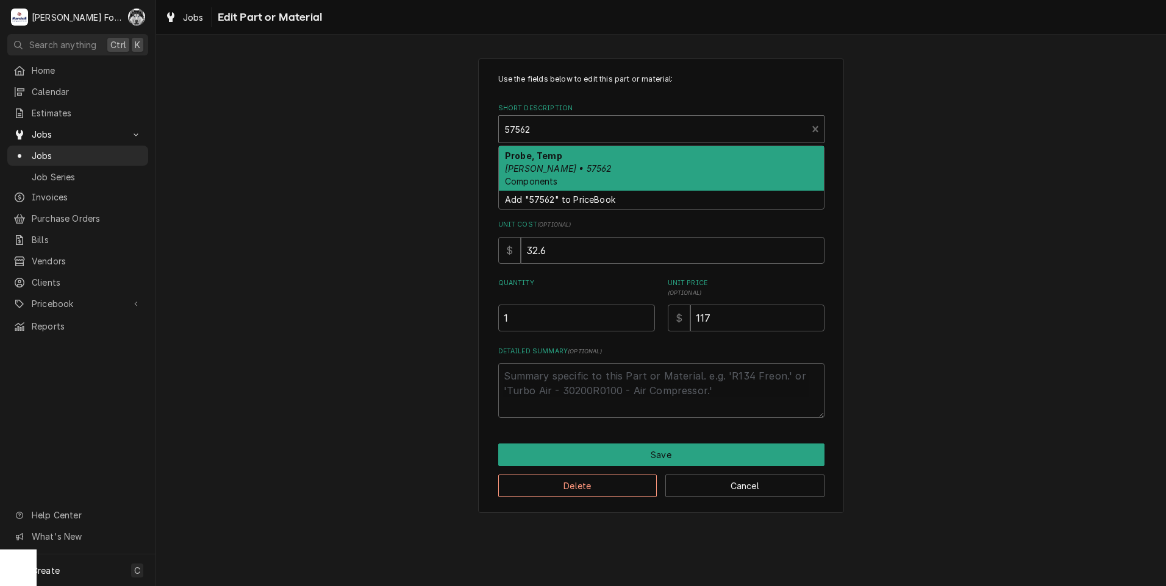
click at [564, 173] on em "Blodgett • 57562" at bounding box center [558, 168] width 107 height 10
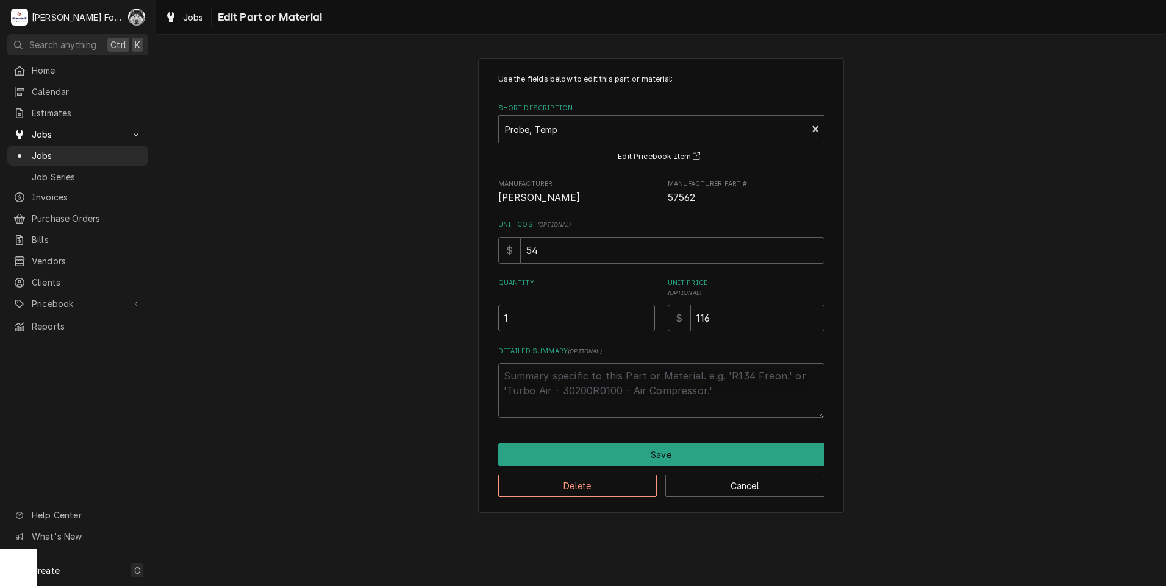
click at [645, 312] on input "1" at bounding box center [576, 318] width 157 height 27
type textarea "x"
type input "1.5"
click at [647, 314] on input "1.5" at bounding box center [576, 318] width 157 height 27
type textarea "x"
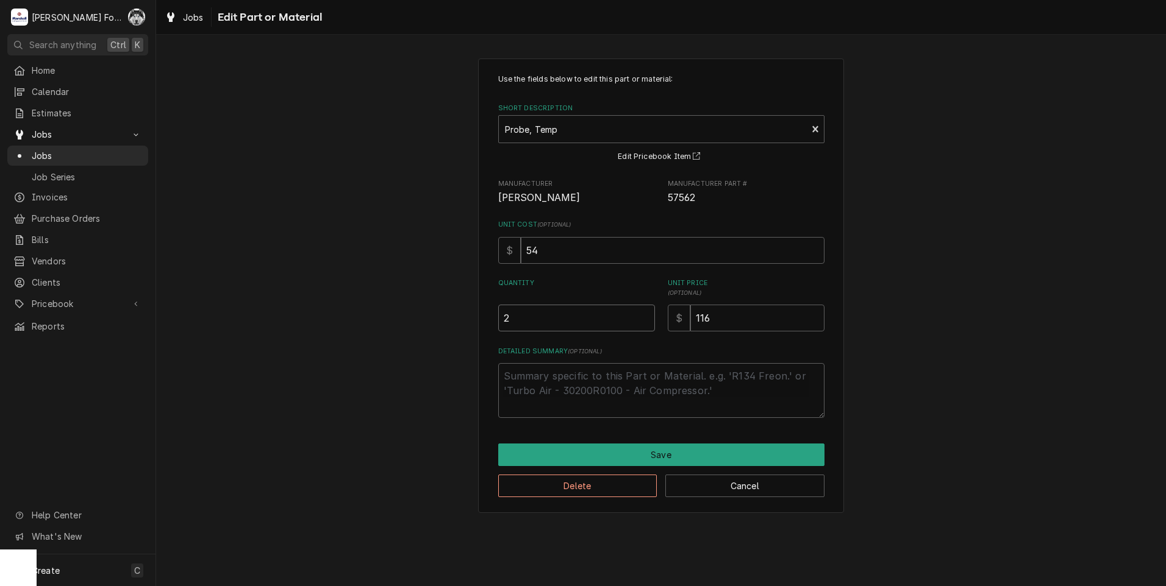
type input "2"
click at [647, 314] on input "2" at bounding box center [576, 318] width 157 height 27
type textarea "x"
type input "1.5"
click at [647, 319] on input "1.5" at bounding box center [576, 318] width 157 height 27
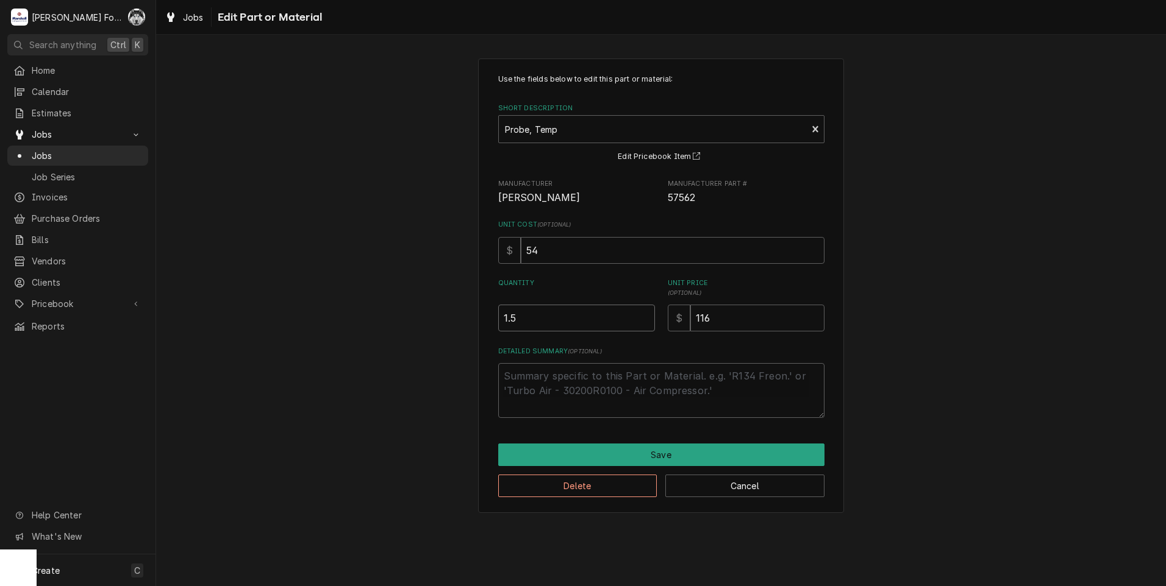
type textarea "x"
type input "1"
click at [647, 319] on input "1" at bounding box center [576, 318] width 157 height 27
drag, startPoint x: 713, startPoint y: 324, endPoint x: 622, endPoint y: 334, distance: 91.4
click at [624, 335] on div "Use the fields below to edit this part or material: Short Description Probe, Te…" at bounding box center [661, 246] width 326 height 344
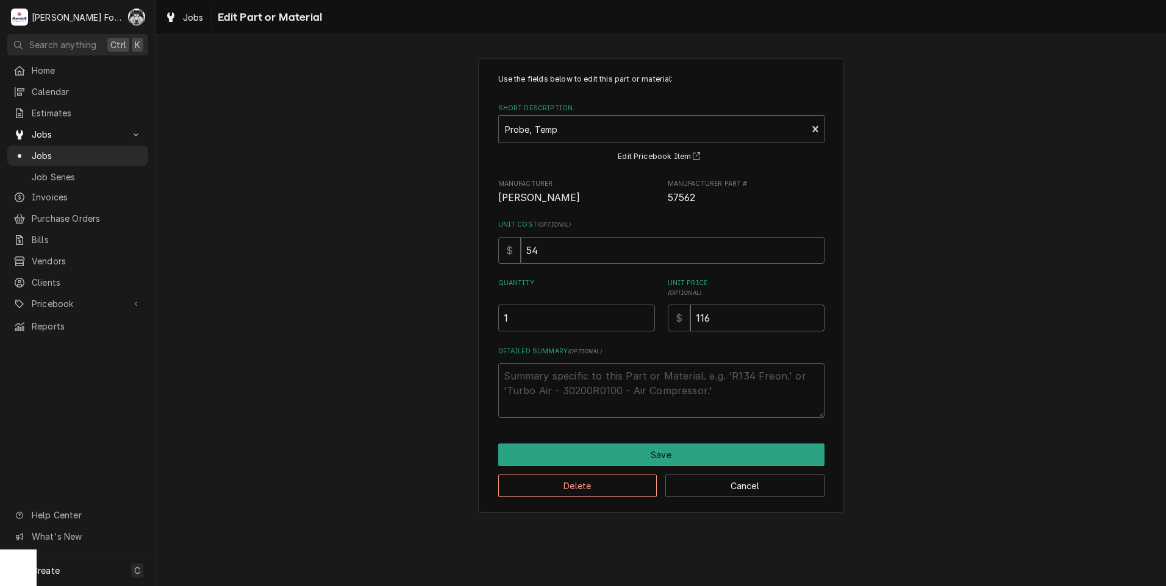
type textarea "x"
type input "1"
type textarea "x"
type input "11"
type textarea "x"
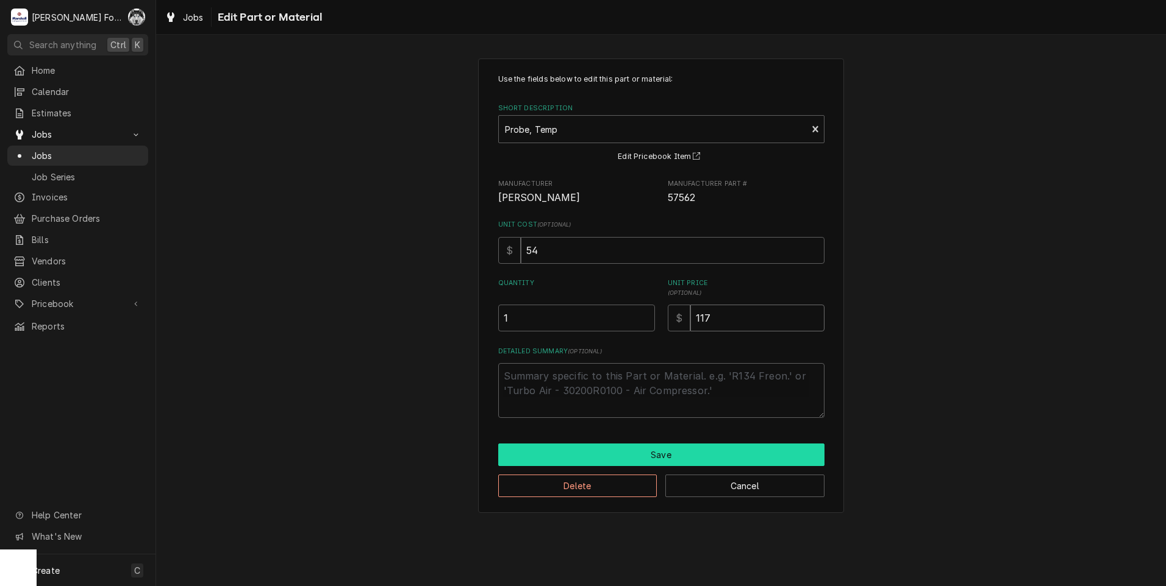
type input "117"
click at [736, 457] on button "Save" at bounding box center [661, 455] width 326 height 23
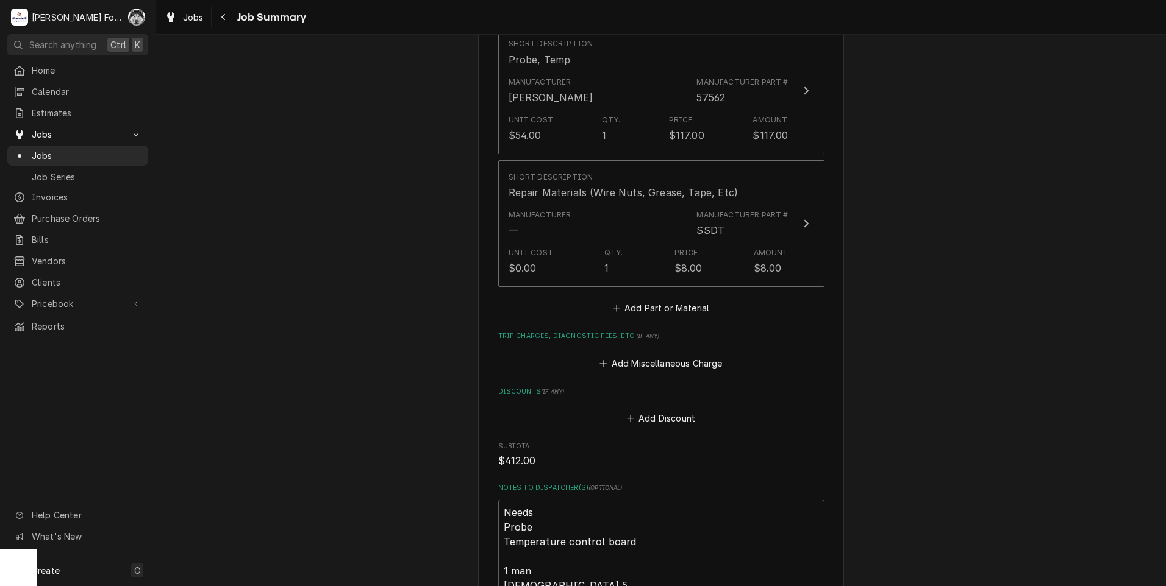
scroll to position [1608, 0]
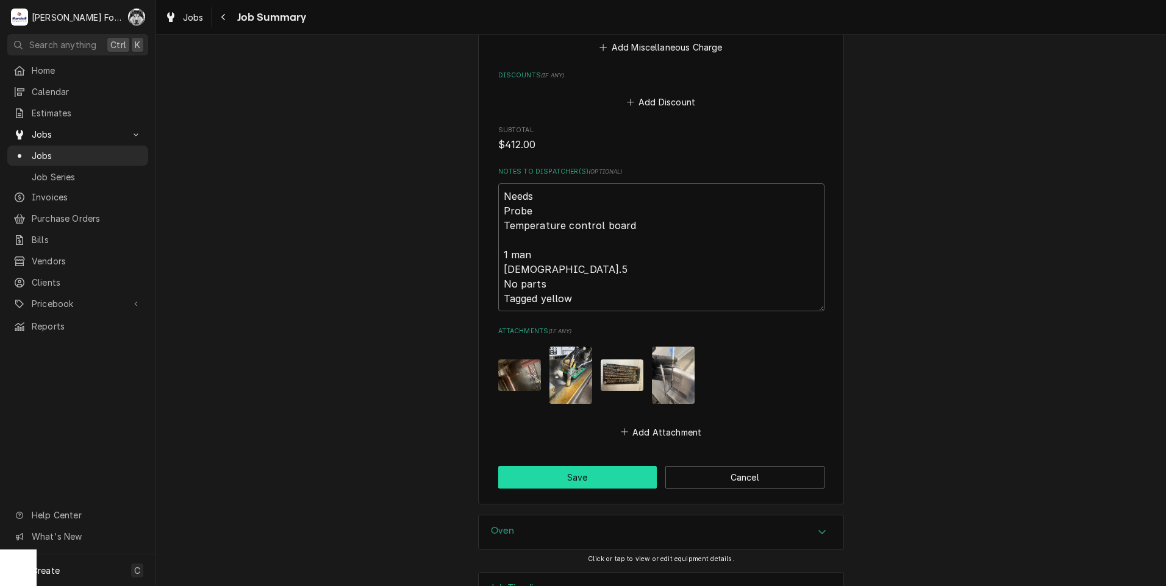
click at [558, 466] on button "Save" at bounding box center [577, 477] width 159 height 23
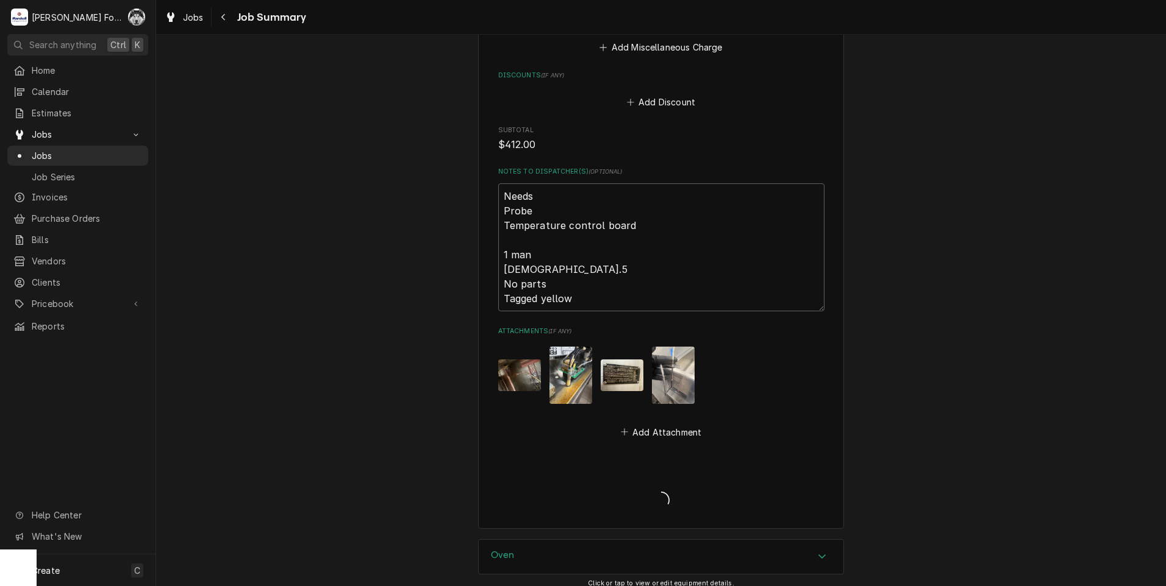
type textarea "x"
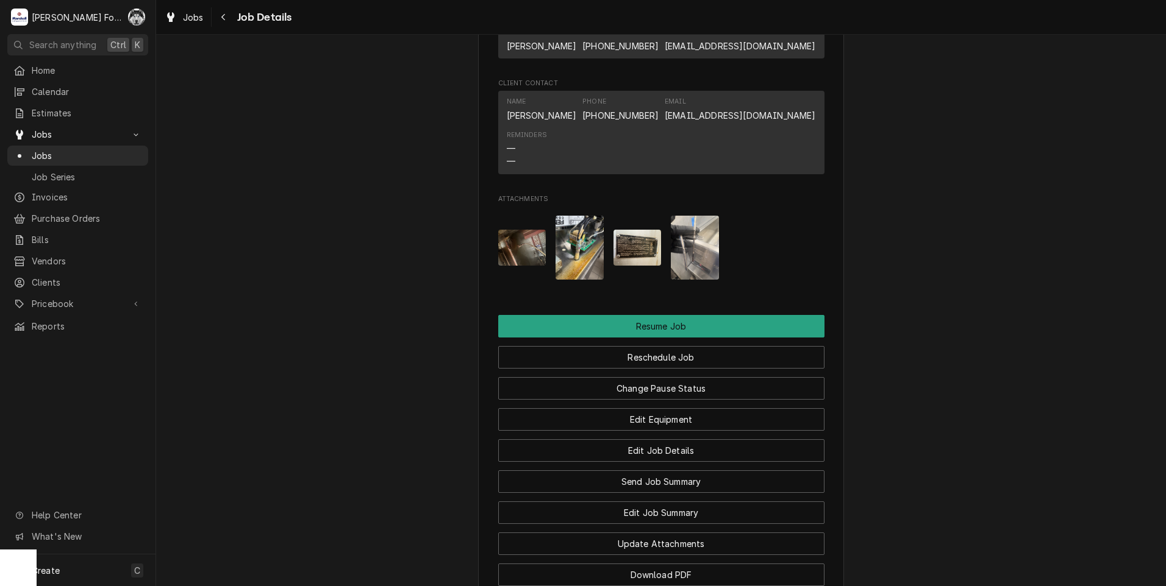
scroll to position [1429, 0]
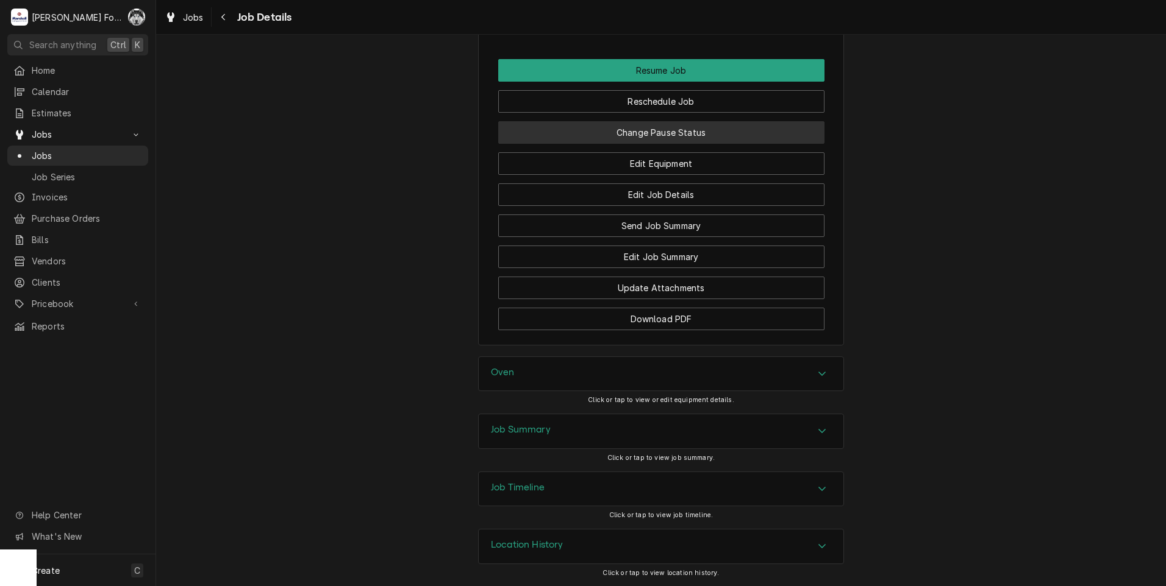
click at [633, 121] on button "Change Pause Status" at bounding box center [661, 132] width 326 height 23
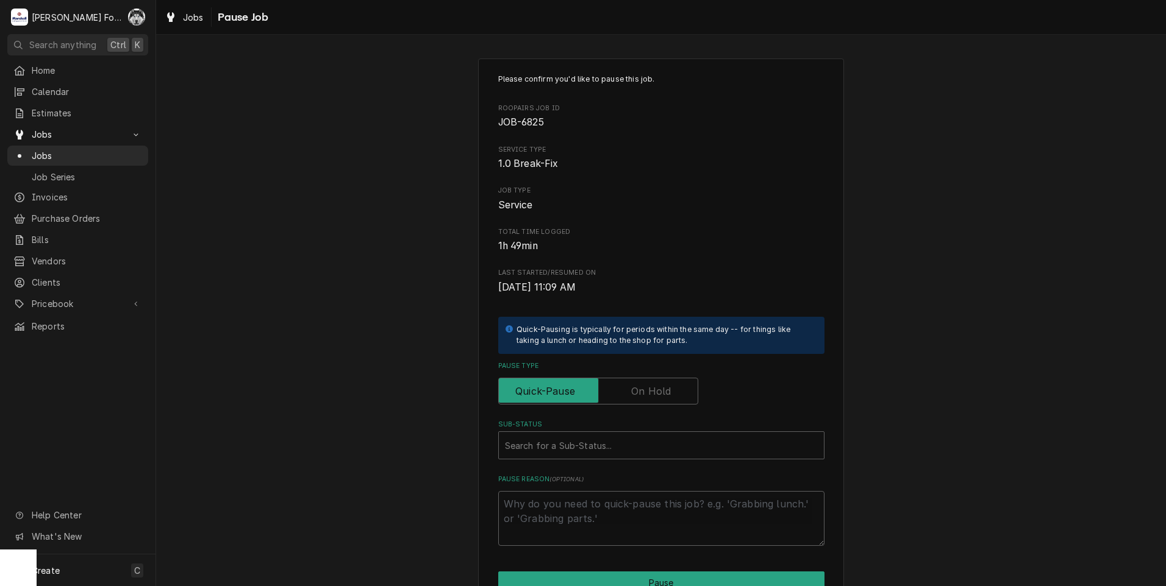
click at [633, 388] on label "Pause Type" at bounding box center [598, 391] width 200 height 27
click at [633, 388] on input "Pause Type" at bounding box center [598, 391] width 189 height 27
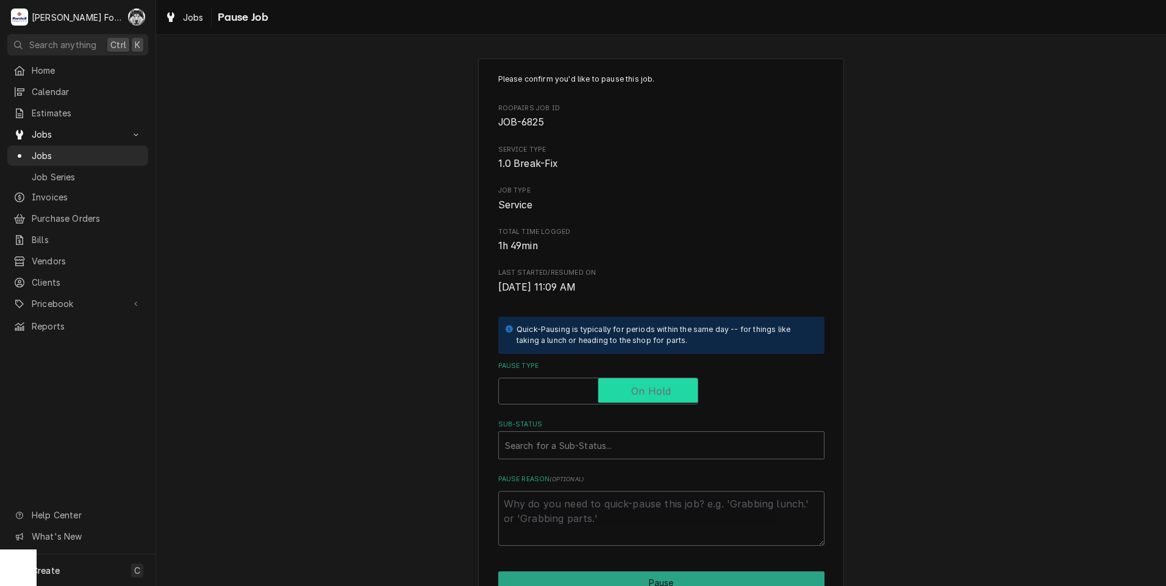
checkbox input "true"
click at [606, 435] on div "Search for a Sub-Status..." at bounding box center [661, 445] width 325 height 27
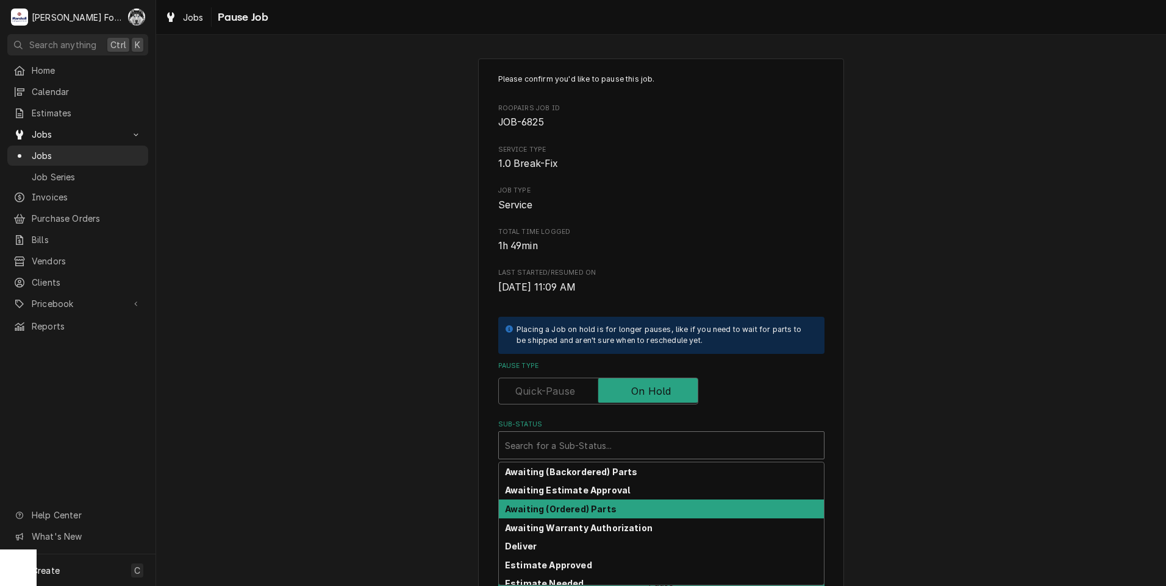
click at [604, 510] on strong "Awaiting (Ordered) Parts" at bounding box center [561, 509] width 112 height 10
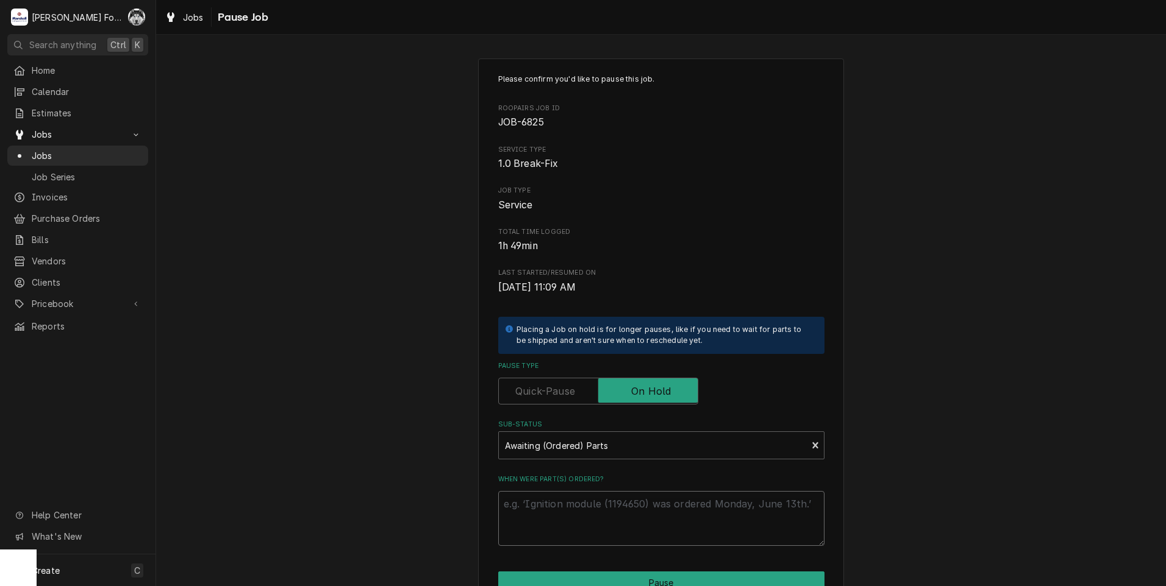
click at [566, 510] on textarea "When were part(s) ordered?" at bounding box center [661, 518] width 326 height 55
type textarea "x"
type textarea "8"
type textarea "x"
type textarea "8/"
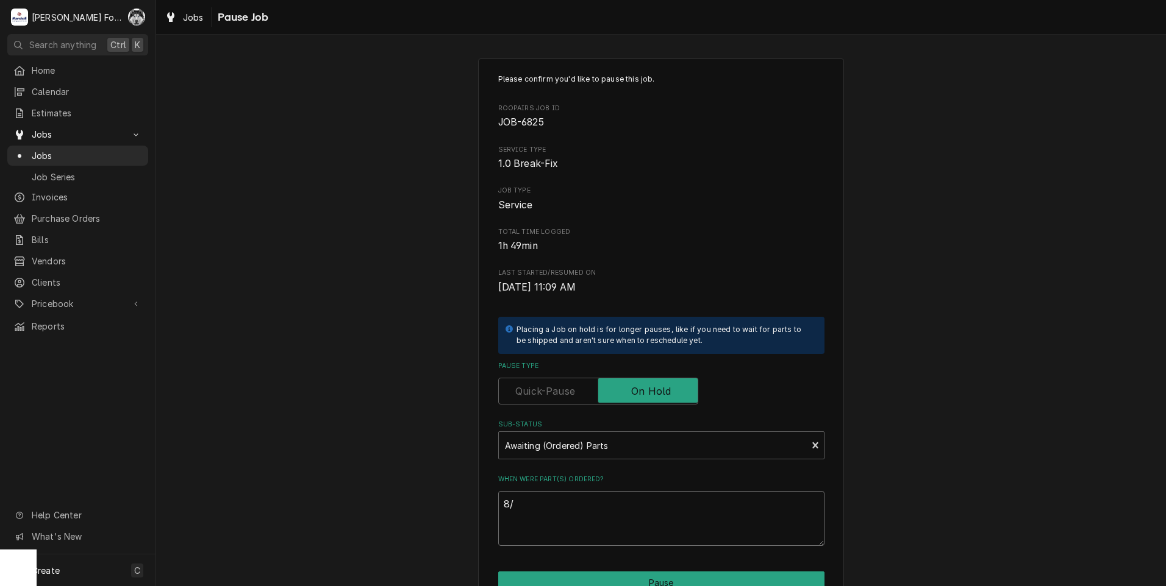
type textarea "x"
type textarea "8/2"
type textarea "x"
type textarea "8/28"
type textarea "x"
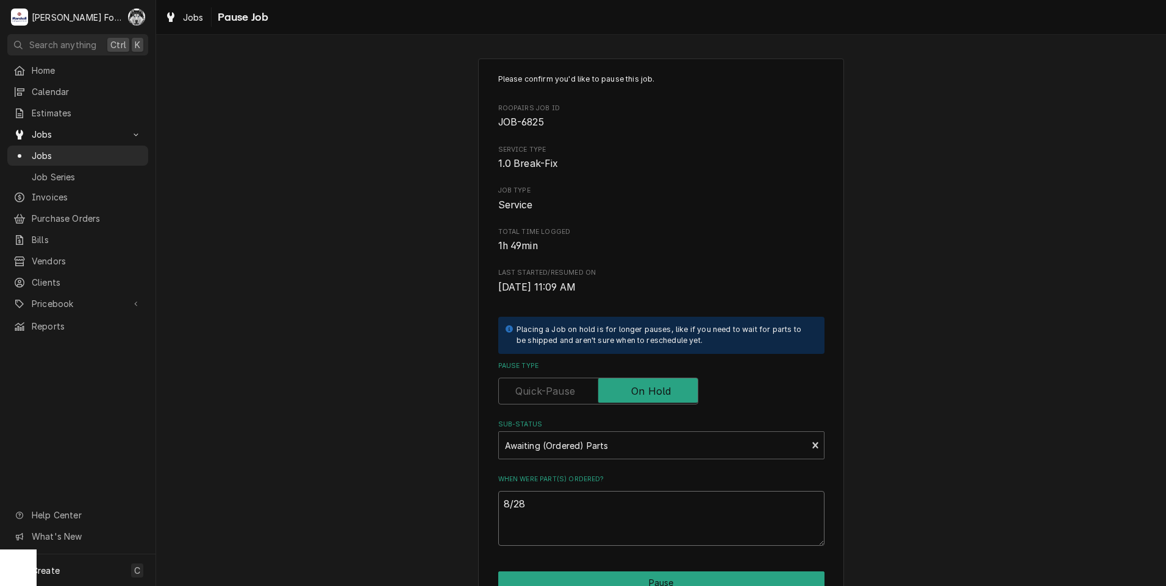
type textarea "8/28/"
type textarea "x"
type textarea "8/28/2"
type textarea "x"
type textarea "8/28/20"
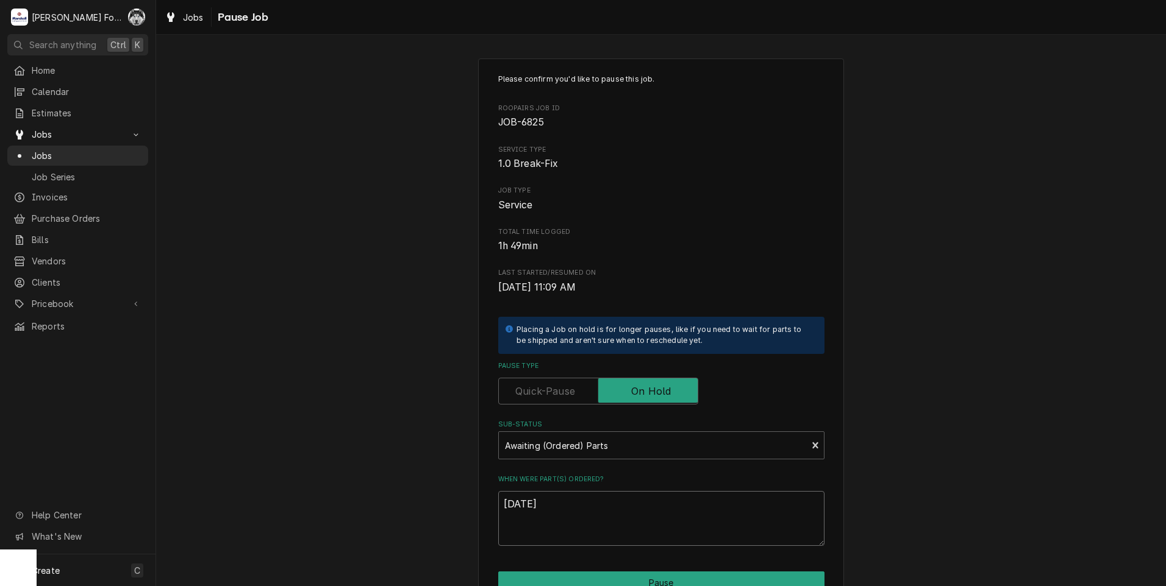
type textarea "x"
type textarea "8/28/202"
type textarea "x"
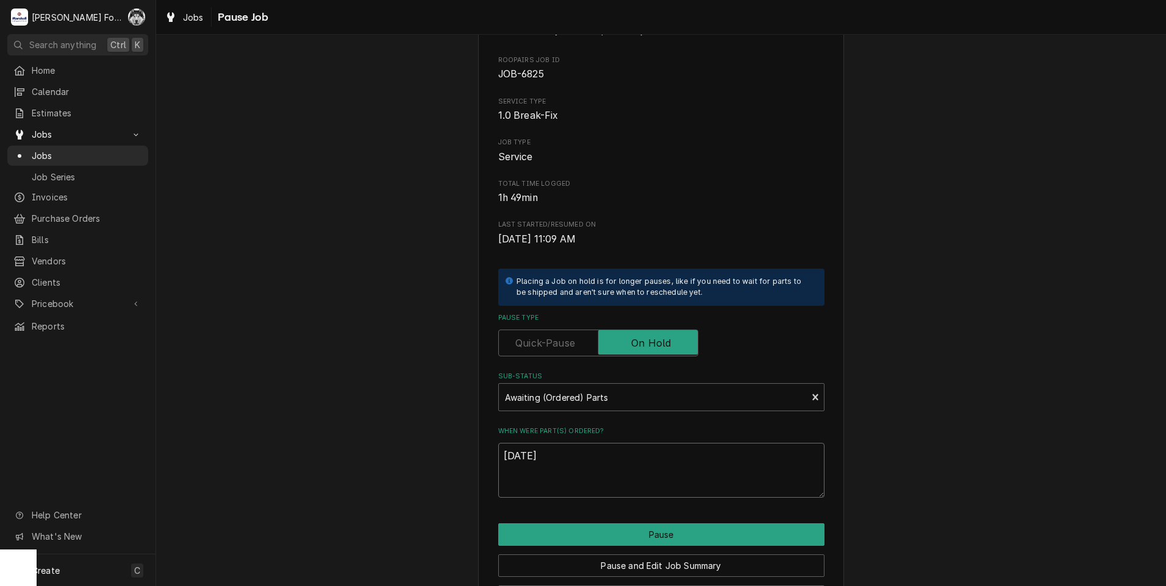
scroll to position [96, 0]
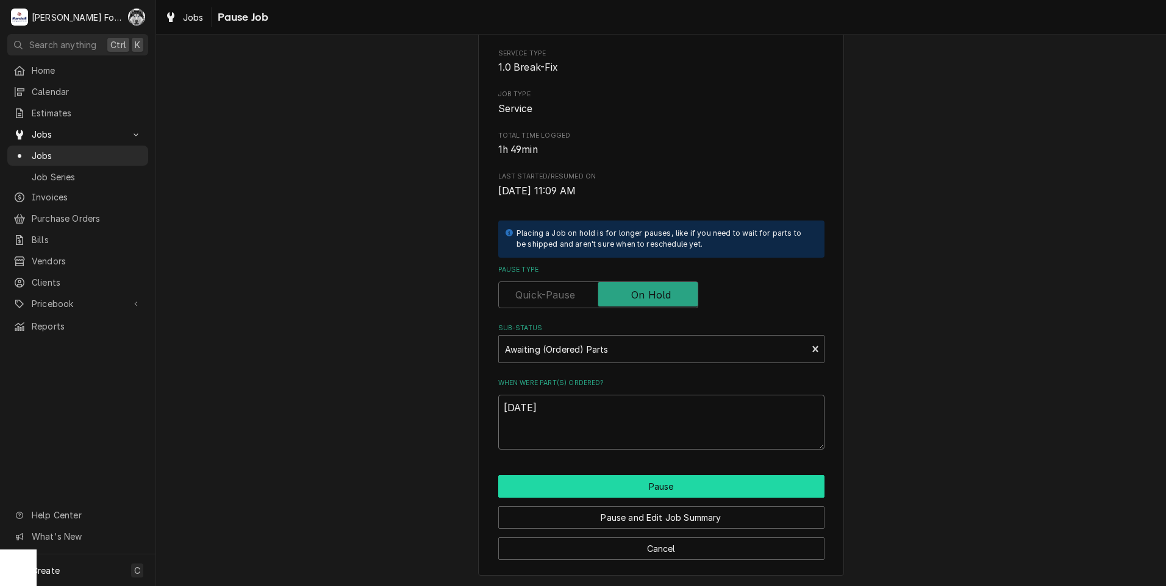
type textarea "[DATE]"
click at [624, 477] on button "Pause" at bounding box center [661, 487] width 326 height 23
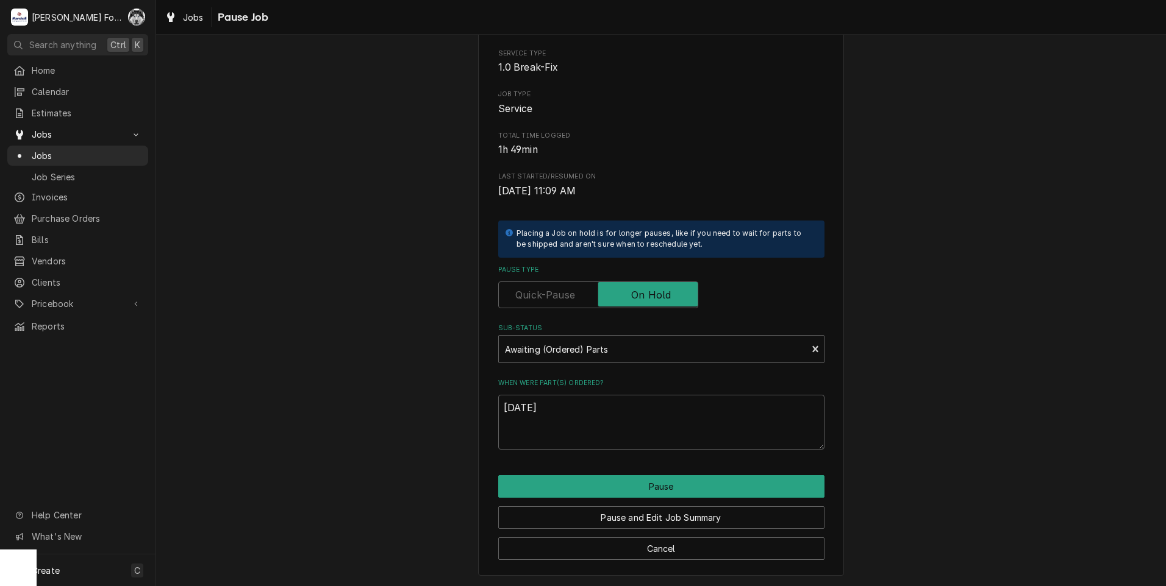
type textarea "x"
